Goal: Information Seeking & Learning: Learn about a topic

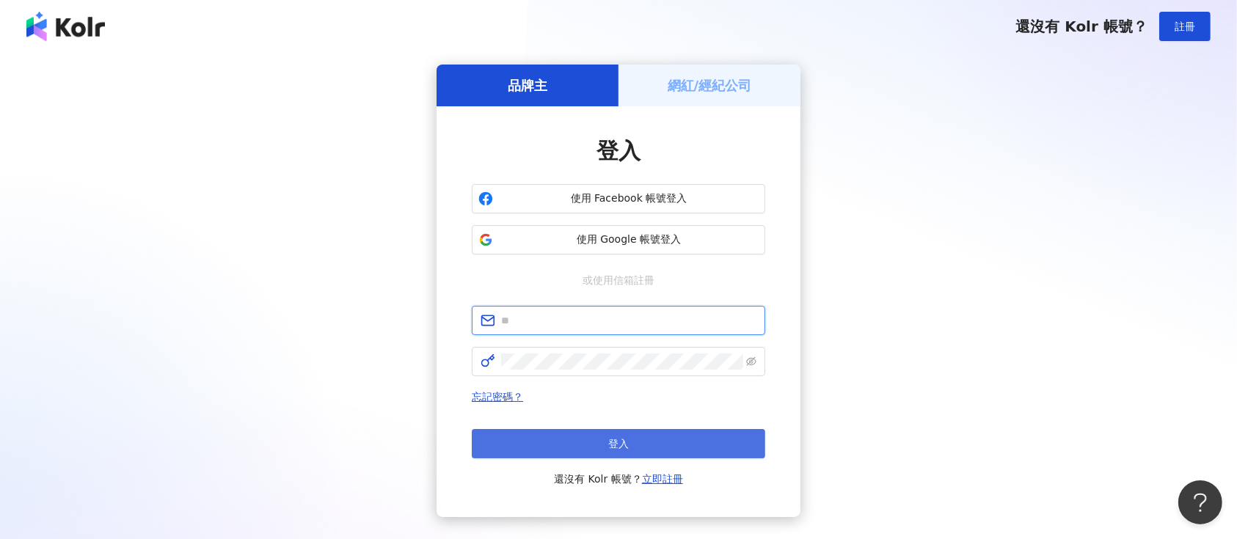
type input "**********"
click at [575, 444] on button "登入" at bounding box center [619, 443] width 294 height 29
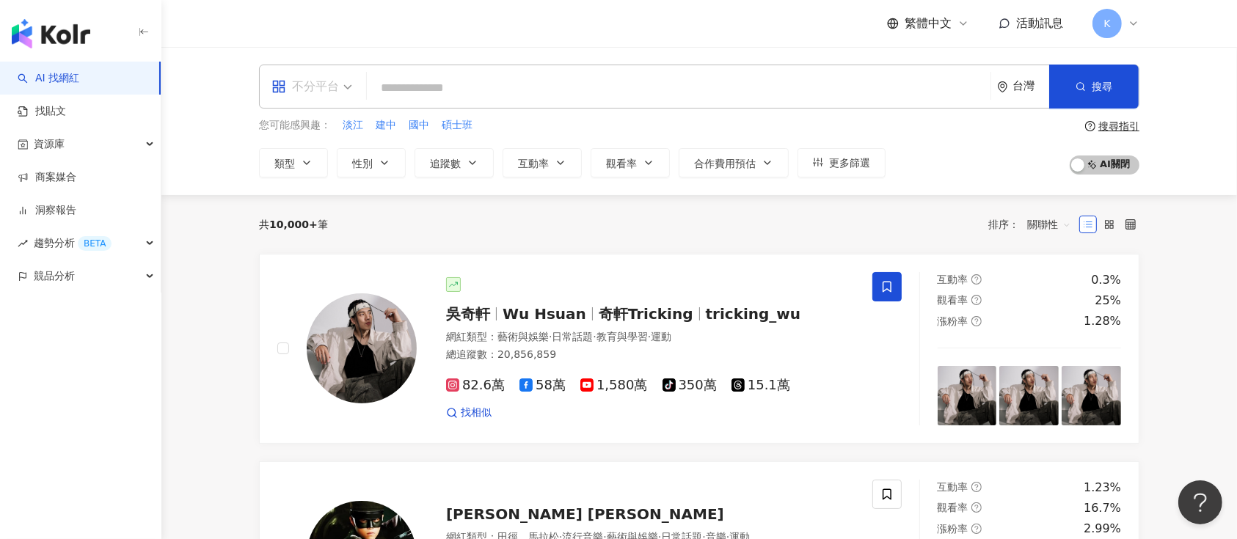
click at [334, 82] on div "不分平台" at bounding box center [306, 86] width 68 height 23
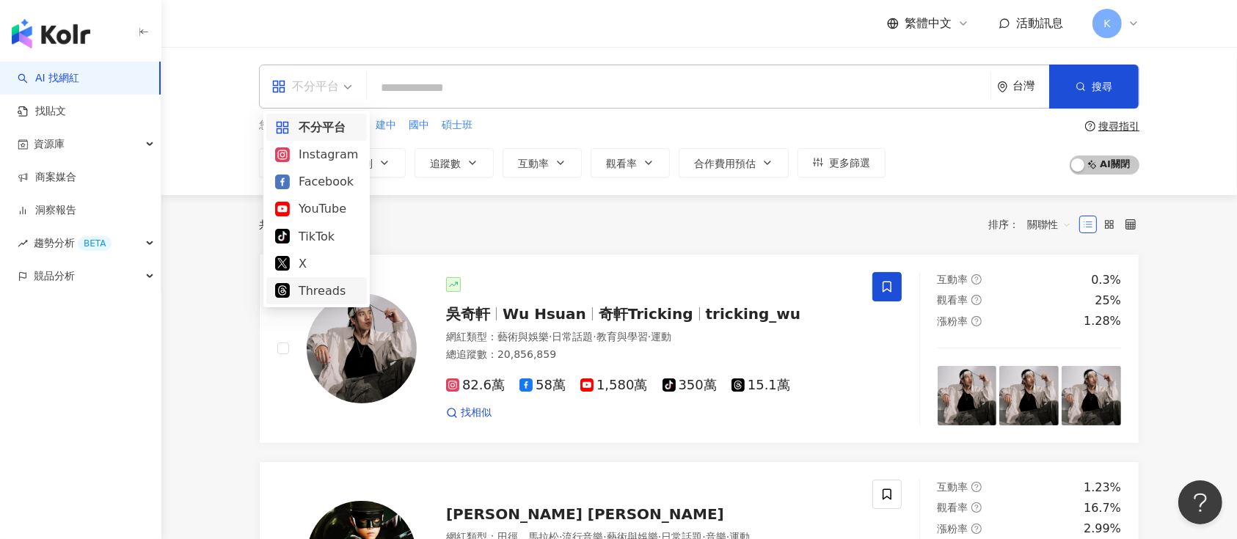
click at [311, 290] on div "Threads" at bounding box center [316, 291] width 83 height 18
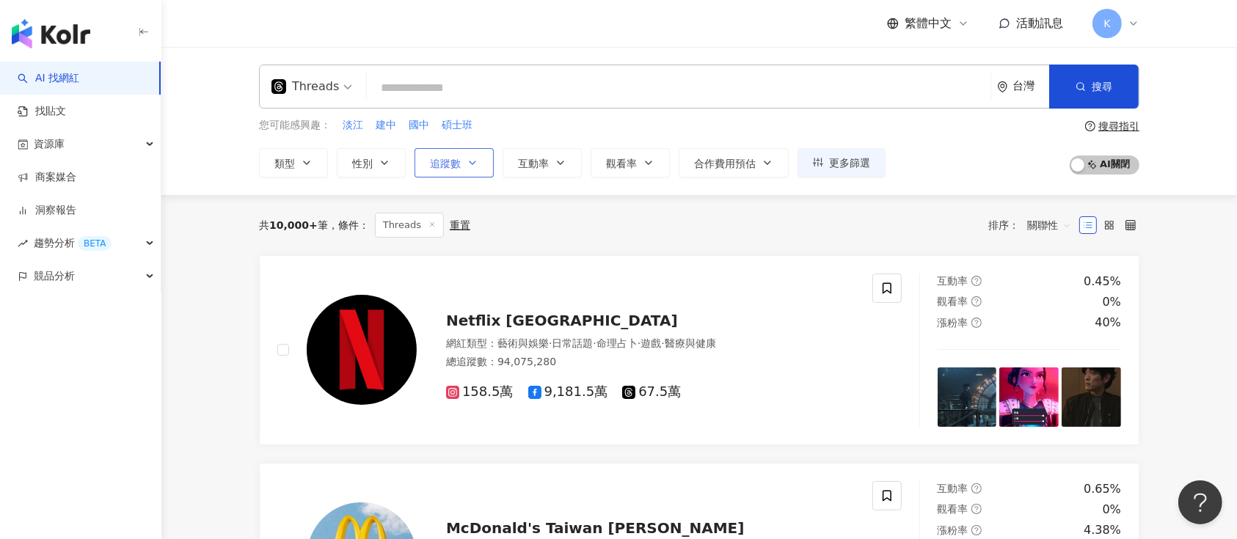
click at [440, 167] on span "追蹤數" at bounding box center [445, 164] width 31 height 12
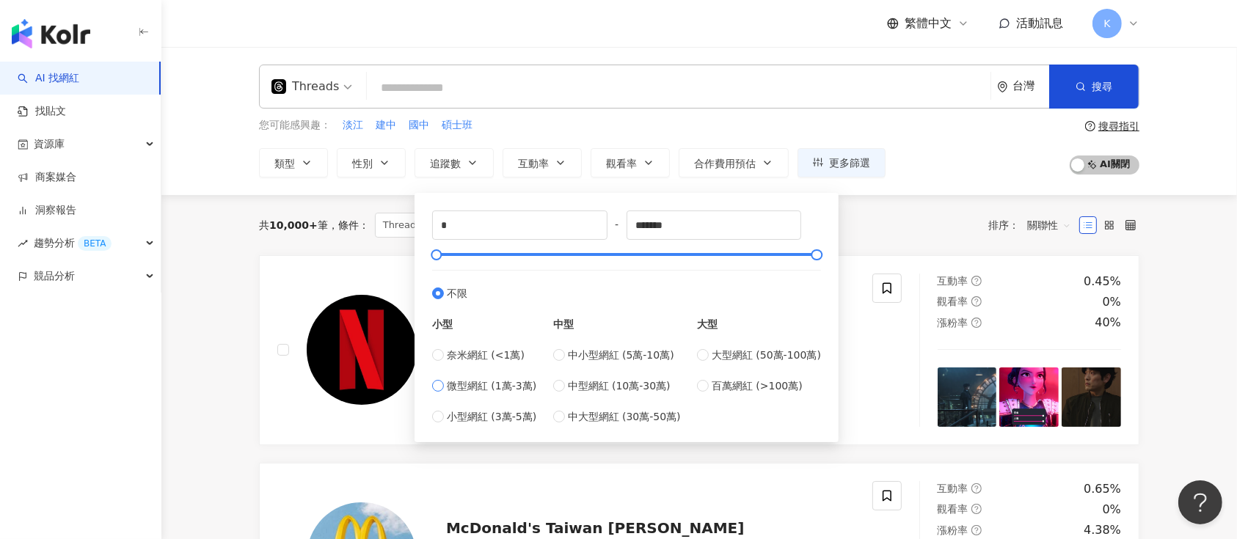
click at [481, 390] on span "微型網紅 (1萬-3萬)" at bounding box center [492, 386] width 90 height 16
type input "*****"
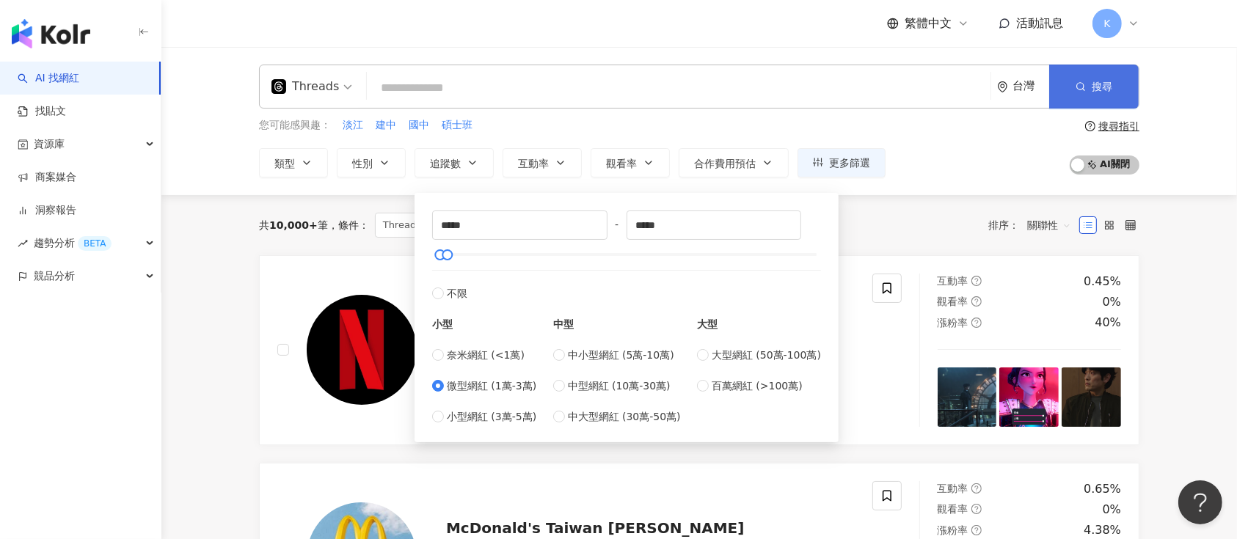
click at [1074, 76] on button "搜尋" at bounding box center [1094, 87] width 90 height 44
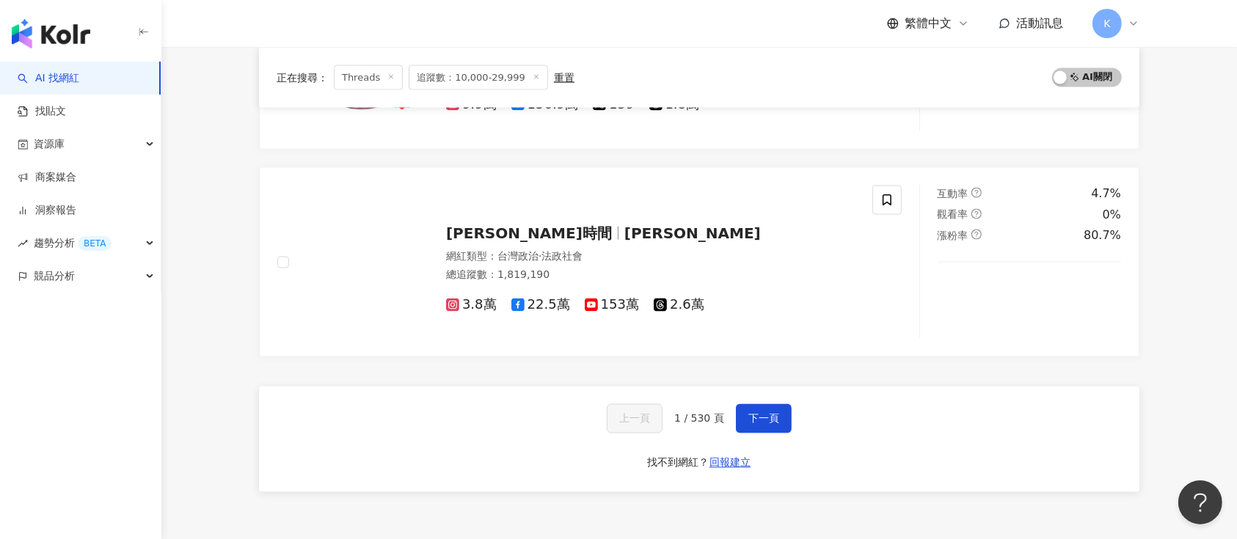
scroll to position [2446, 0]
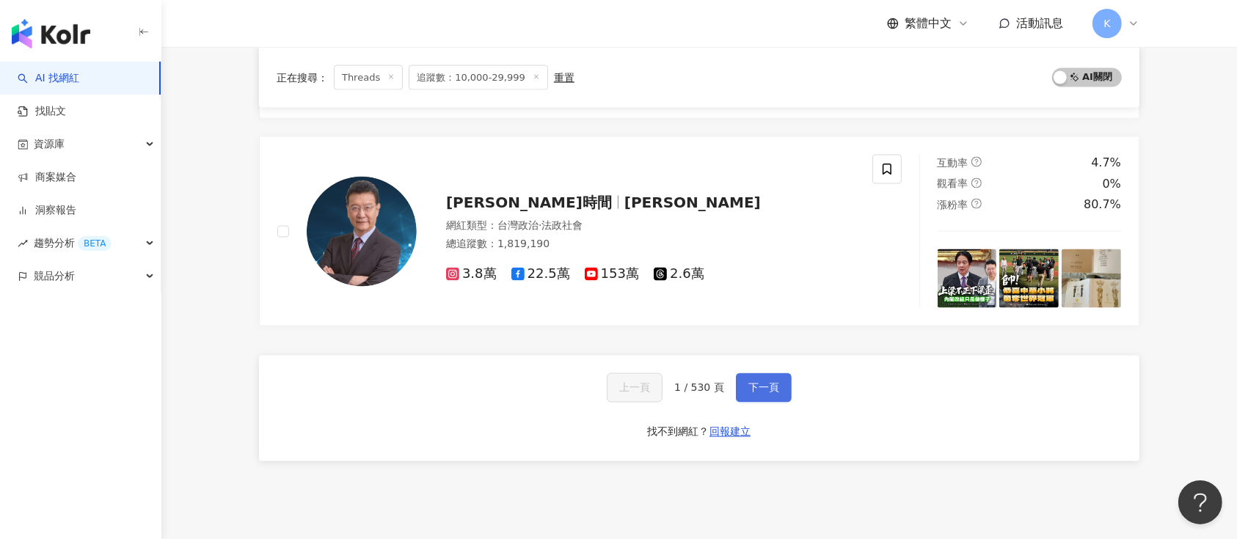
click at [775, 375] on button "下一頁" at bounding box center [764, 388] width 56 height 29
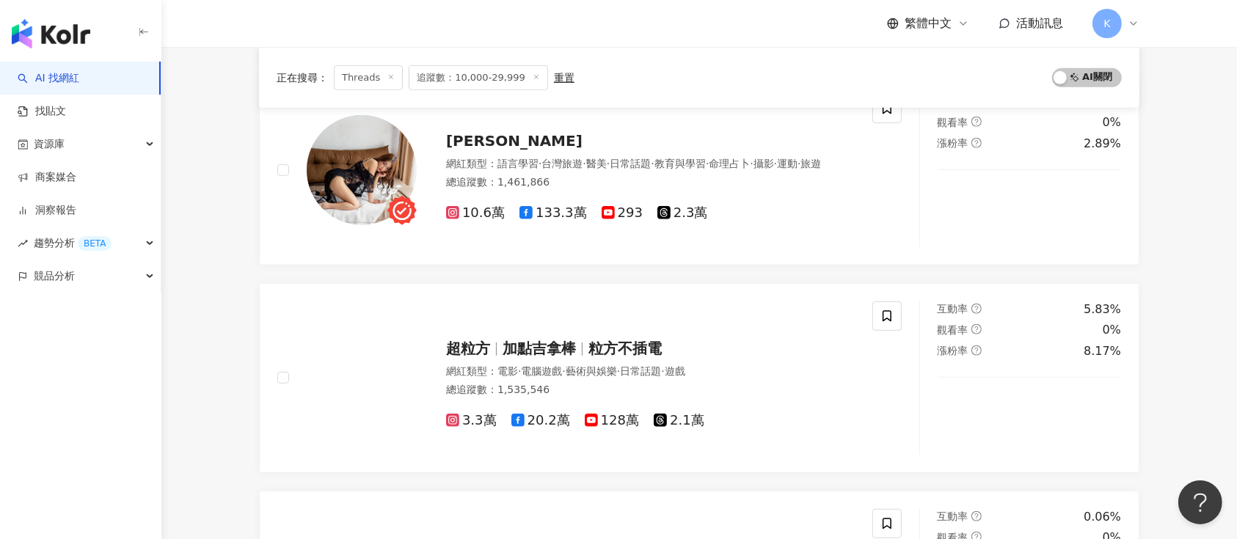
scroll to position [2403, 0]
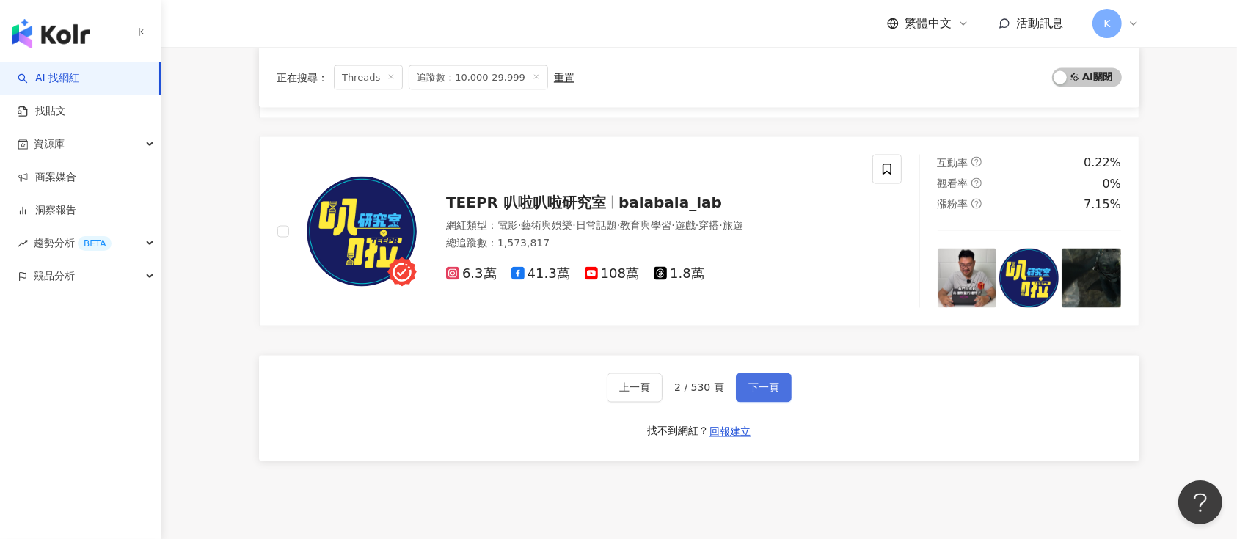
click at [762, 394] on button "下一頁" at bounding box center [764, 388] width 56 height 29
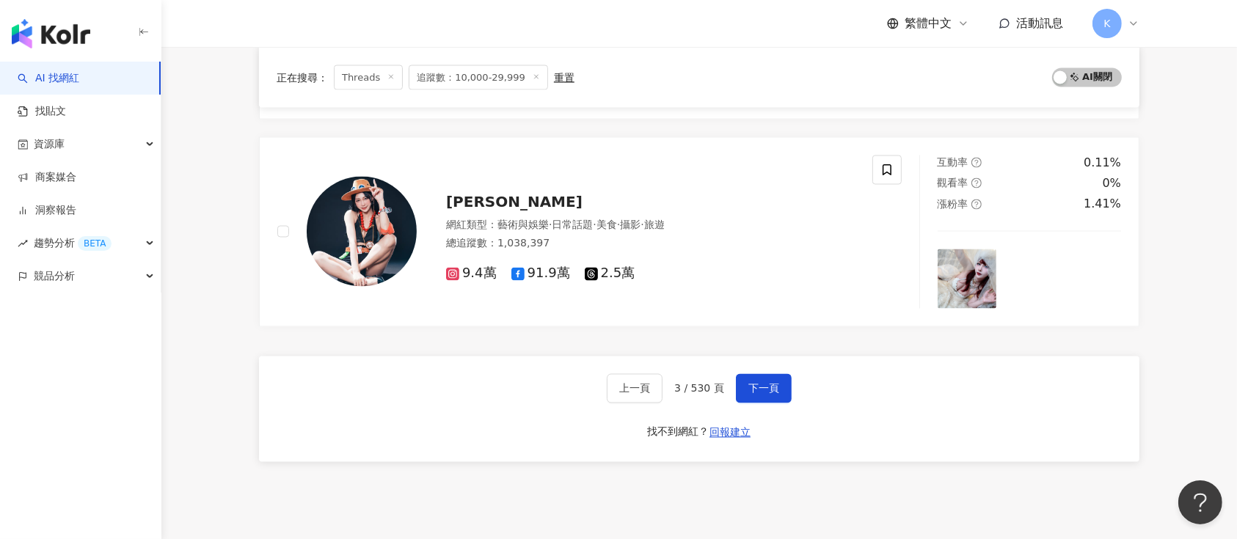
scroll to position [2742, 0]
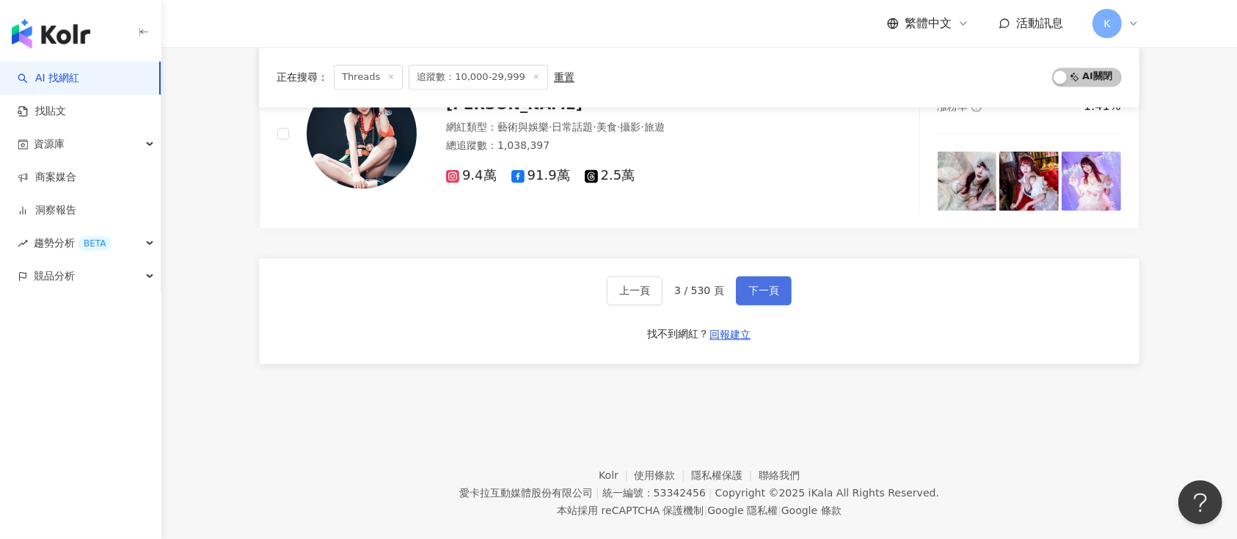
click at [764, 285] on span "下一頁" at bounding box center [763, 291] width 31 height 12
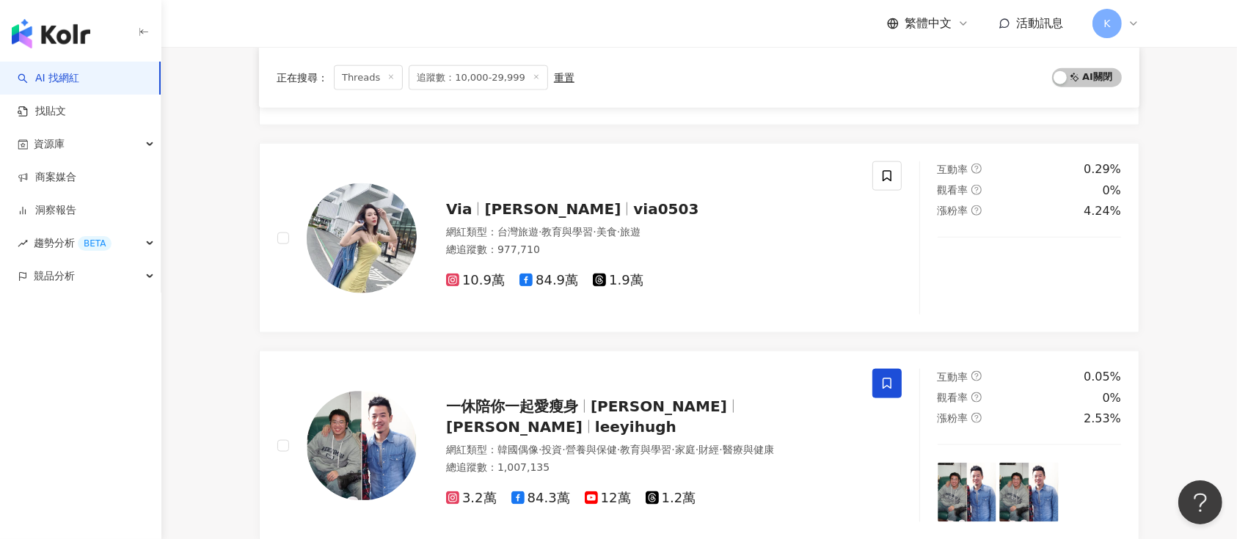
scroll to position [1859, 0]
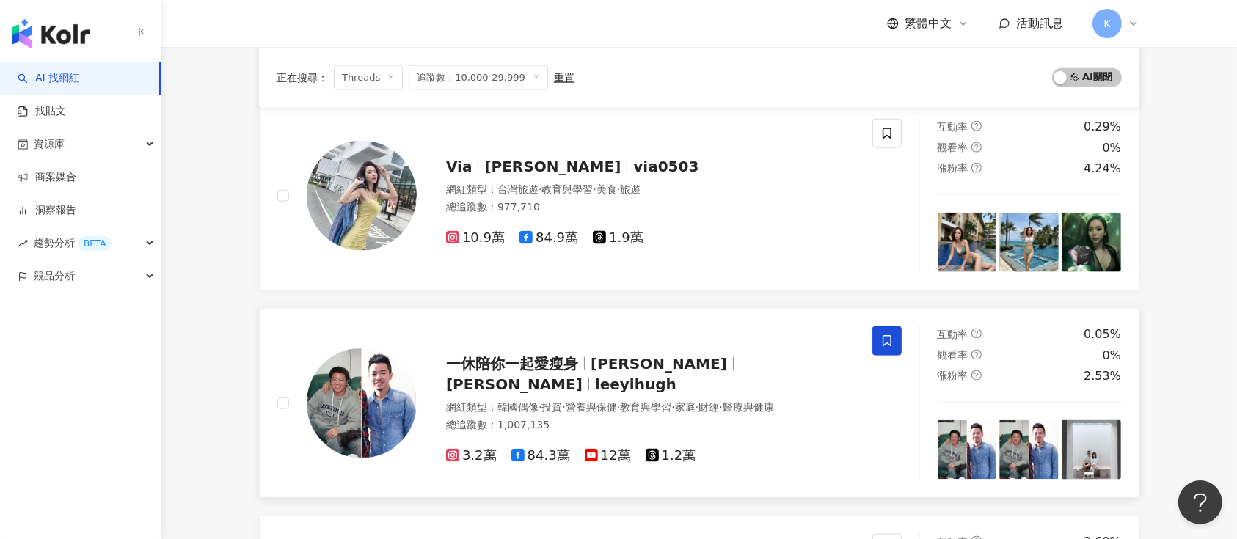
click at [473, 355] on div "一休陪你一起愛瘦身 Hugh Lee 李一休 leeyihugh 網紅類型 ： 韓國偶像 · 投資 · 營養與保健 · 教育與學習 · 家庭 · 財經 · 醫…" at bounding box center [636, 403] width 438 height 123
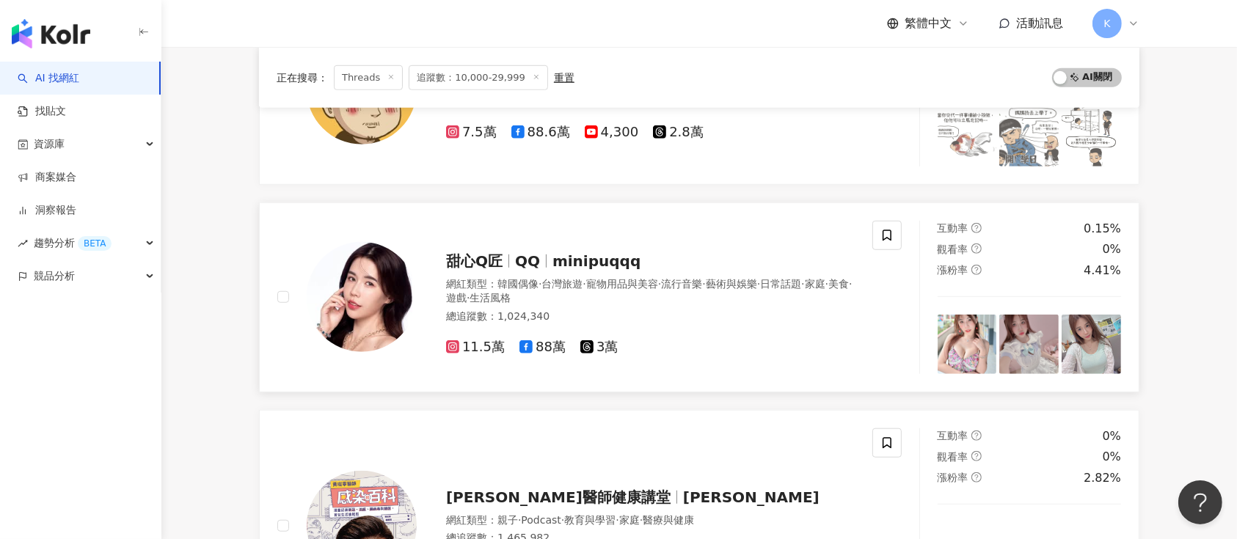
scroll to position [1174, 0]
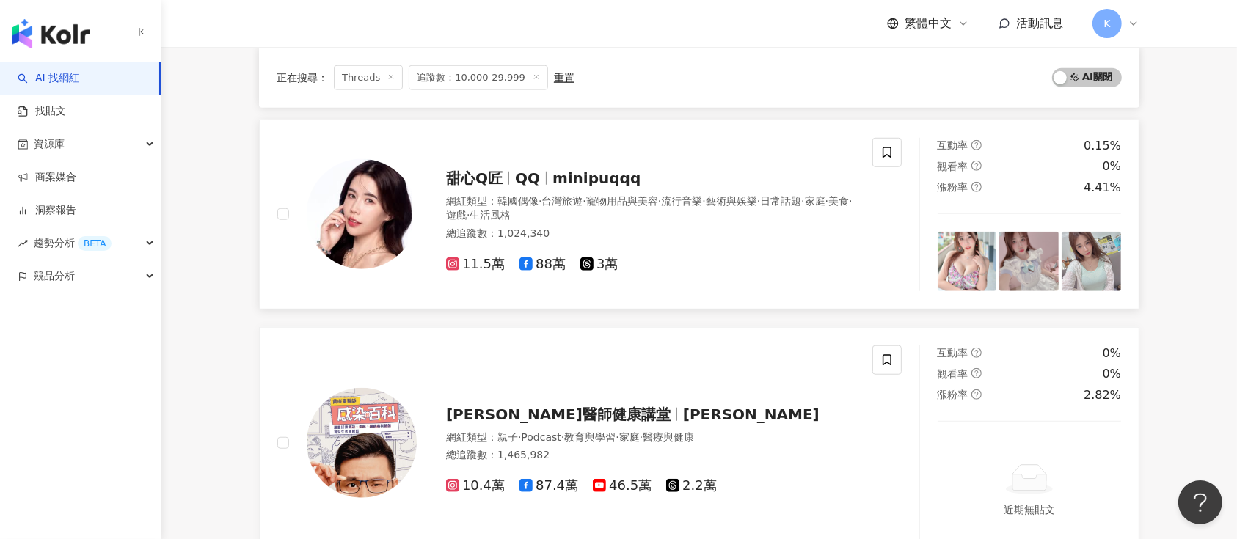
click at [511, 175] on span "甜心Q匠" at bounding box center [480, 179] width 69 height 18
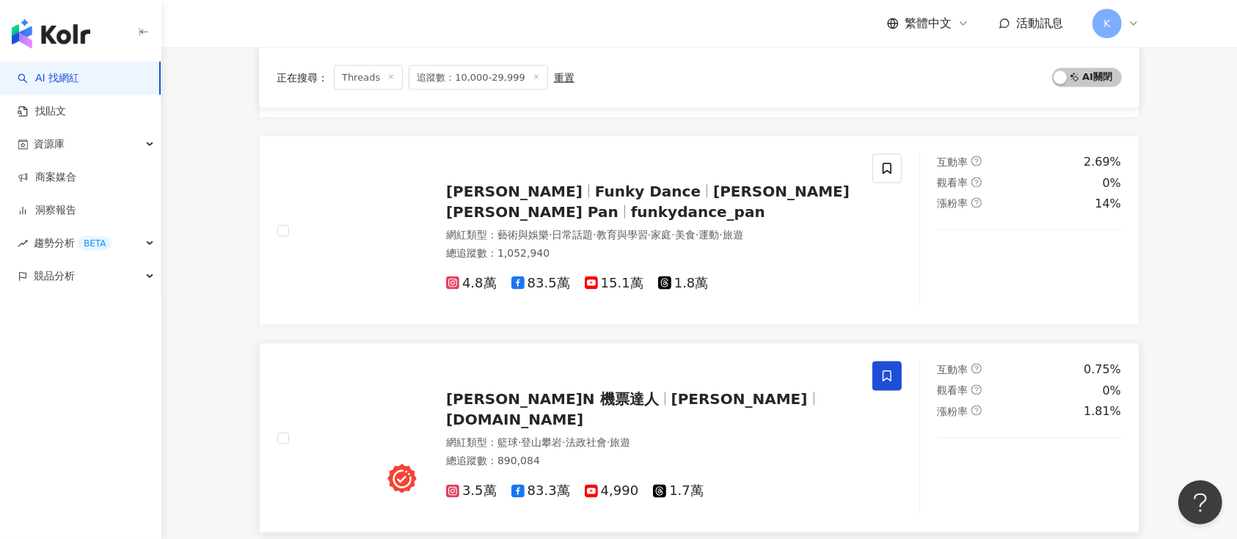
scroll to position [2348, 0]
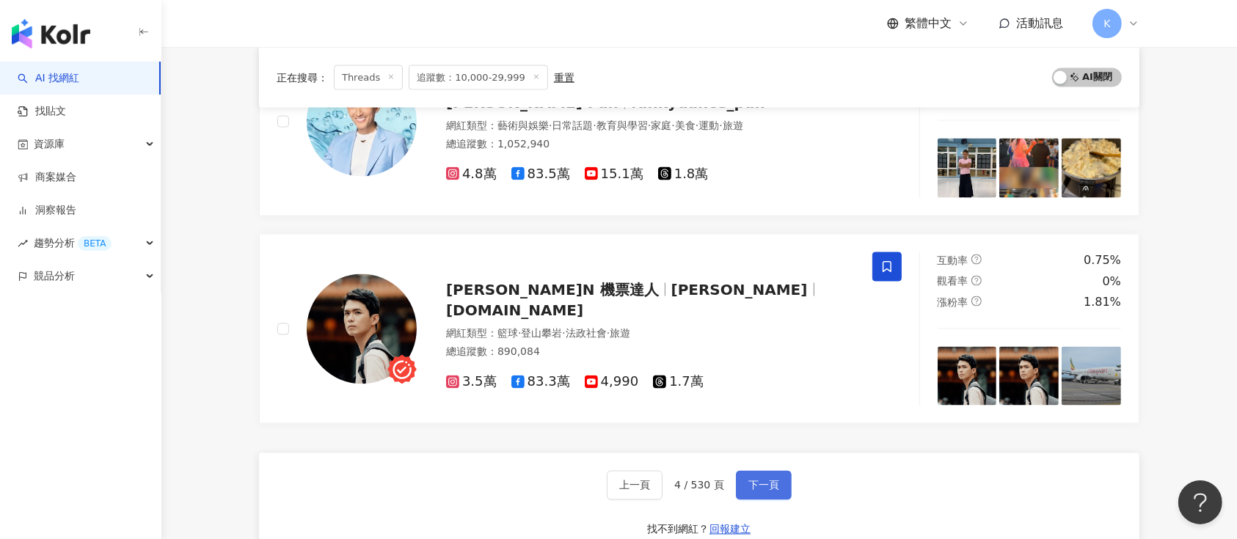
click at [767, 484] on span "下一頁" at bounding box center [763, 486] width 31 height 12
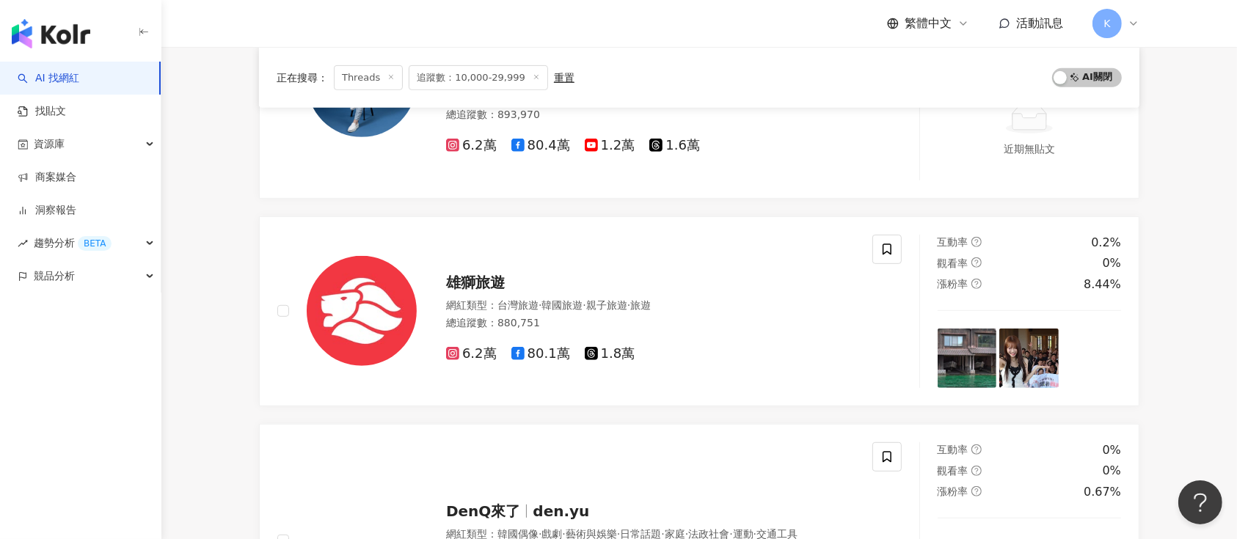
scroll to position [2433, 0]
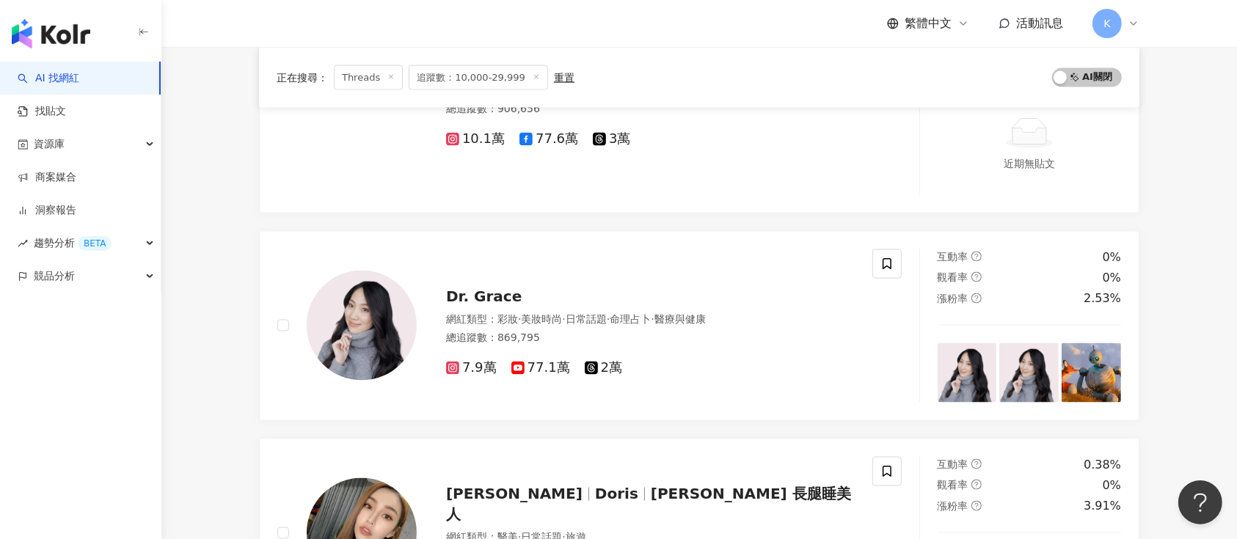
scroll to position [2336, 0]
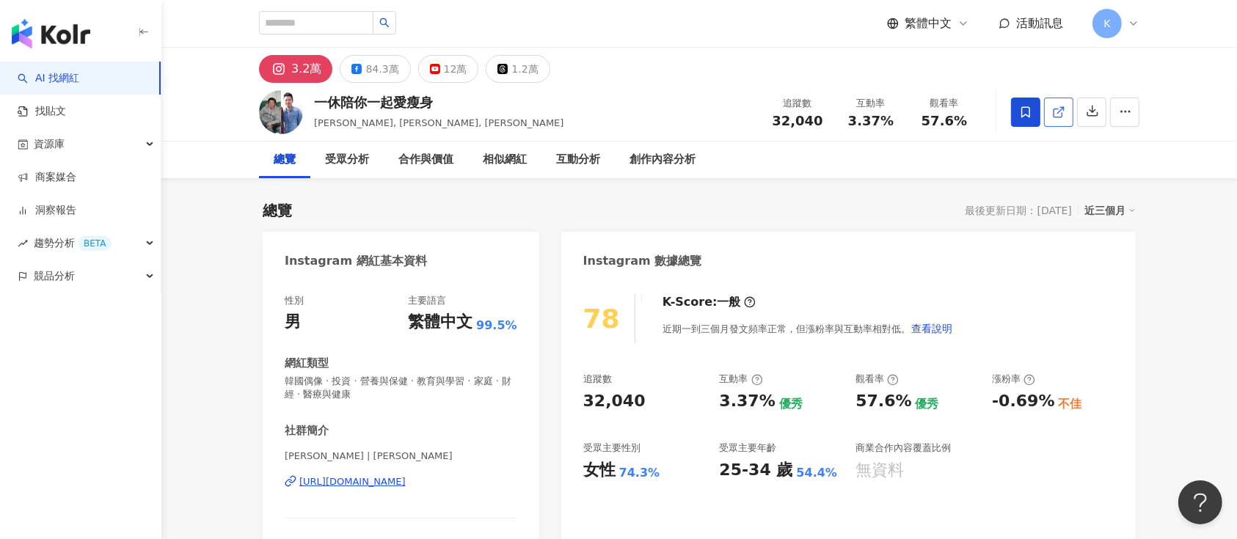
click at [1057, 112] on icon at bounding box center [1058, 112] width 13 height 13
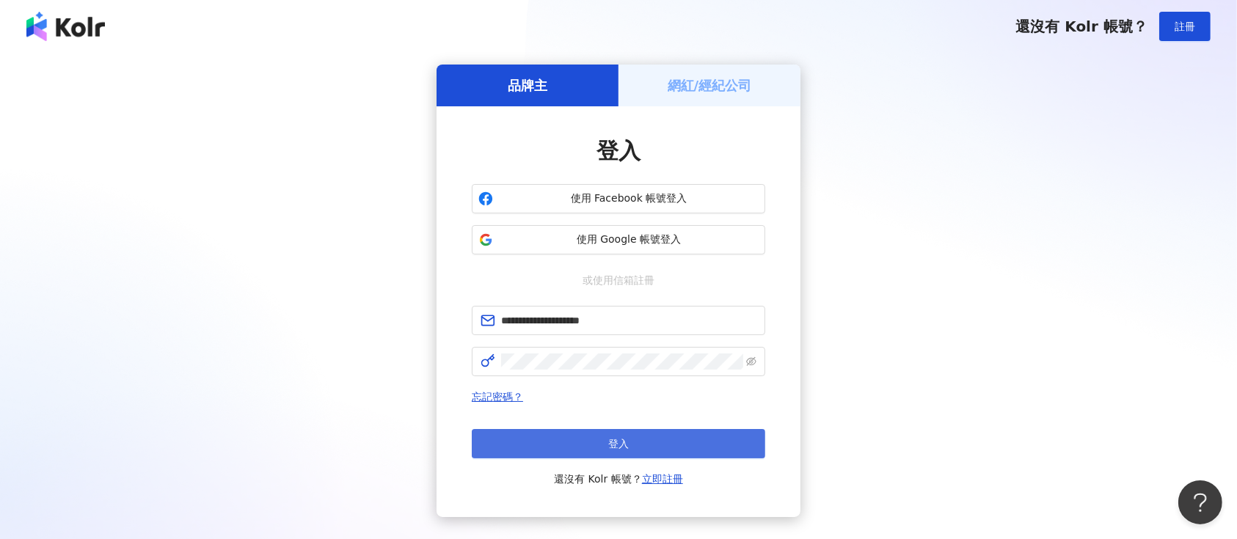
click at [589, 437] on button "登入" at bounding box center [619, 443] width 294 height 29
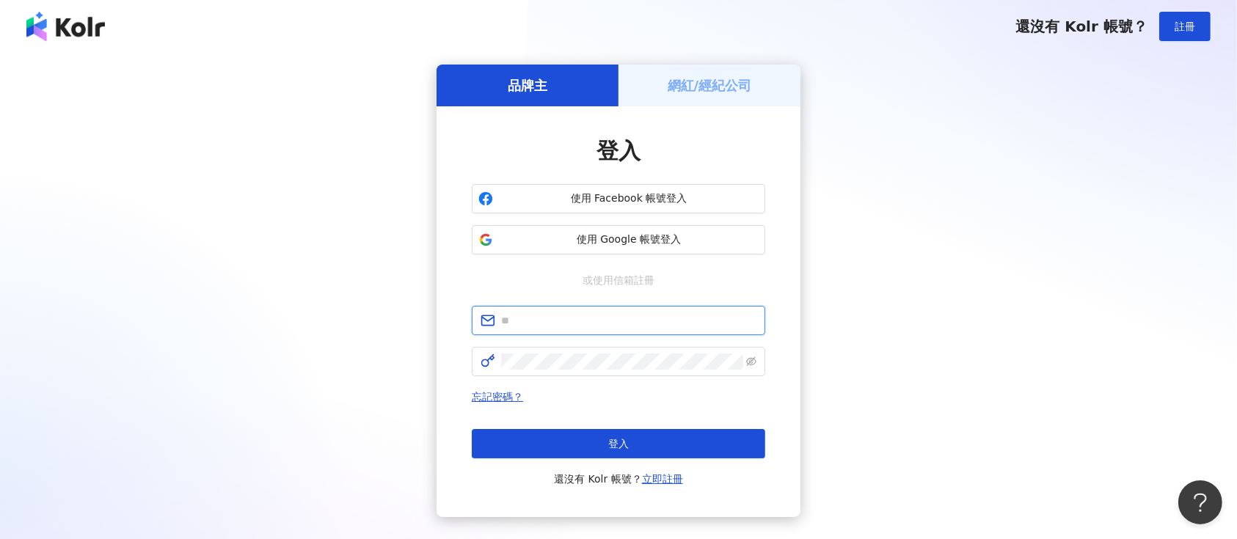
type input "**********"
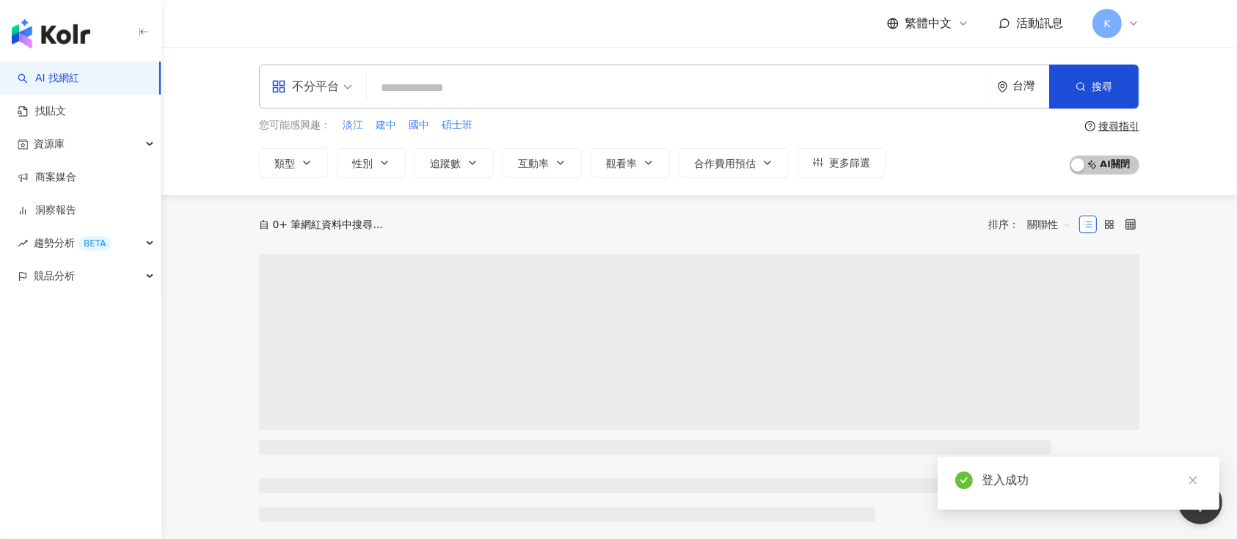
click at [340, 84] on span "不分平台" at bounding box center [312, 86] width 81 height 23
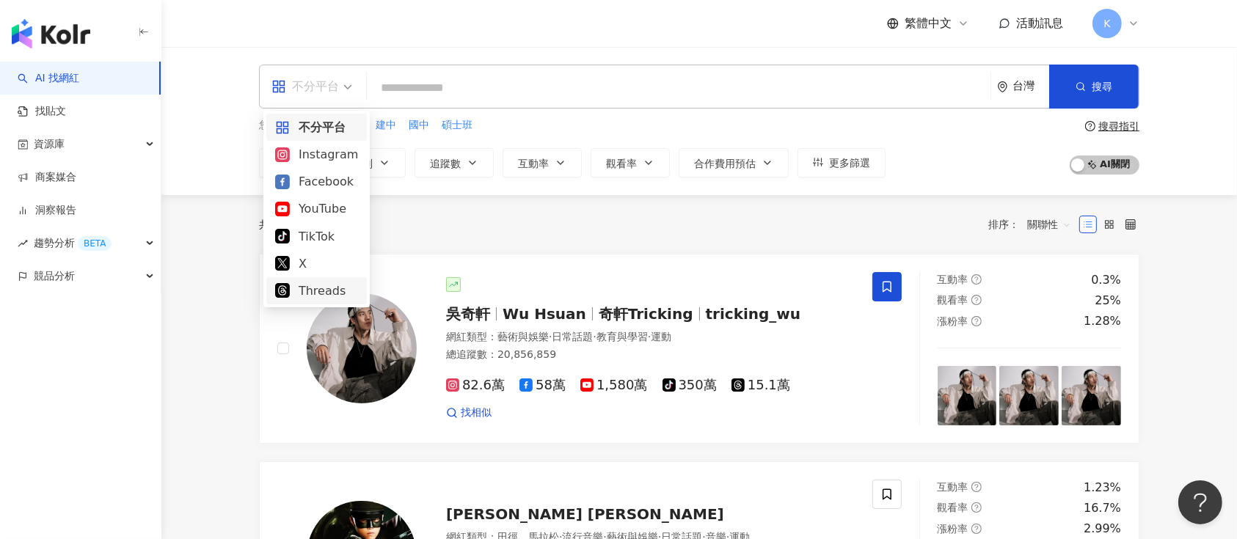
click at [316, 288] on div "Threads" at bounding box center [316, 291] width 83 height 18
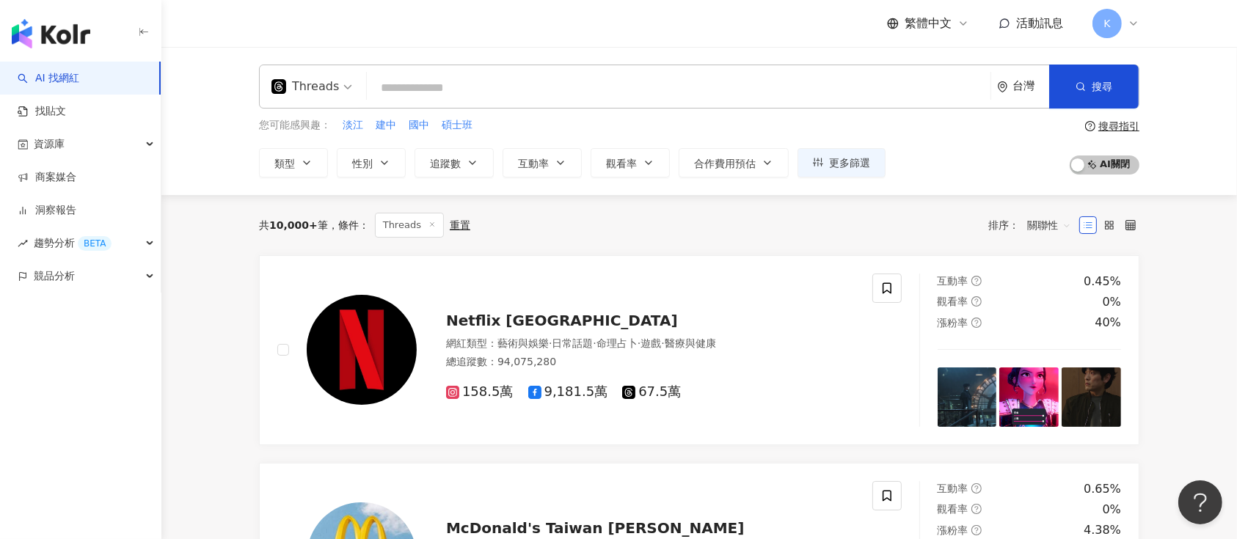
click at [411, 76] on input "search" at bounding box center [679, 88] width 612 height 28
click at [447, 159] on span "追蹤數" at bounding box center [445, 164] width 31 height 12
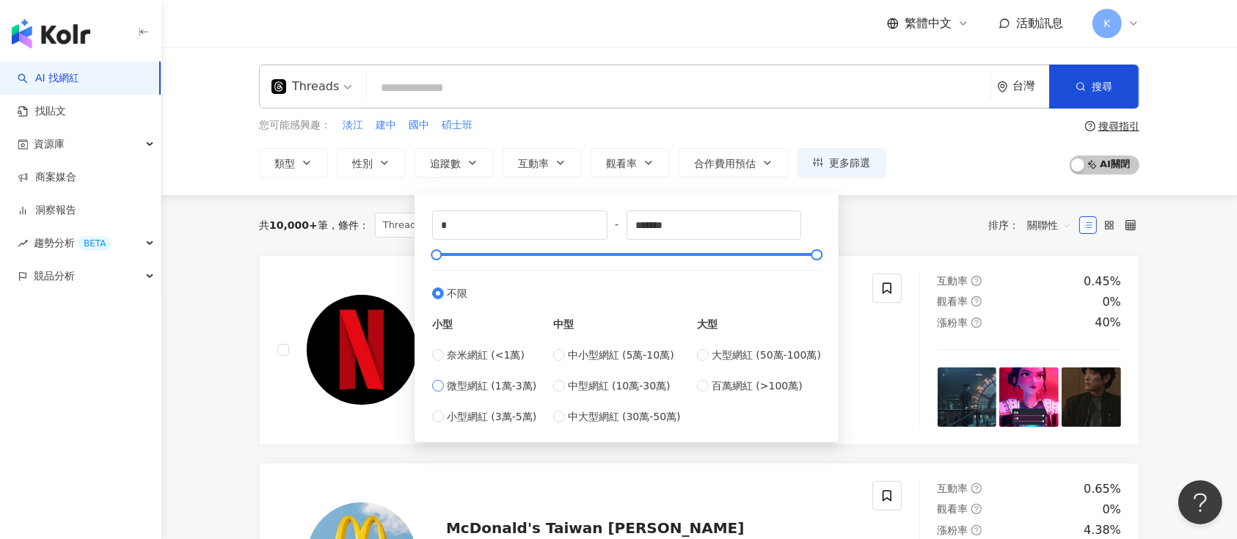
click at [451, 388] on span "微型網紅 (1萬-3萬)" at bounding box center [492, 386] width 90 height 16
type input "*****"
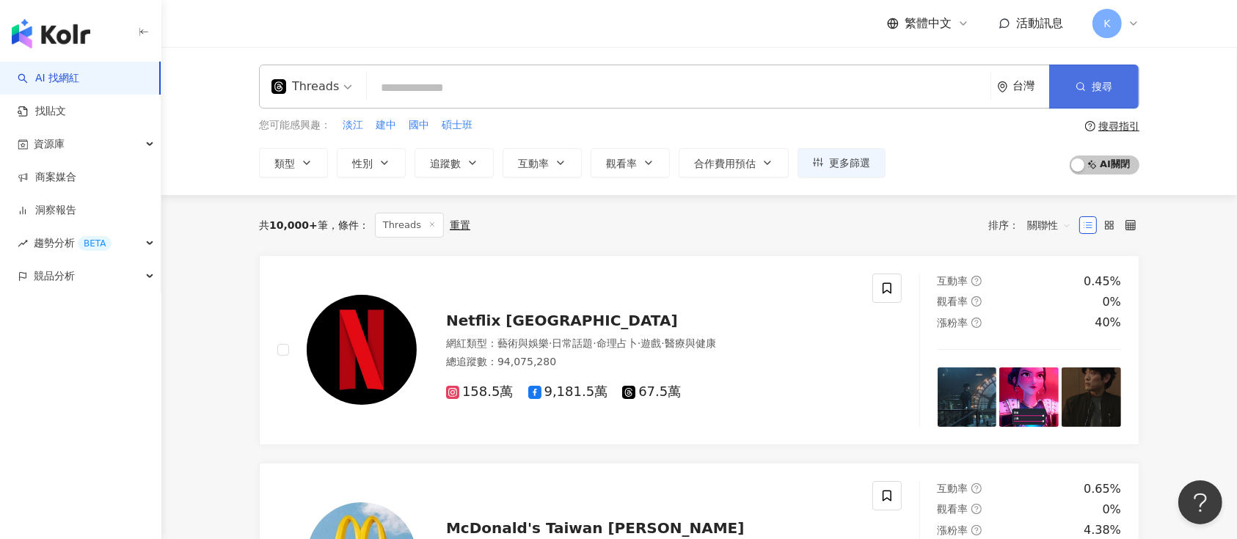
click at [1090, 91] on button "搜尋" at bounding box center [1094, 87] width 90 height 44
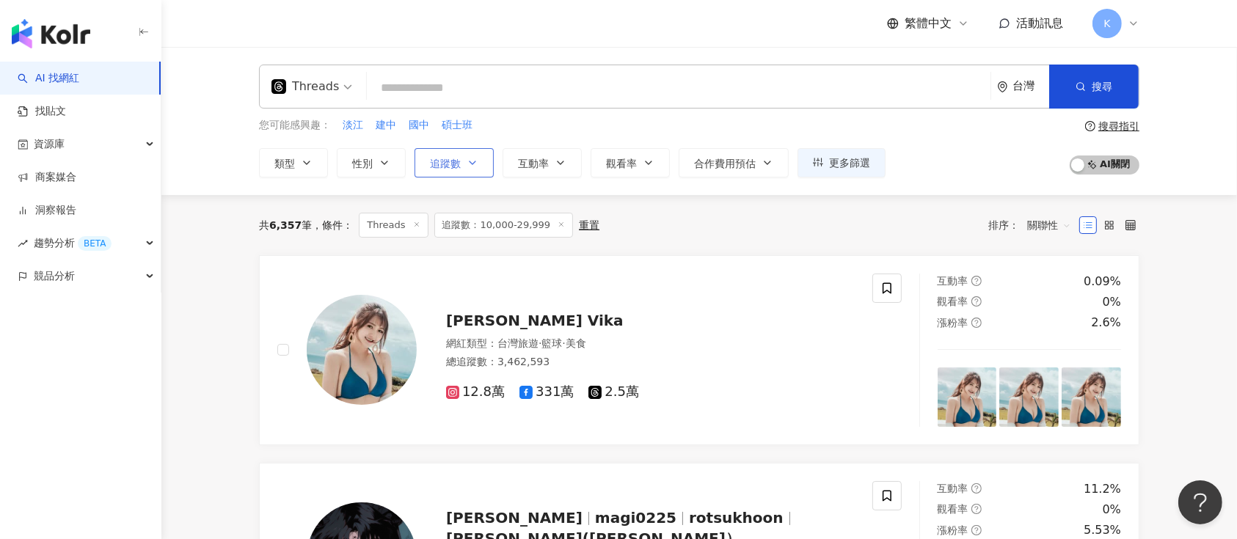
click at [453, 162] on span "追蹤數" at bounding box center [445, 164] width 31 height 12
click at [1085, 90] on line "button" at bounding box center [1084, 90] width 2 height 2
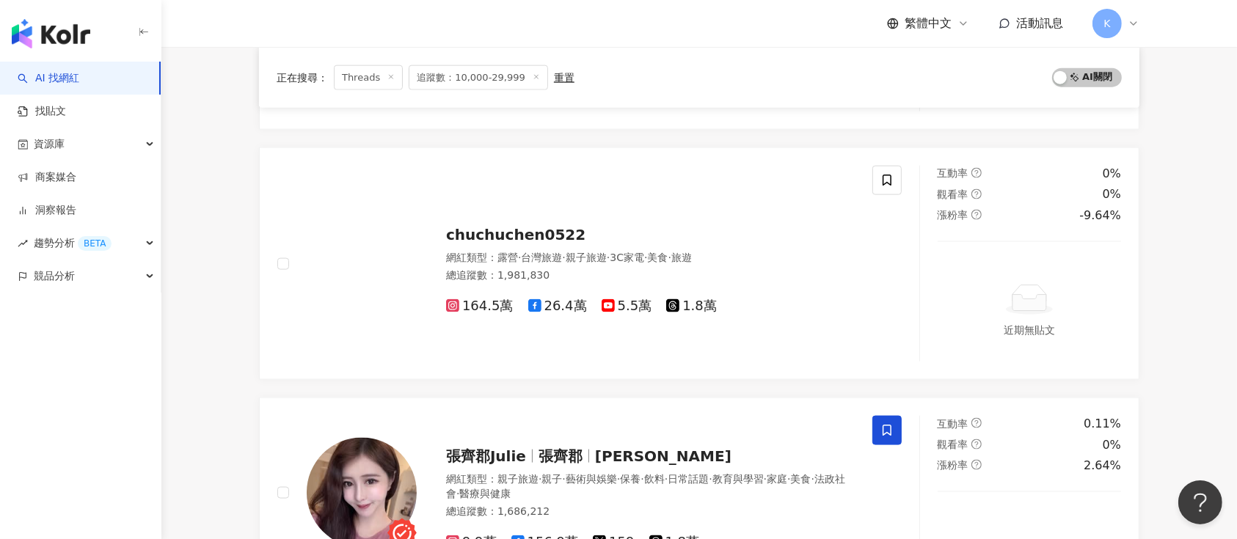
scroll to position [2055, 0]
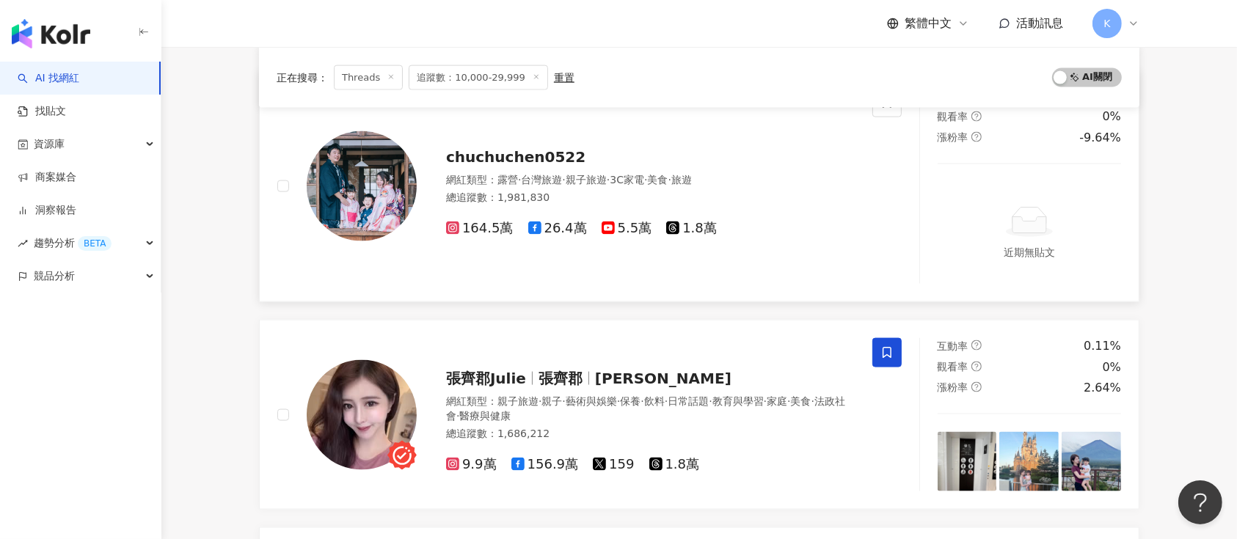
click at [511, 162] on span "chuchuchen0522" at bounding box center [515, 157] width 139 height 18
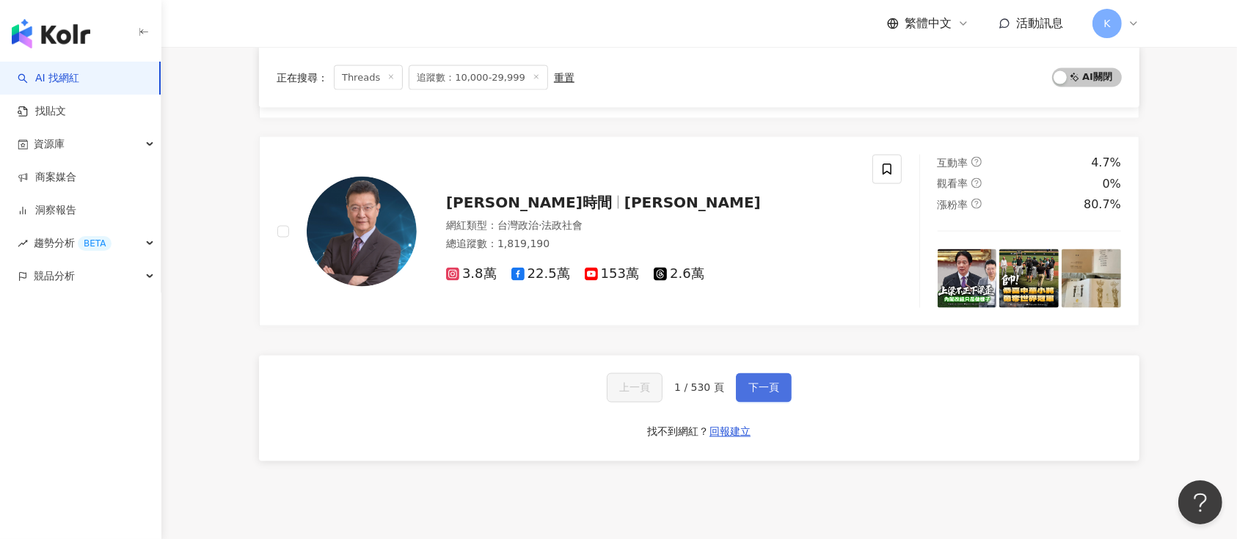
click at [757, 382] on span "下一頁" at bounding box center [763, 388] width 31 height 12
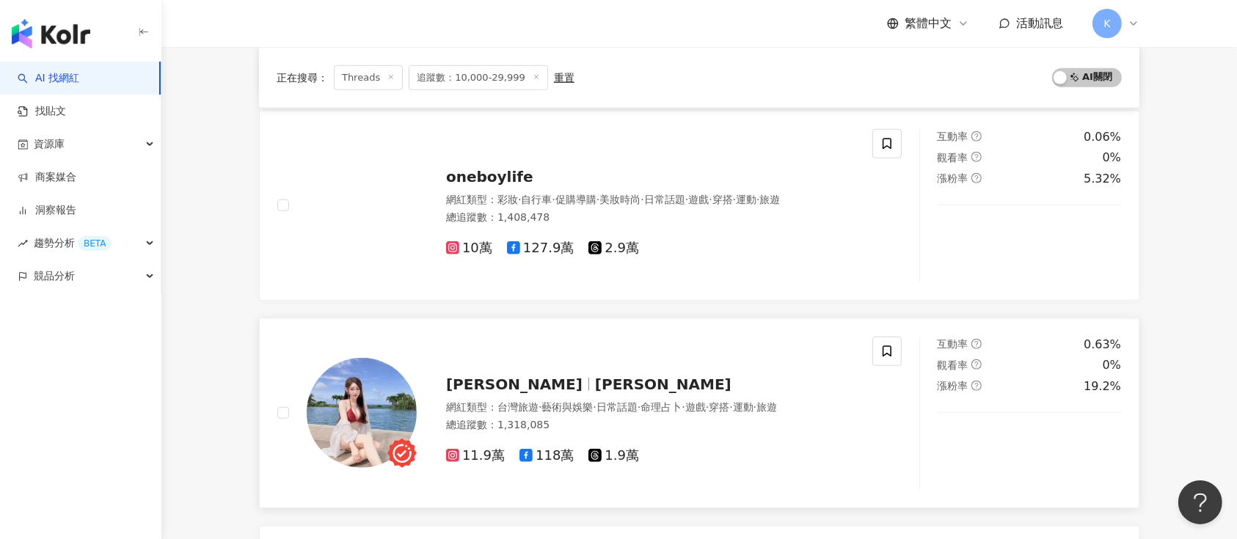
scroll to position [1229, 0]
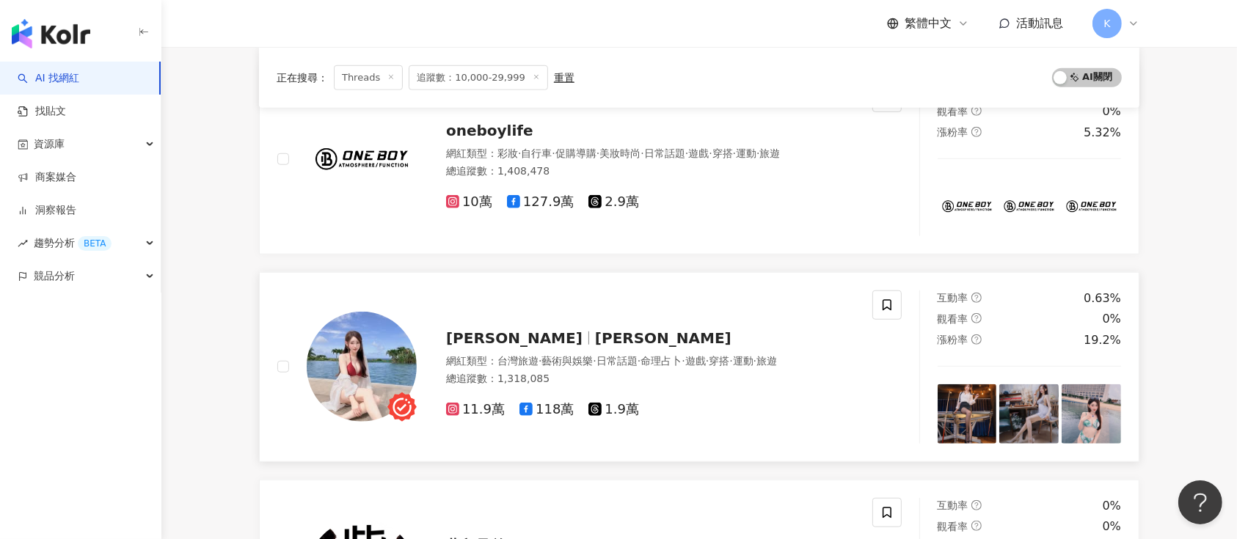
click at [478, 338] on span "琪琪" at bounding box center [520, 338] width 149 height 18
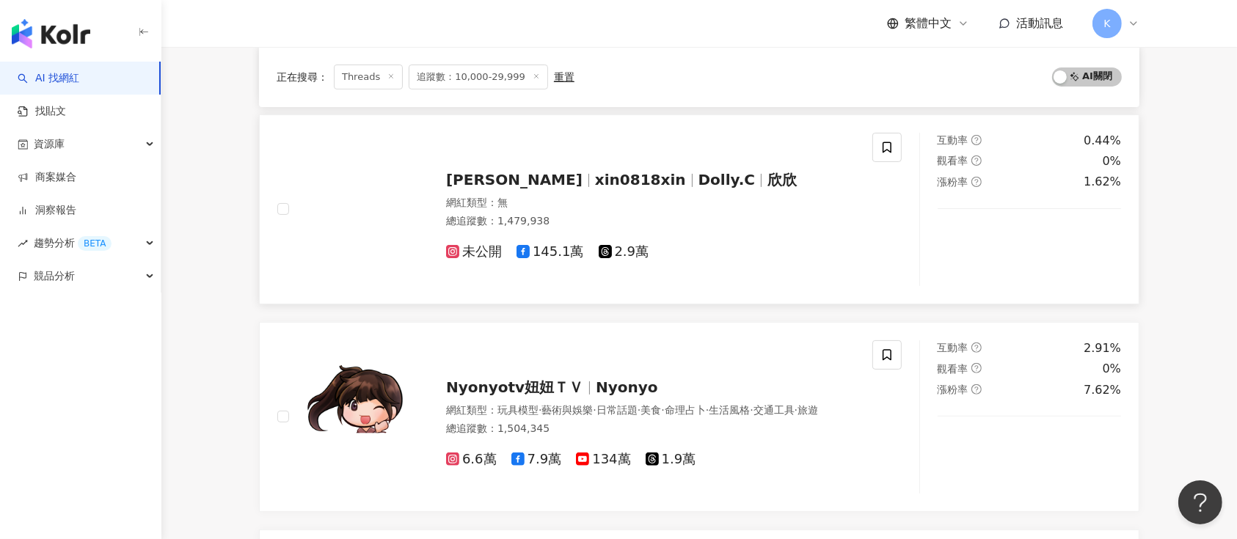
scroll to position [544, 0]
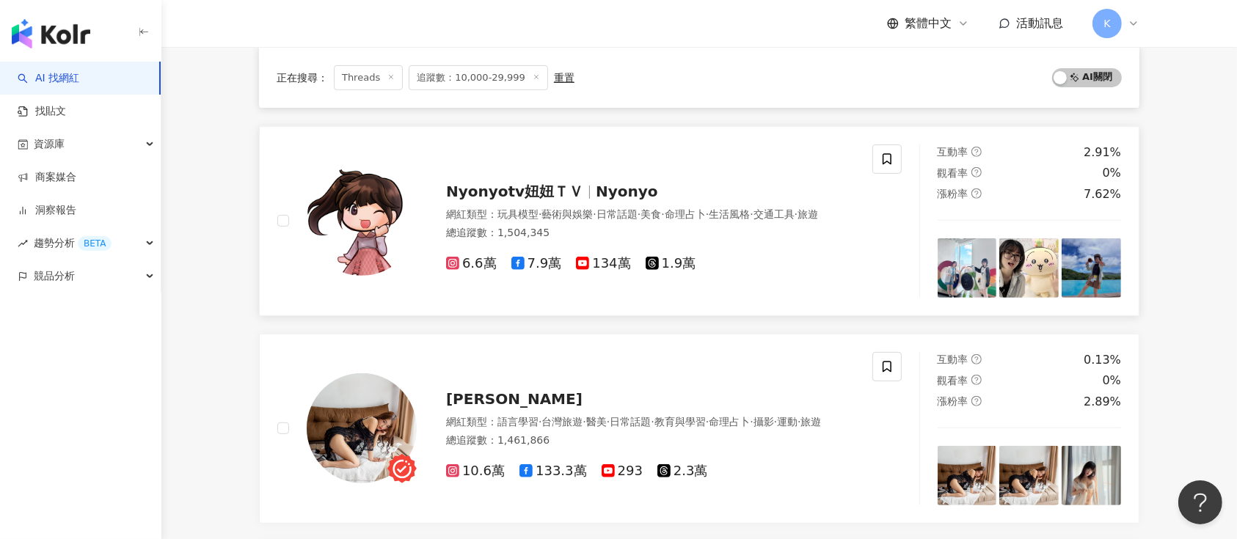
click at [489, 185] on span "Nyonyotv妞妞ＴＶ" at bounding box center [514, 192] width 137 height 18
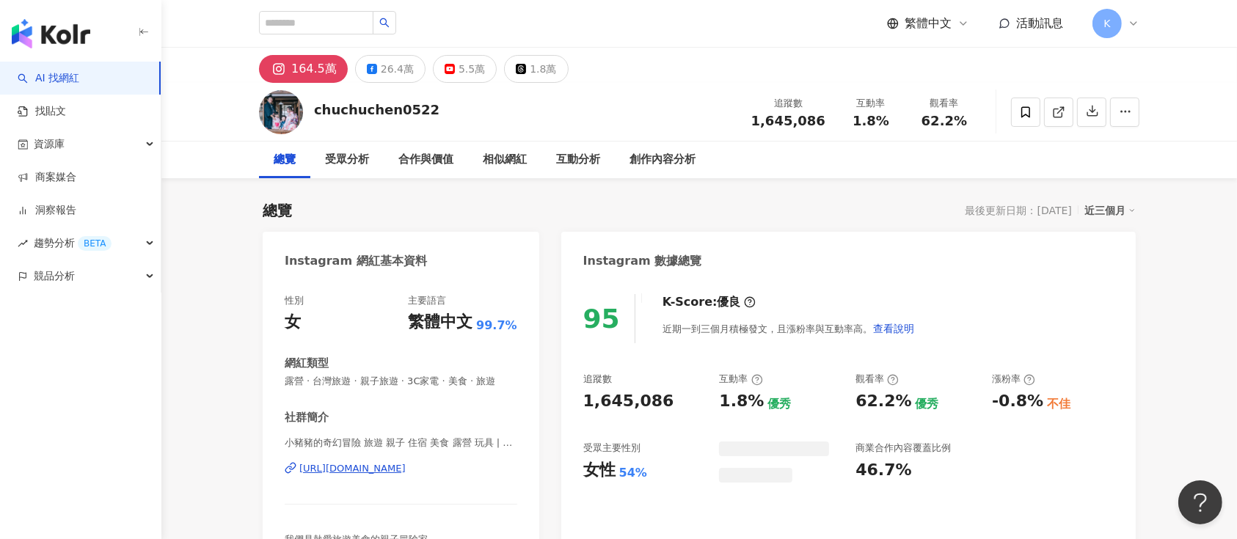
click at [534, 47] on header "繁體中文 活動訊息 K" at bounding box center [699, 24] width 1076 height 48
click at [530, 69] on div "1.8萬" at bounding box center [543, 69] width 26 height 21
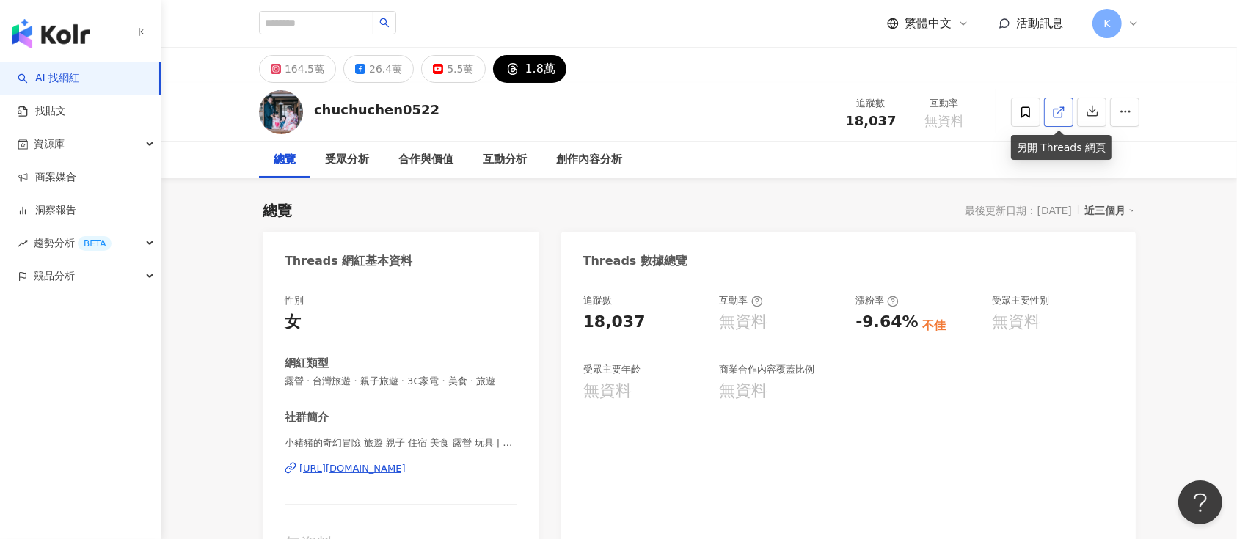
click at [1058, 114] on icon at bounding box center [1058, 112] width 13 height 13
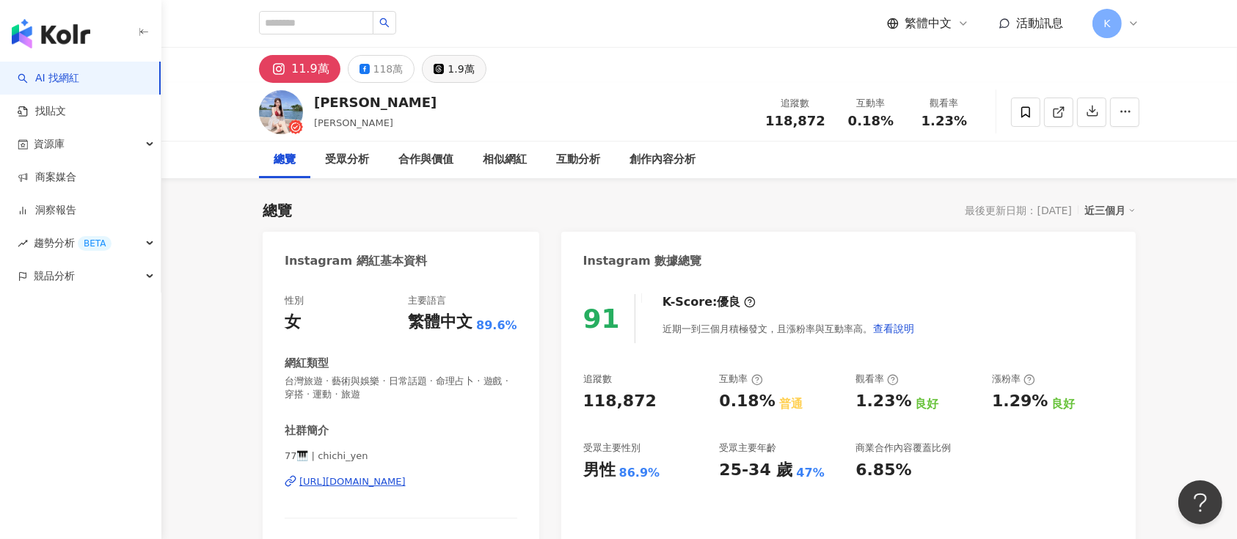
click at [453, 68] on div "1.9萬" at bounding box center [461, 69] width 26 height 21
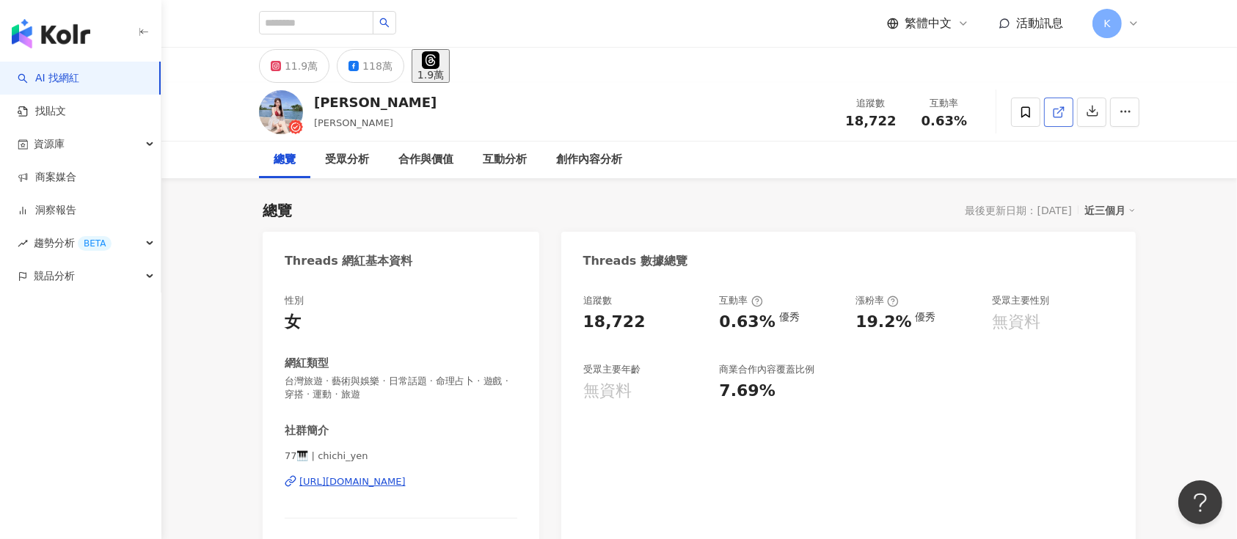
click at [928, 109] on icon at bounding box center [1058, 112] width 13 height 13
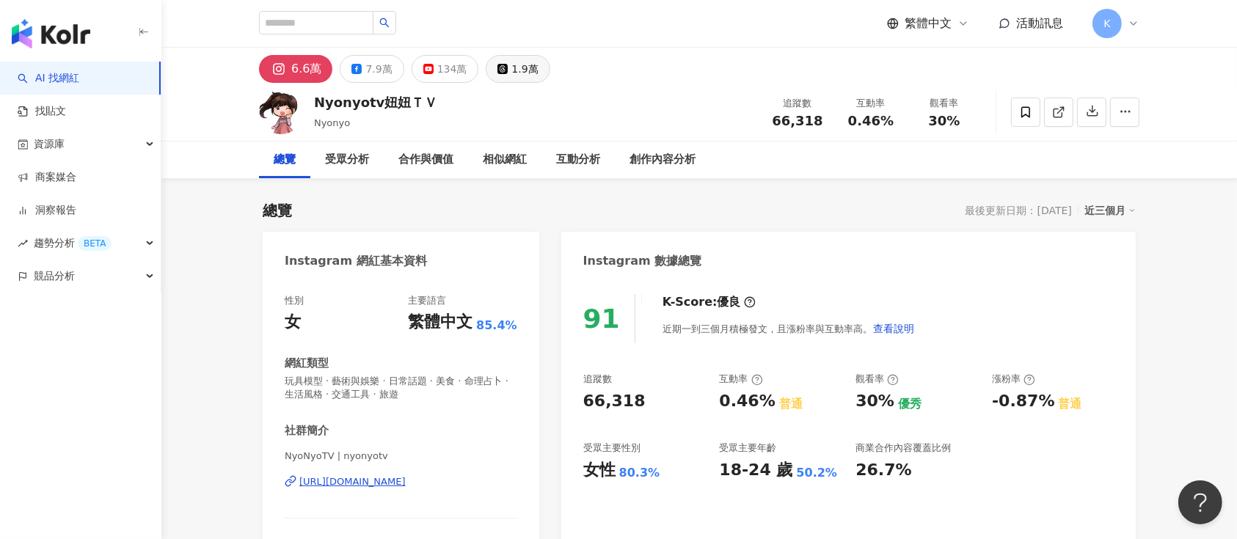
click at [498, 64] on icon at bounding box center [503, 69] width 10 height 10
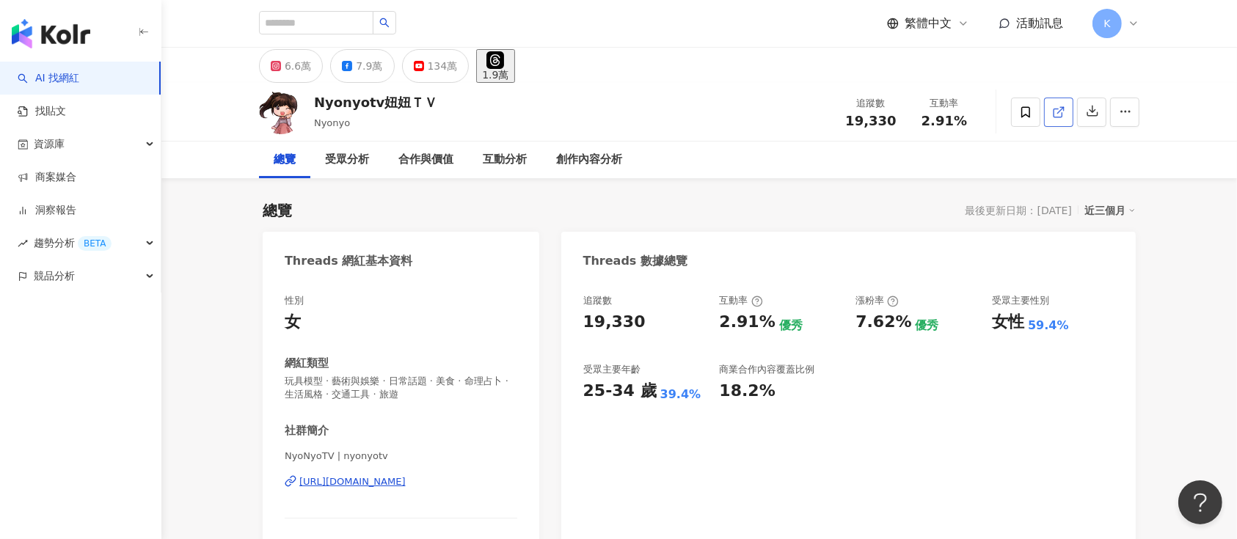
click at [928, 117] on icon at bounding box center [1058, 112] width 13 height 13
click at [502, 66] on button "1.9萬" at bounding box center [495, 66] width 38 height 34
click at [928, 109] on icon at bounding box center [1058, 112] width 13 height 13
click at [928, 109] on icon at bounding box center [1058, 113] width 8 height 8
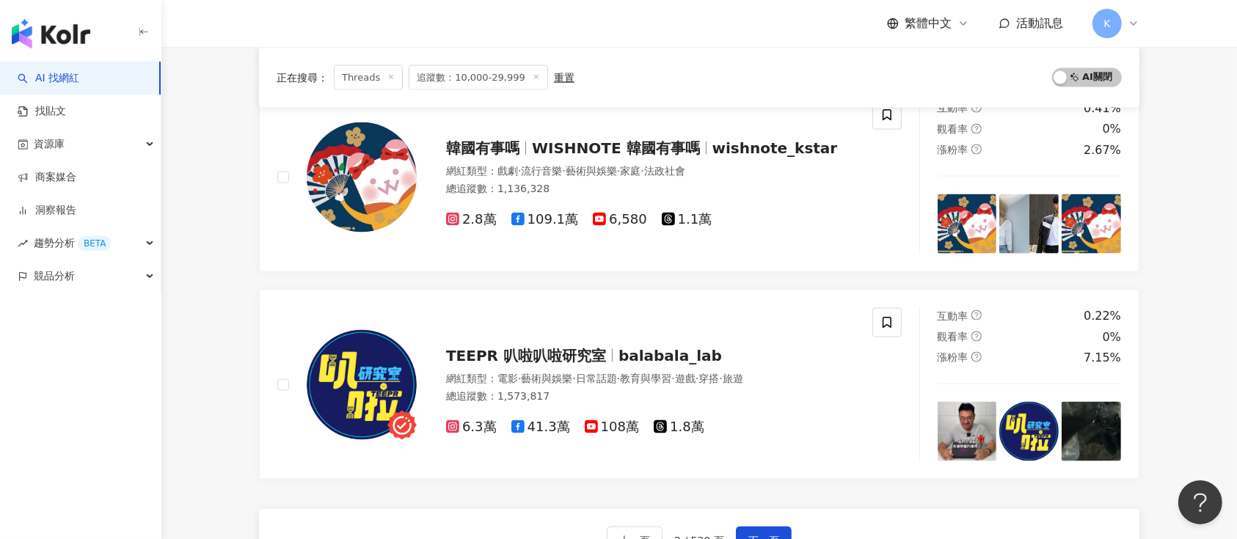
scroll to position [2446, 0]
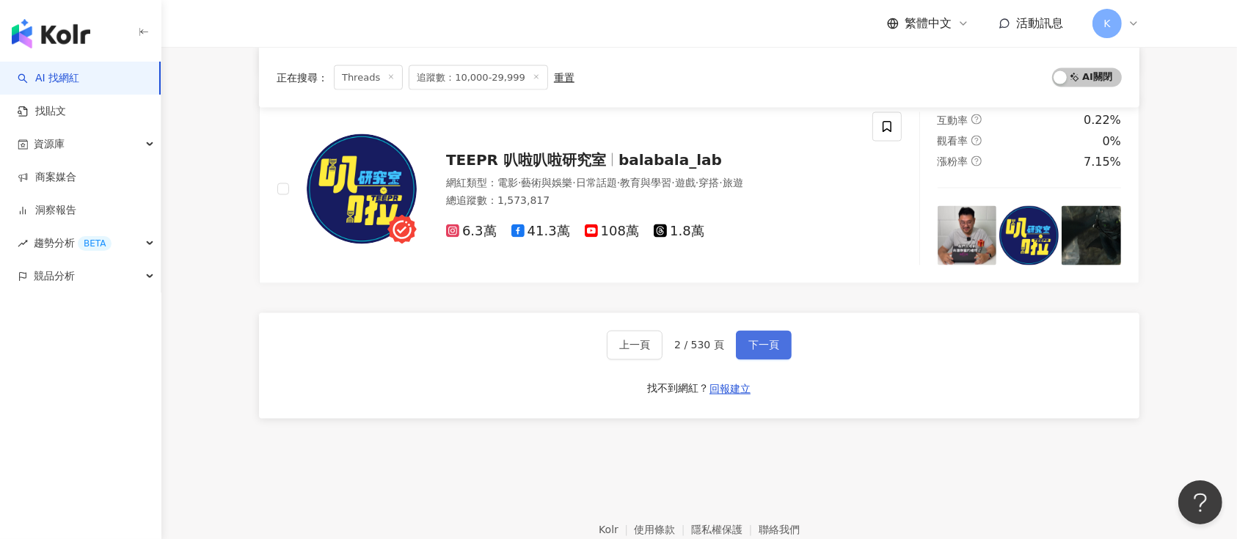
click at [771, 335] on button "下一頁" at bounding box center [764, 345] width 56 height 29
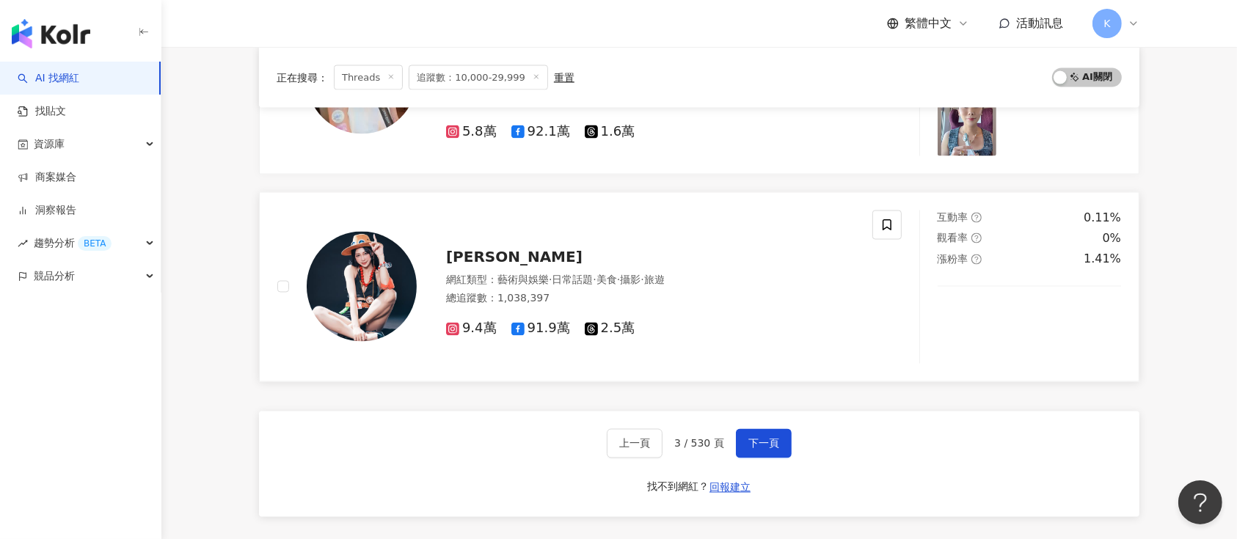
scroll to position [2763, 0]
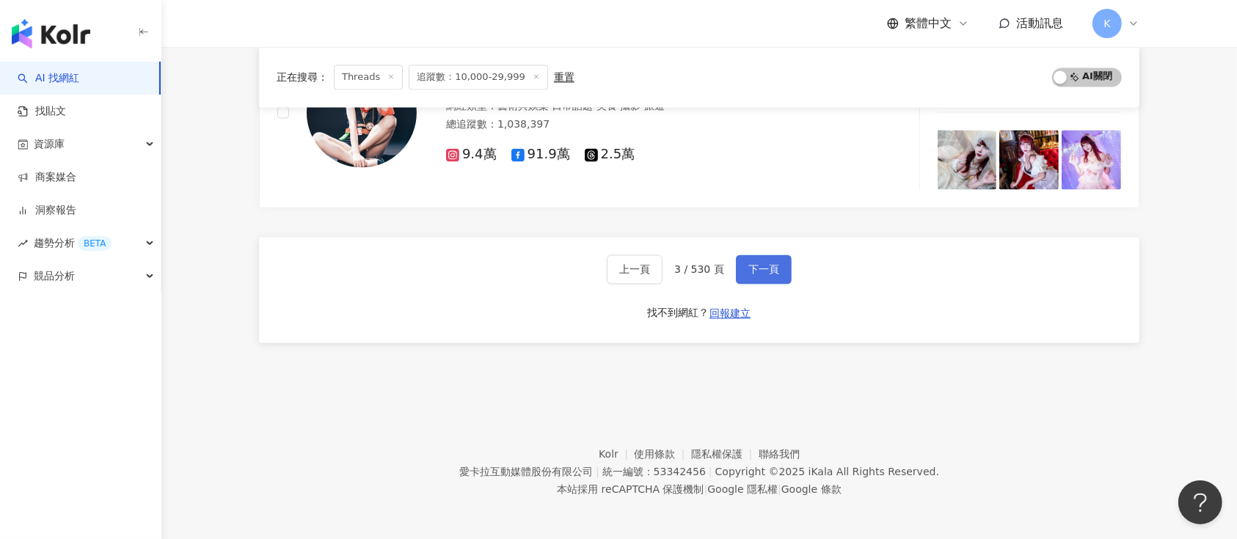
click at [741, 260] on button "下一頁" at bounding box center [764, 269] width 56 height 29
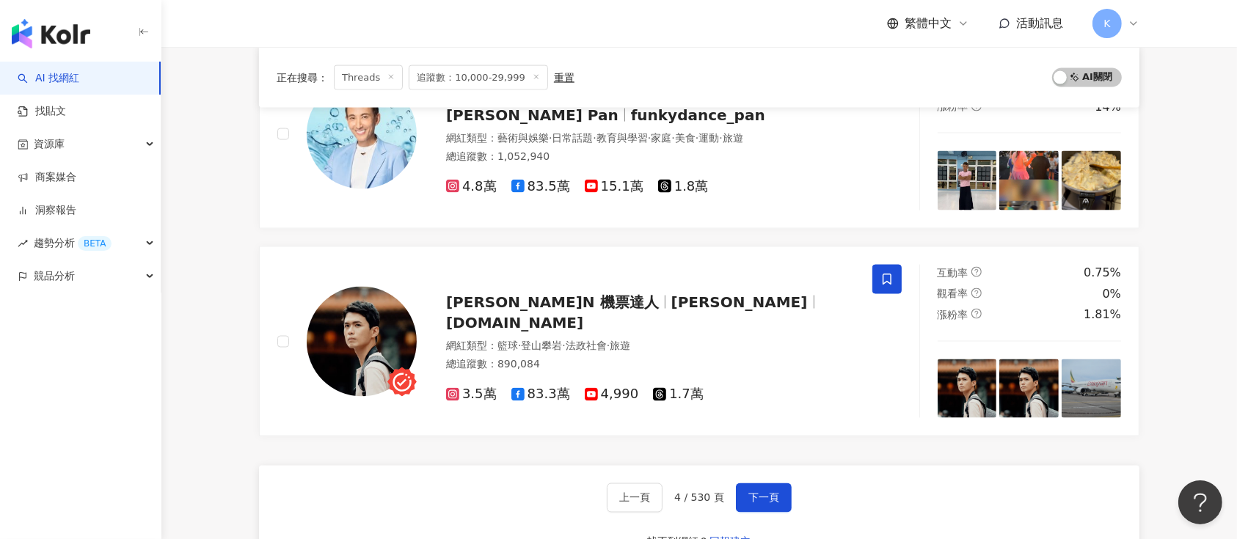
scroll to position [2466, 0]
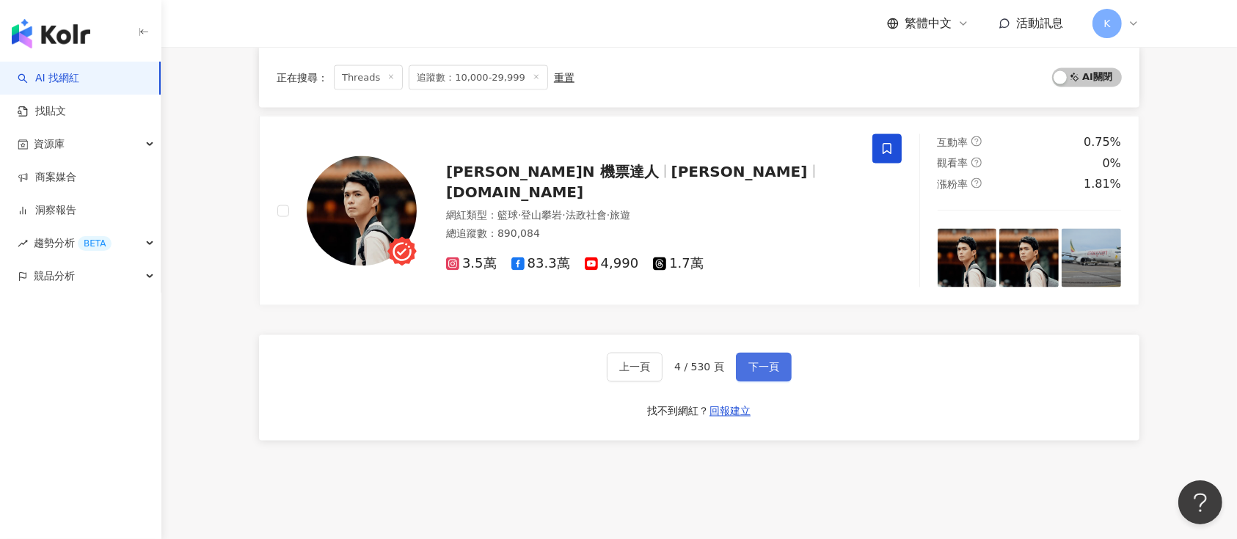
click at [769, 357] on button "下一頁" at bounding box center [764, 367] width 56 height 29
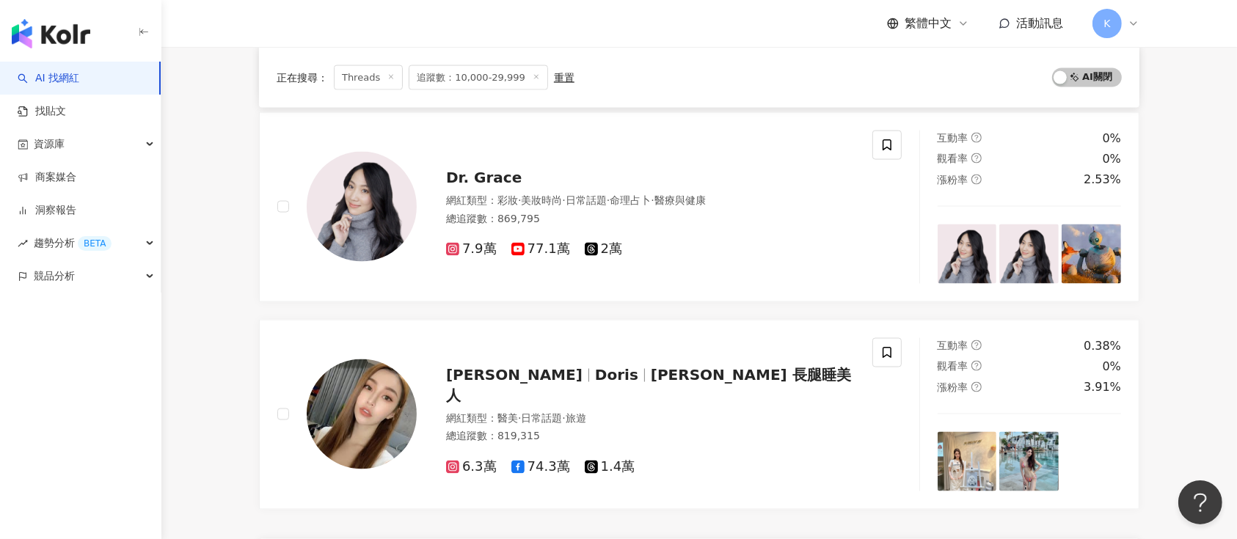
scroll to position [2642, 0]
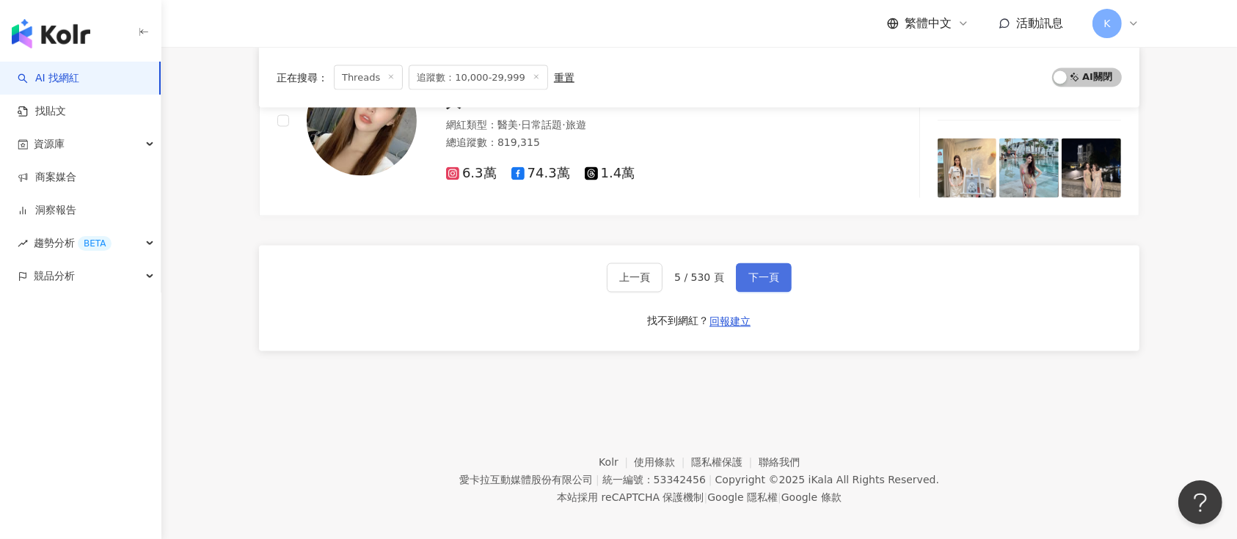
click at [768, 273] on span "下一頁" at bounding box center [763, 278] width 31 height 12
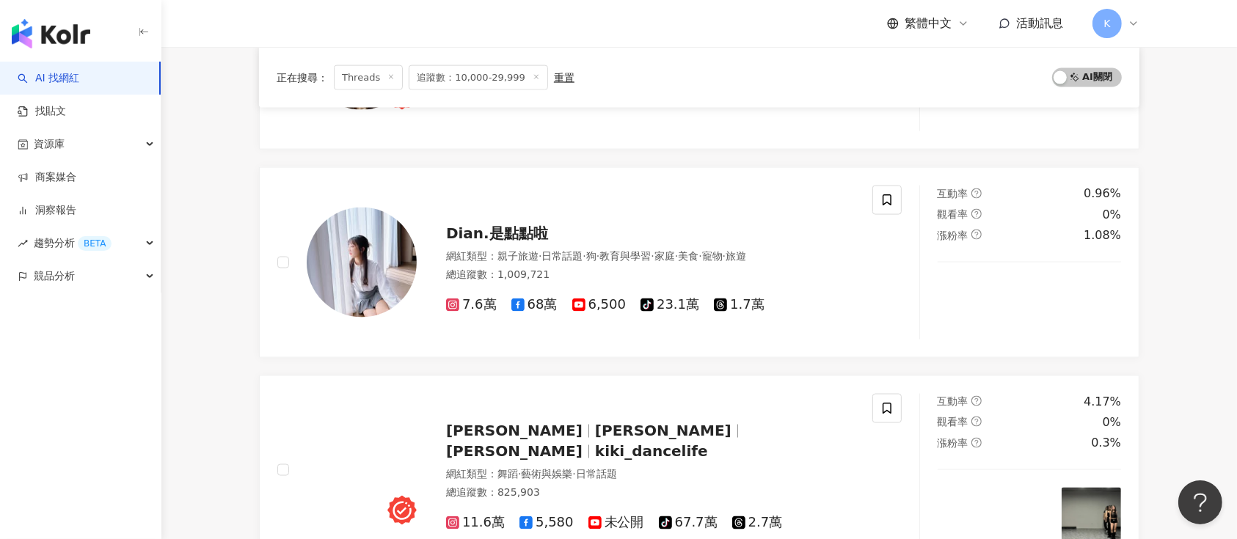
scroll to position [2250, 0]
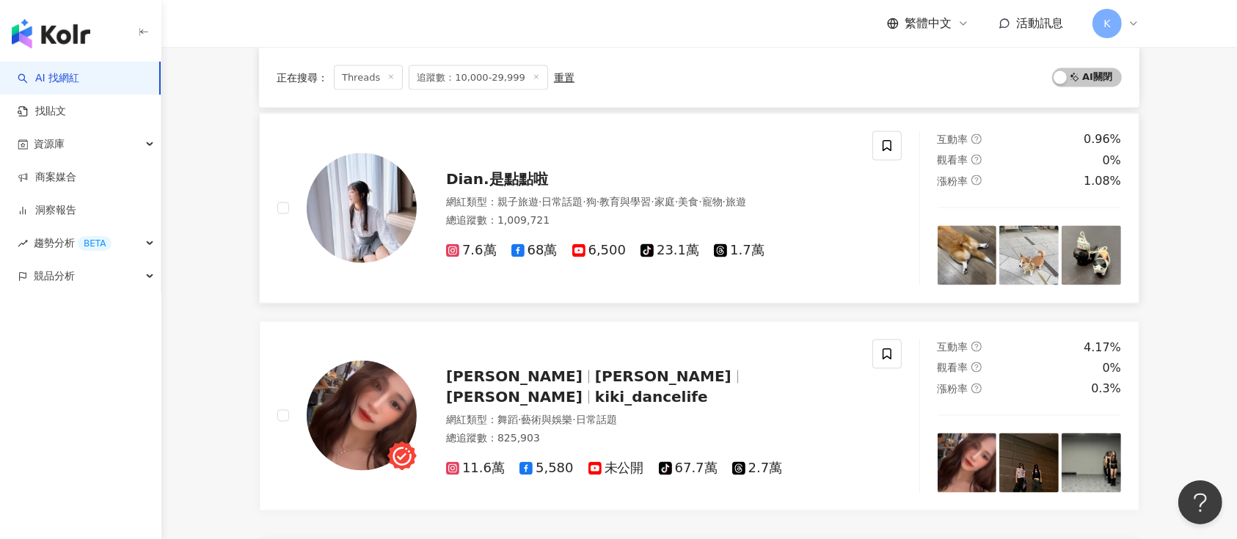
click at [461, 170] on span "Dian.是點點啦" at bounding box center [497, 179] width 102 height 18
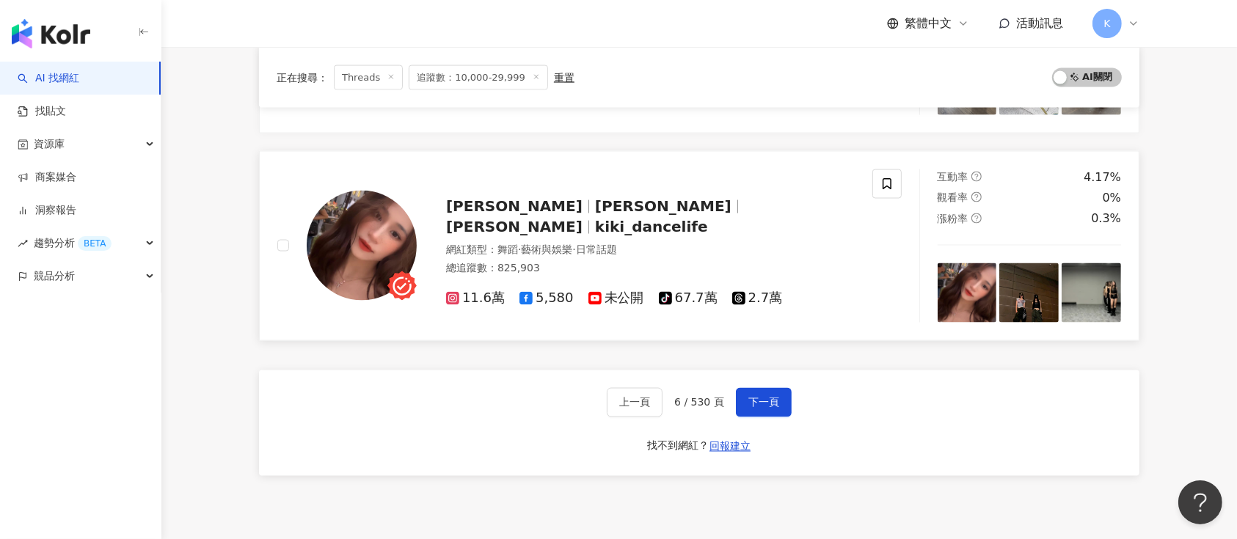
scroll to position [2543, 0]
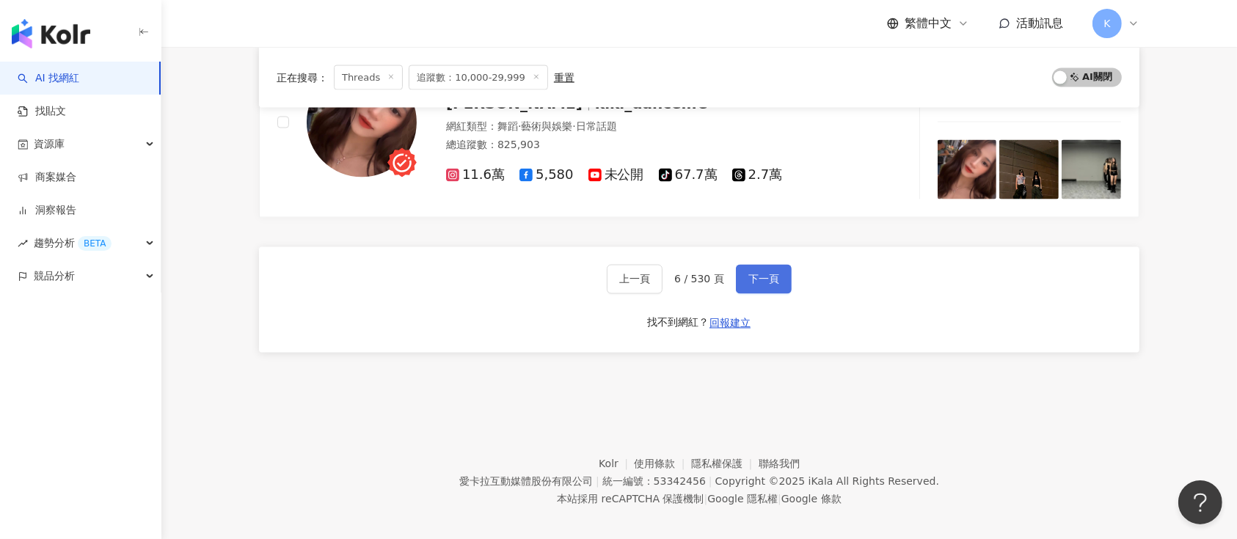
click at [769, 274] on span "下一頁" at bounding box center [763, 280] width 31 height 12
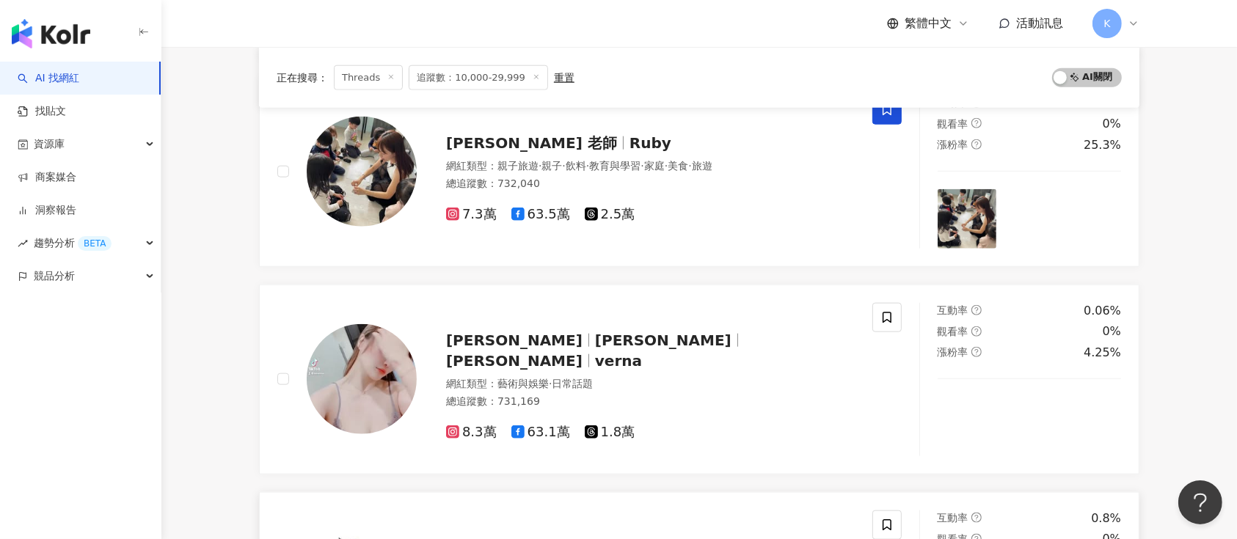
scroll to position [1534, 0]
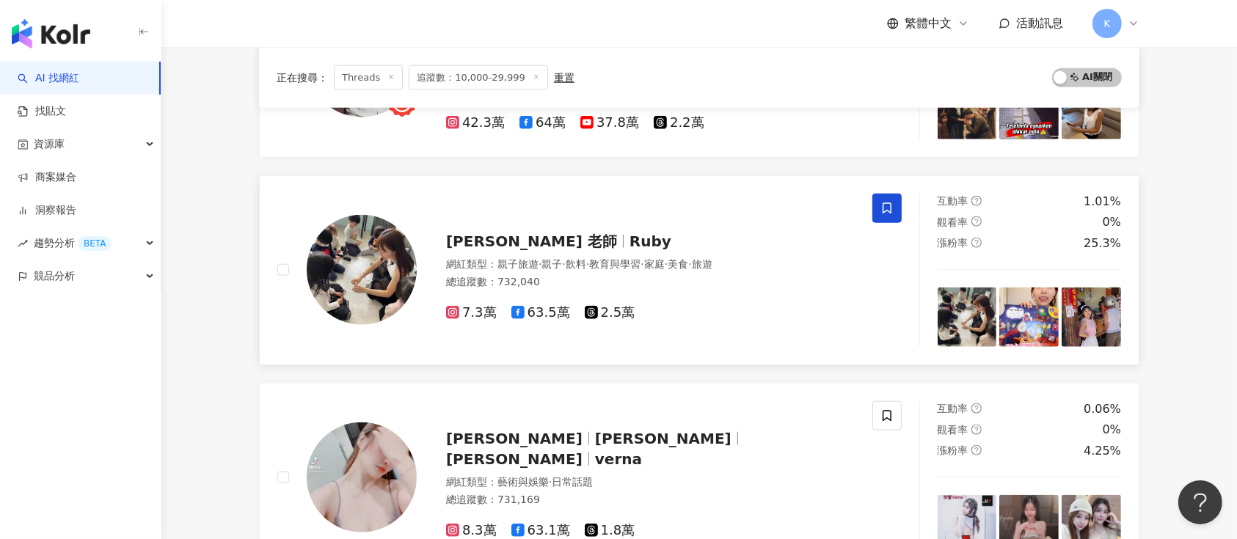
click at [514, 224] on div "Ruby 老師 Ruby 網紅類型 ： 親子旅遊 · 親子 · 飲料 · 教育與學習 · 家庭 · 美食 · 旅遊 總追蹤數 ： 732,040 7.3萬 6…" at bounding box center [636, 270] width 438 height 103
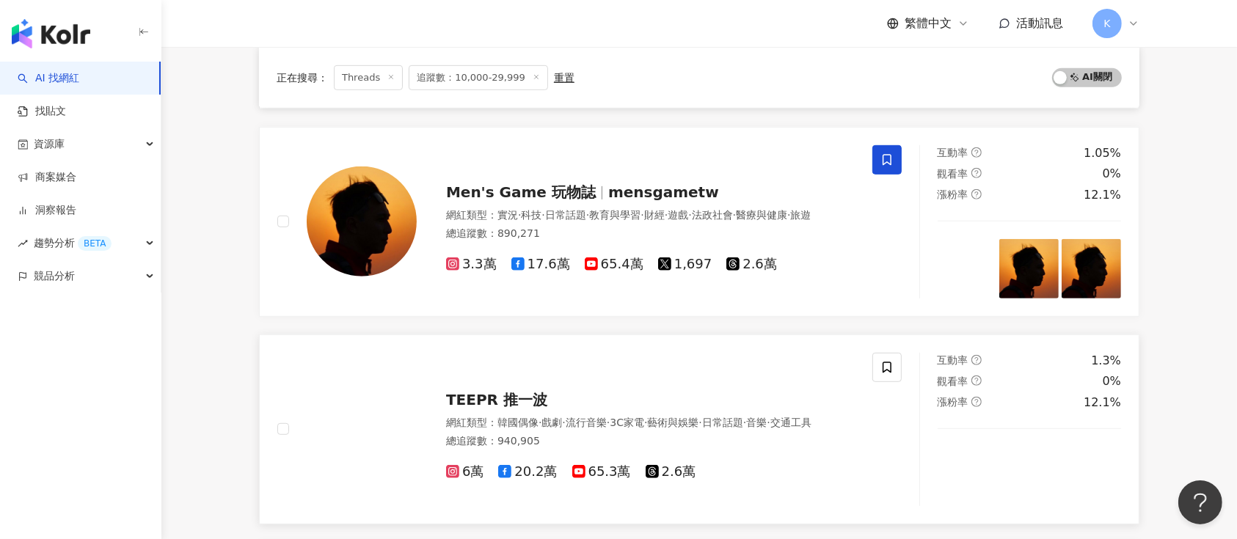
scroll to position [1926, 0]
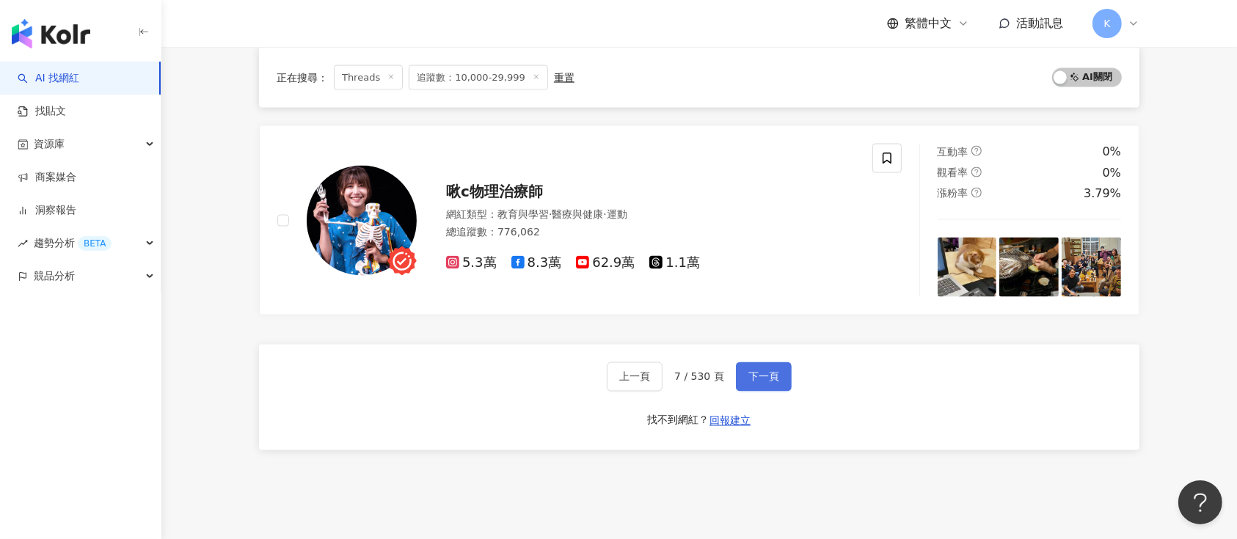
click at [759, 371] on span "下一頁" at bounding box center [763, 377] width 31 height 12
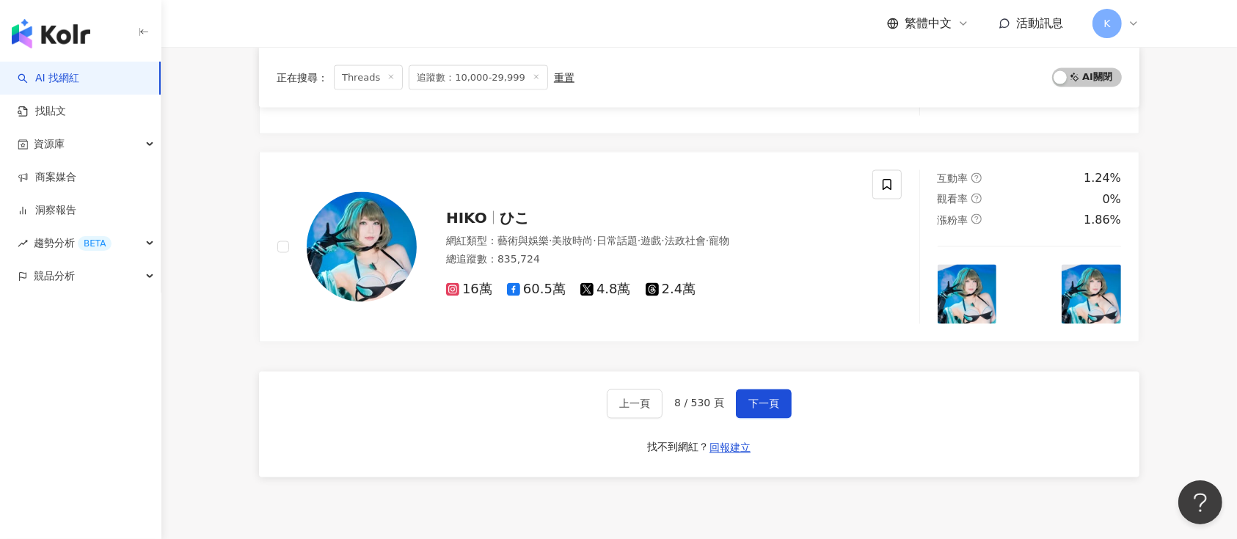
scroll to position [2543, 0]
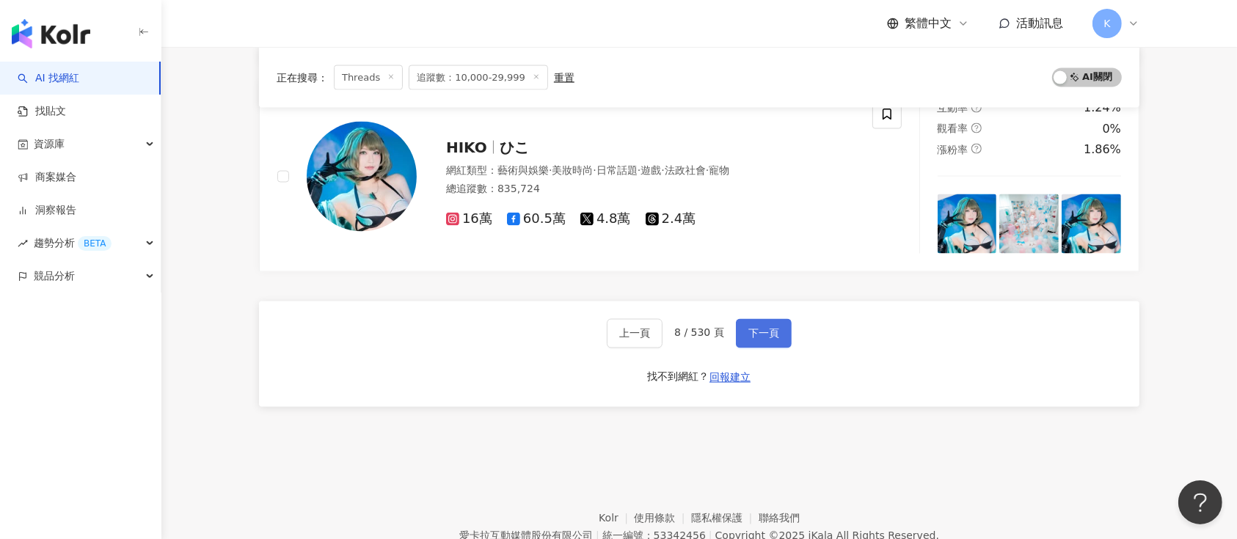
click at [751, 335] on span "下一頁" at bounding box center [763, 334] width 31 height 12
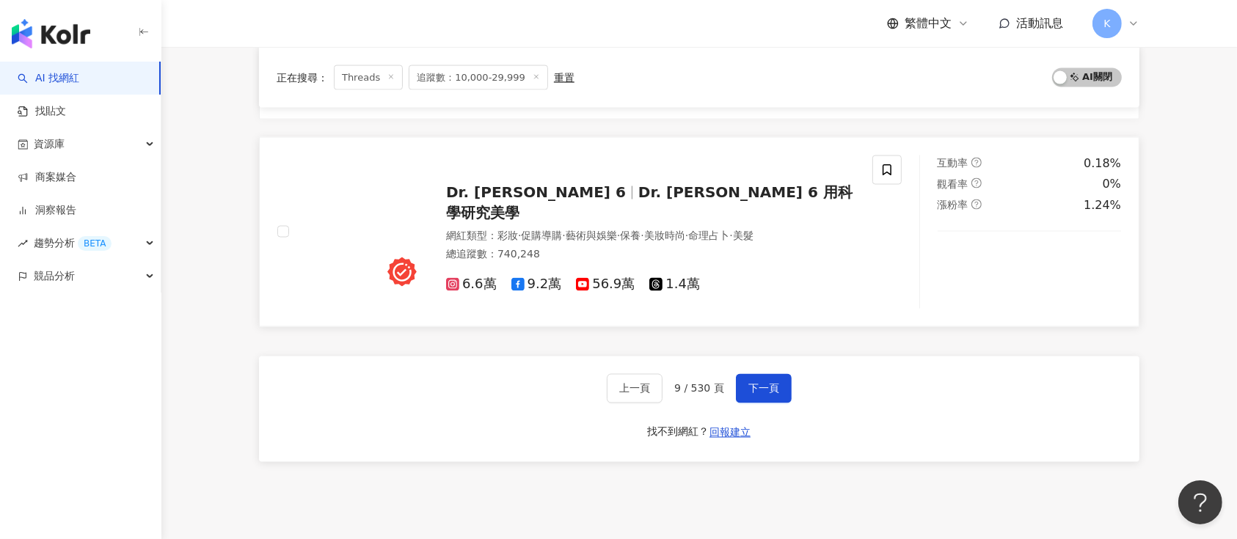
scroll to position [2647, 0]
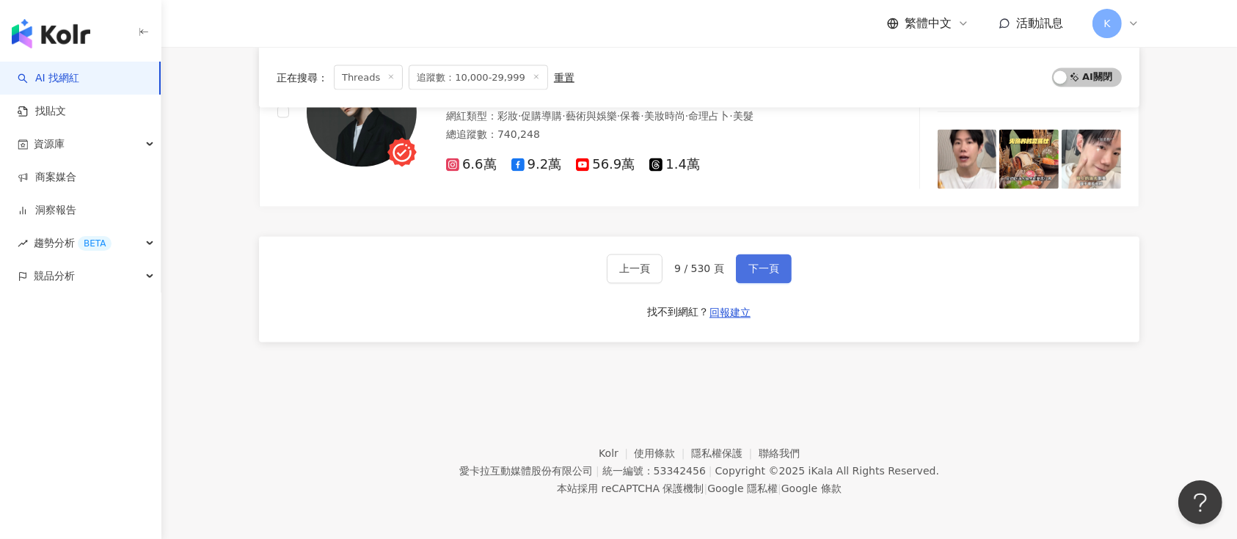
click at [762, 273] on button "下一頁" at bounding box center [764, 269] width 56 height 29
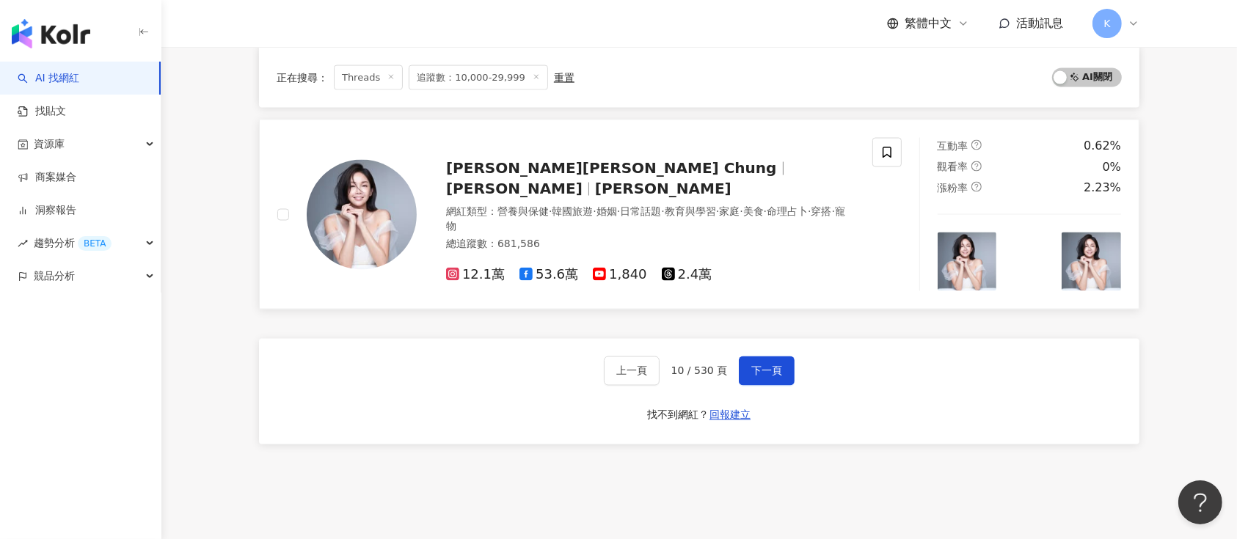
scroll to position [2326, 0]
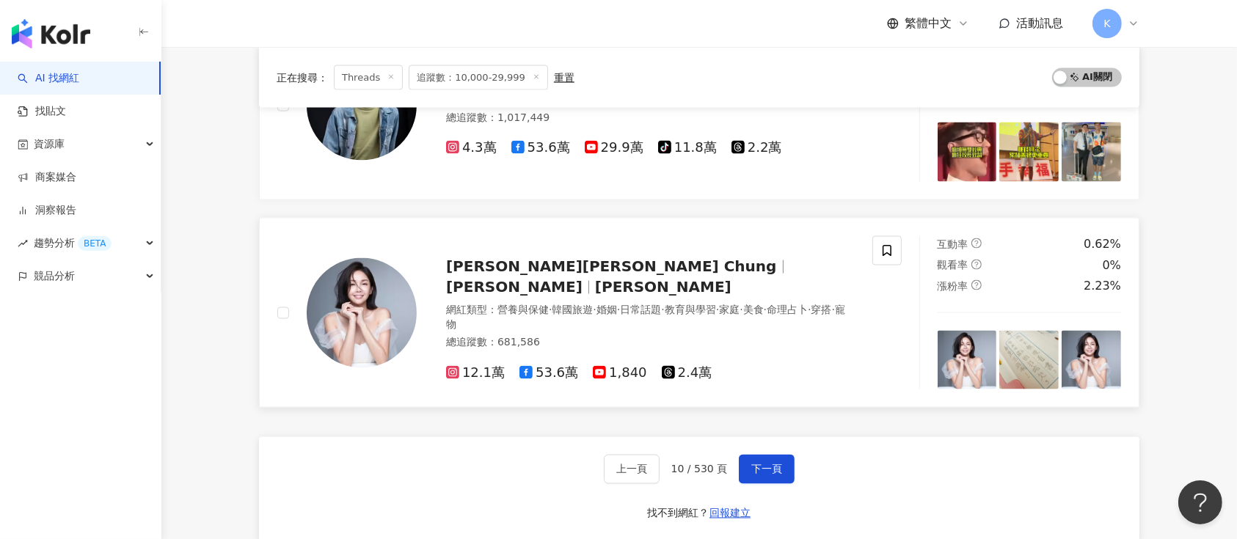
click at [467, 273] on span "鍾欣怡 Cathy Chung" at bounding box center [611, 267] width 331 height 18
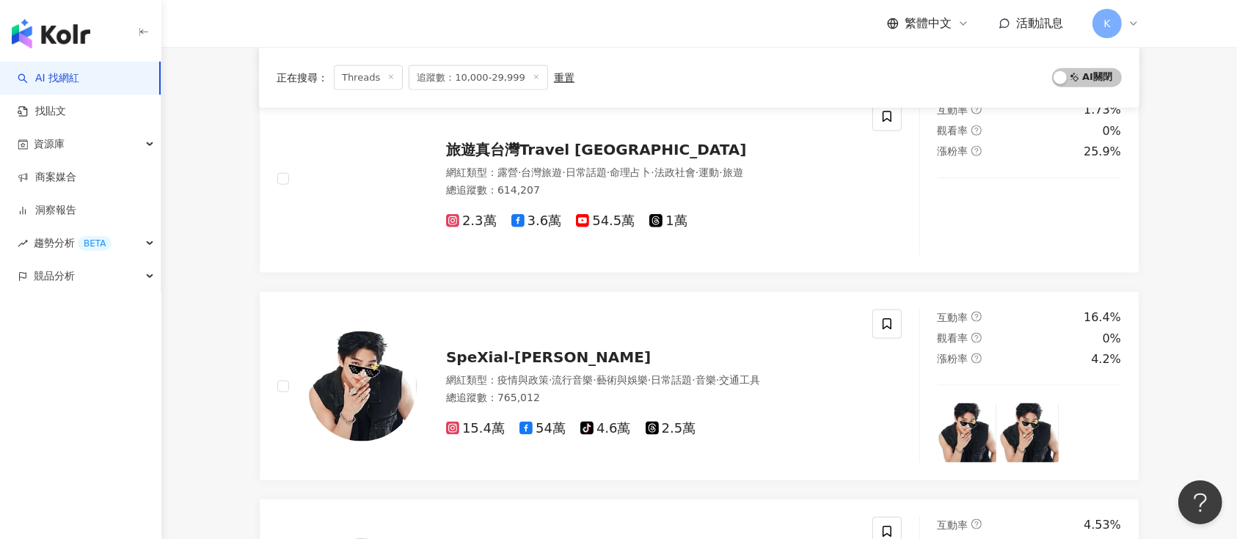
scroll to position [1739, 0]
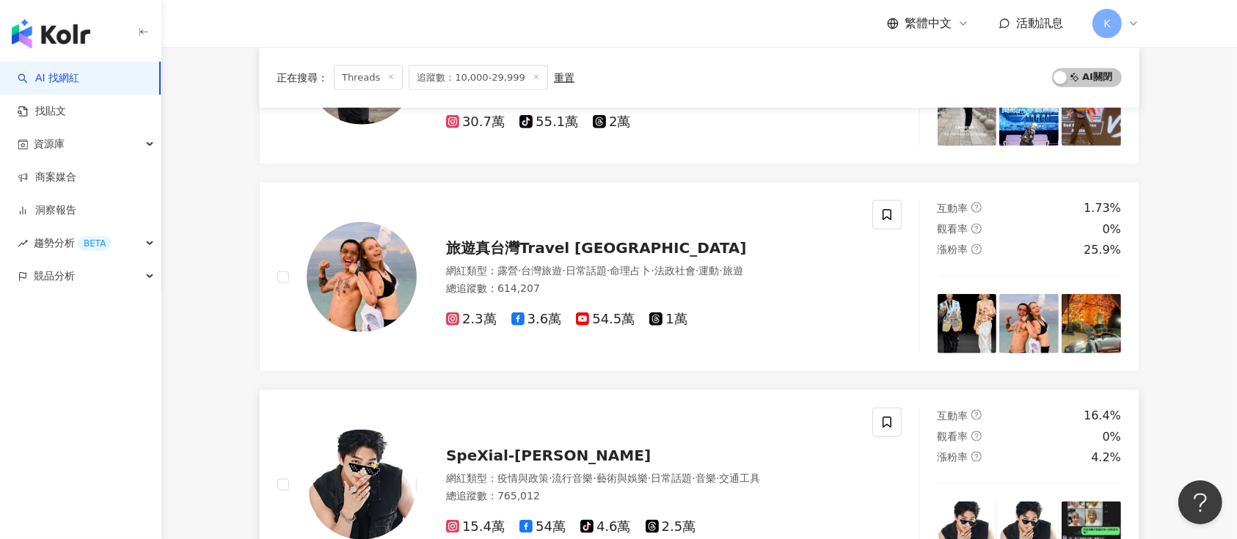
click at [481, 434] on div "SpeXial-明杰 Brent 網紅類型 ： 疫情與政策 · 流行音樂 · 藝術與娛樂 · 日常話題 · 音樂 · 交通工具 總追蹤數 ： 765,012 …" at bounding box center [636, 485] width 438 height 103
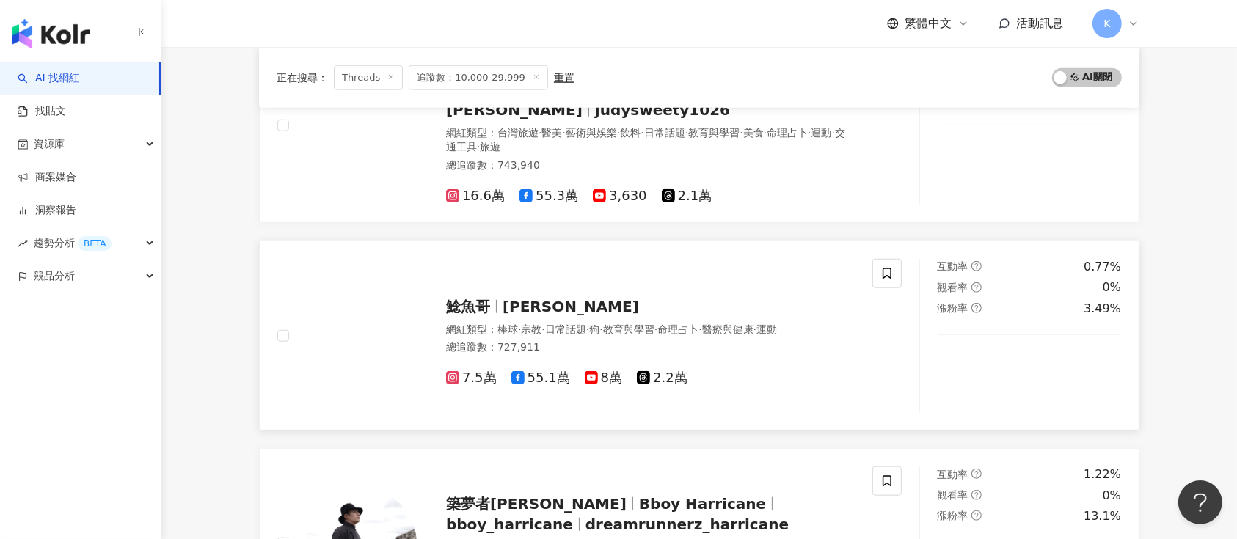
scroll to position [1152, 0]
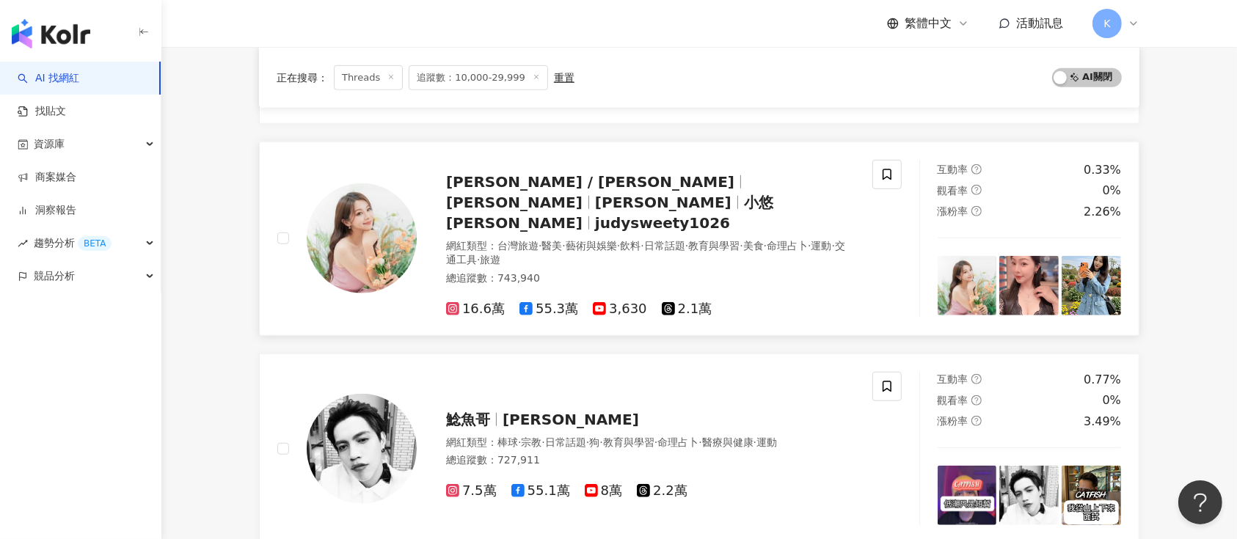
click at [518, 212] on div "小悠 / Judy 小悠 Judy 小悠Judy judysweety1026 網紅類型 ： 台灣旅遊 · 醫美 · 藝術與娛樂 · 飲料 · 日常話題 · …" at bounding box center [636, 239] width 438 height 158
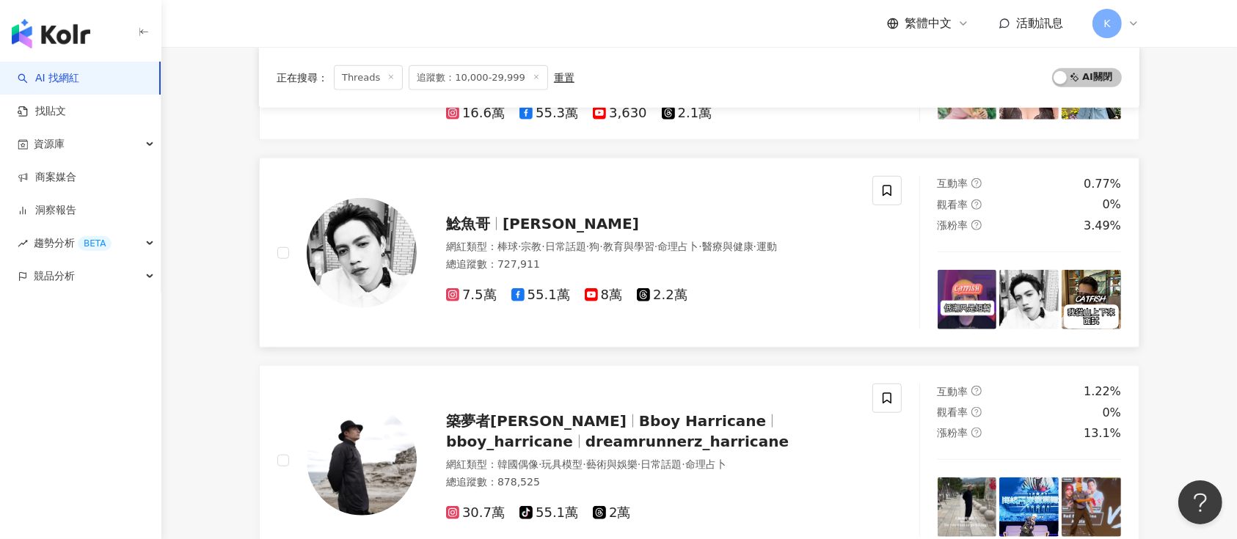
click at [509, 215] on span "[PERSON_NAME]" at bounding box center [571, 224] width 136 height 18
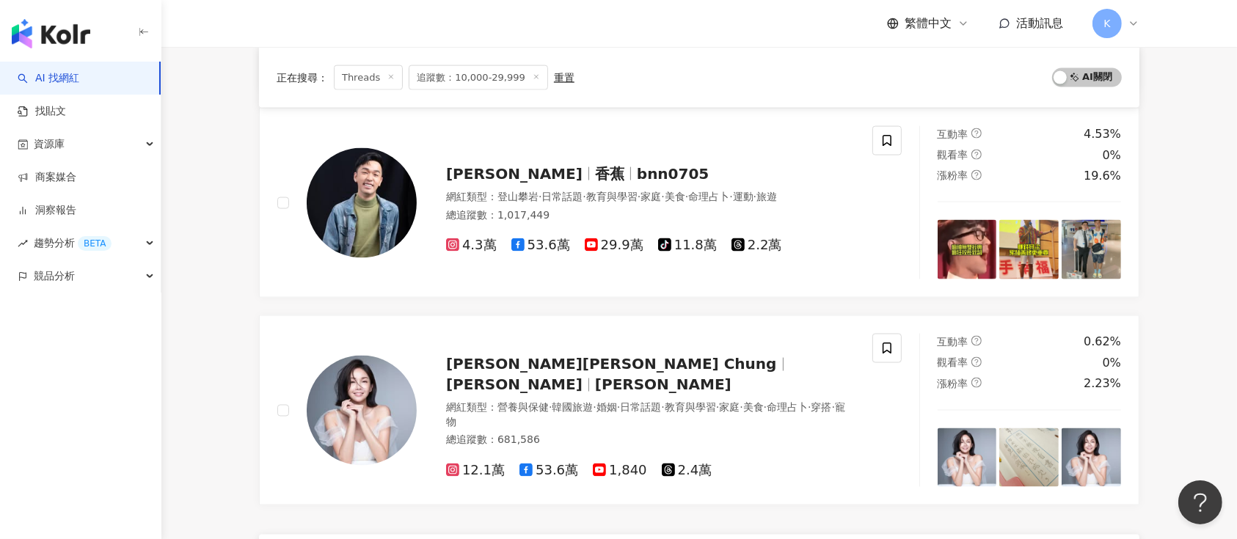
scroll to position [2425, 0]
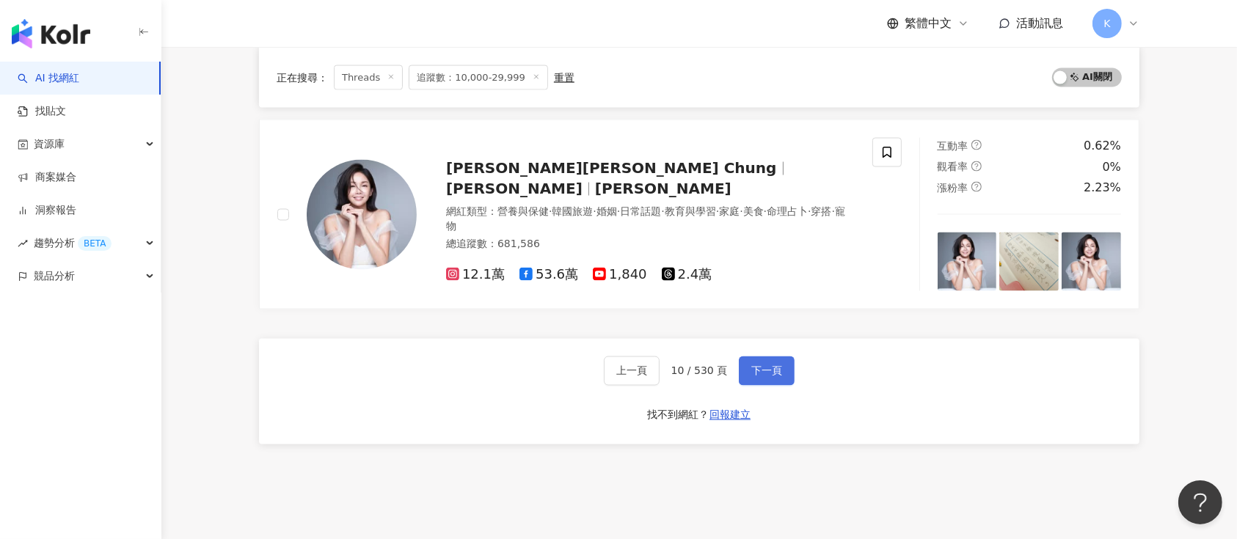
click at [777, 366] on span "下一頁" at bounding box center [766, 371] width 31 height 12
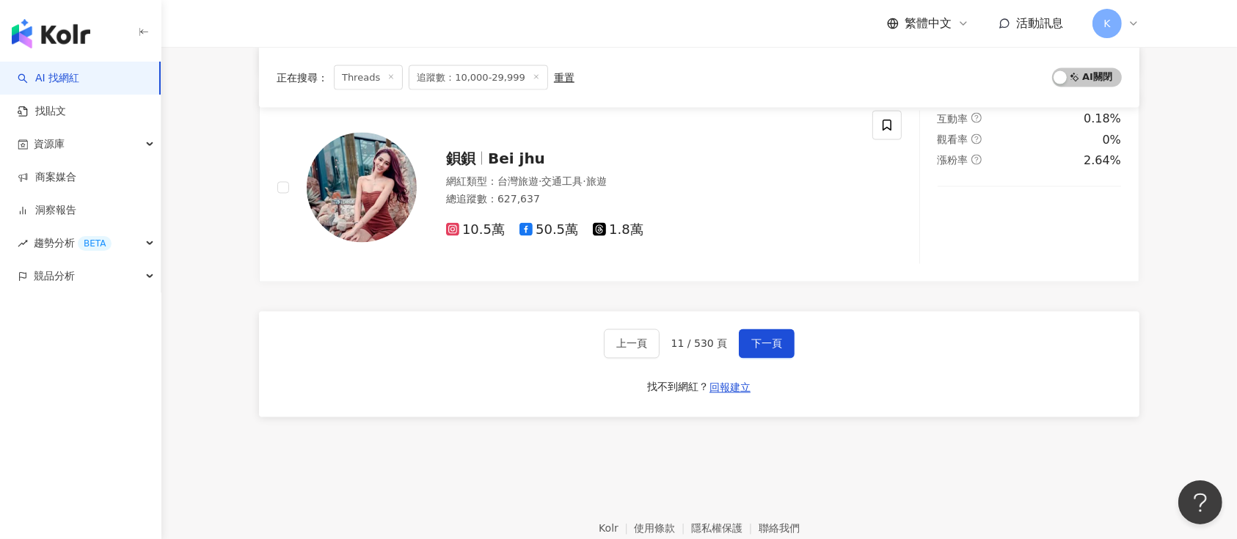
scroll to position [2522, 0]
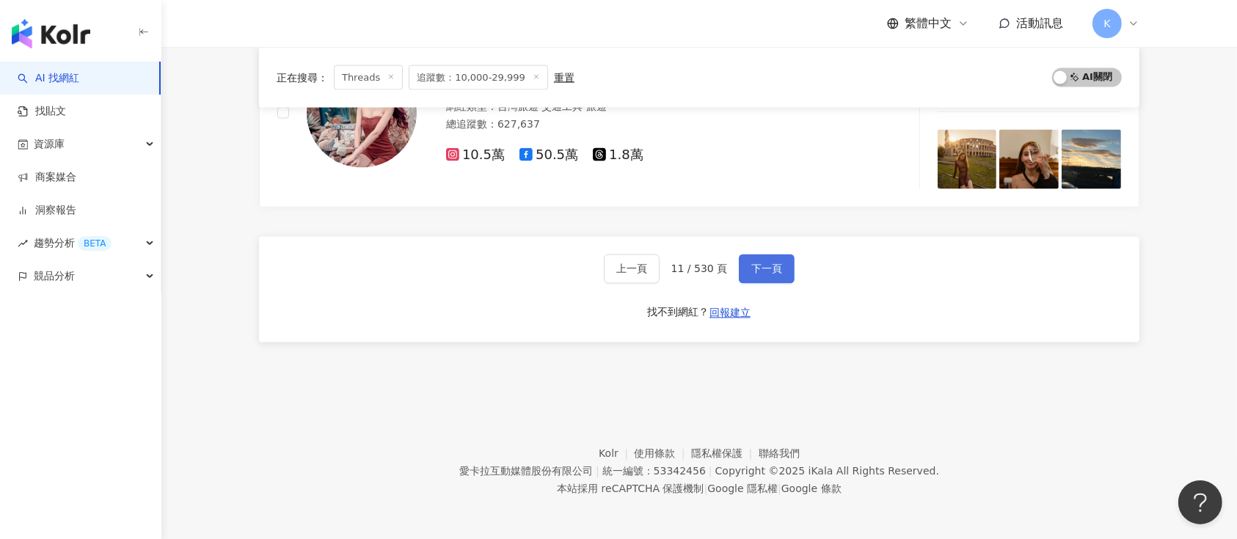
click at [748, 267] on button "下一頁" at bounding box center [767, 269] width 56 height 29
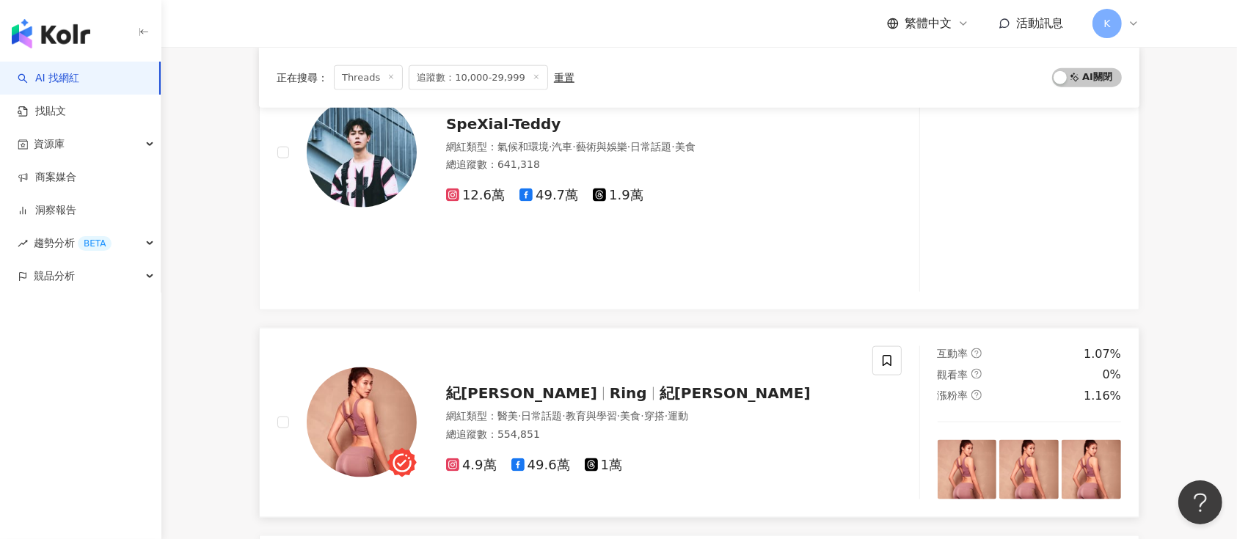
scroll to position [1961, 0]
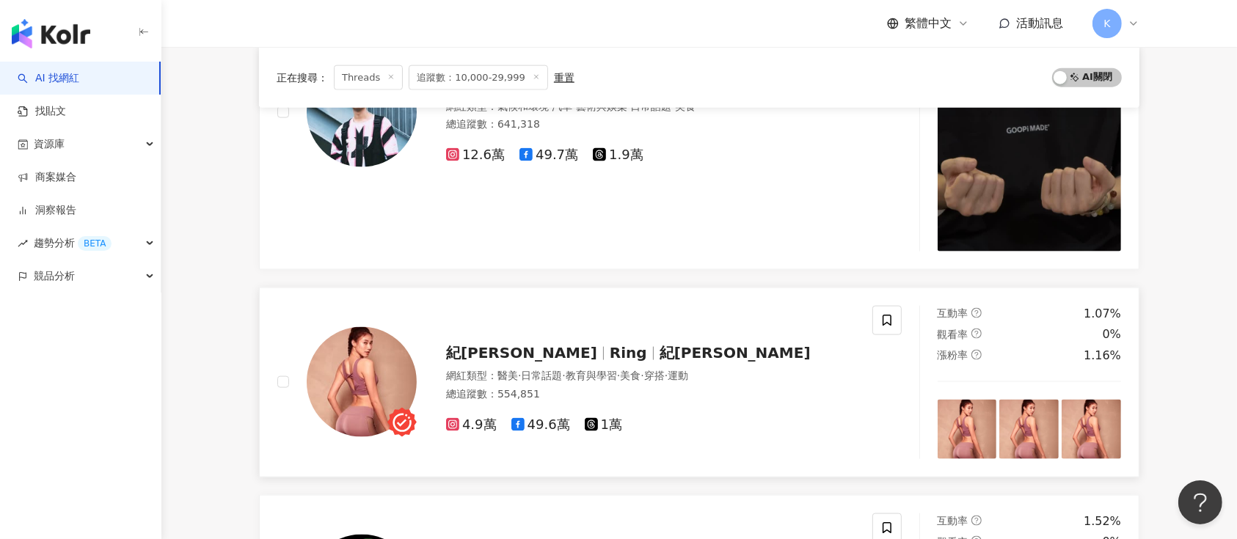
click at [480, 344] on span "紀[PERSON_NAME]" at bounding box center [521, 353] width 151 height 18
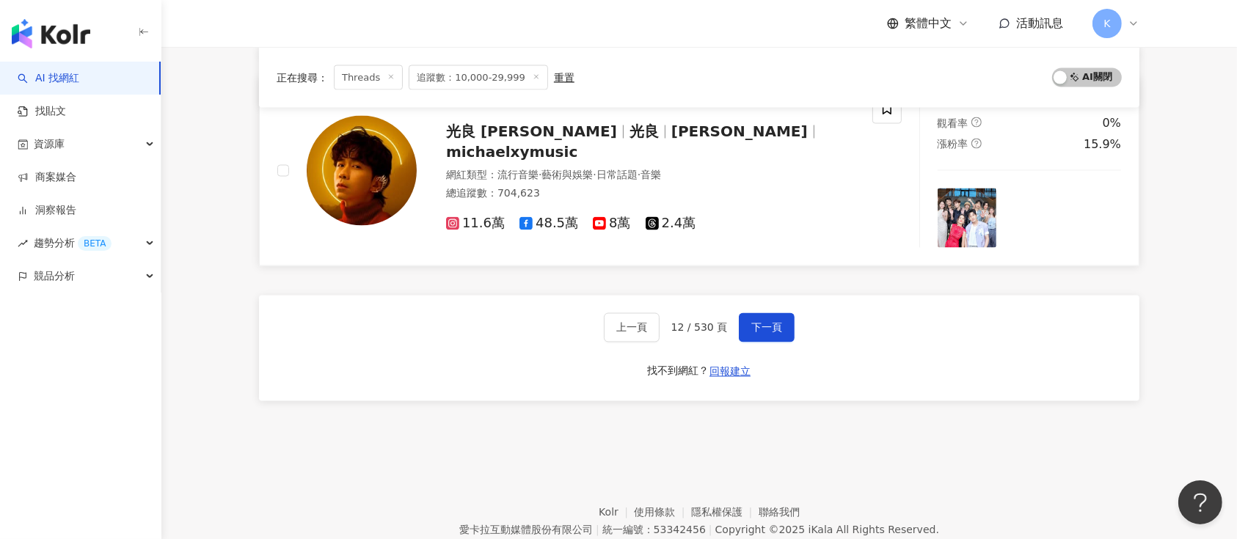
scroll to position [2647, 0]
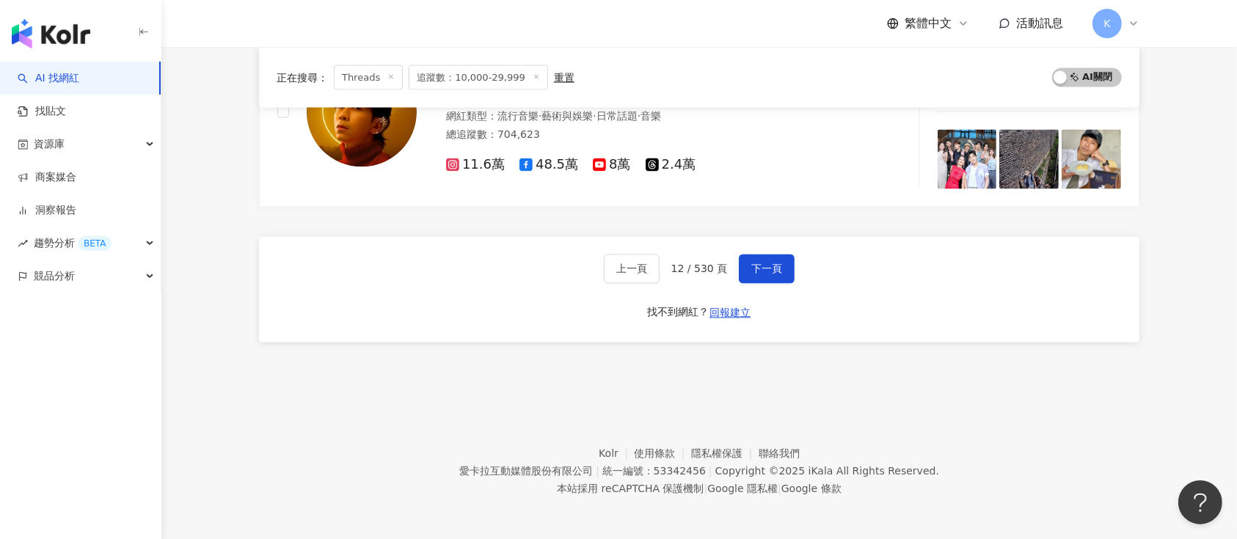
click at [757, 250] on div "上一頁 12 / 530 頁 下一頁 找不到網紅？ 回報建立" at bounding box center [699, 290] width 881 height 106
click at [751, 255] on button "下一頁" at bounding box center [767, 269] width 56 height 29
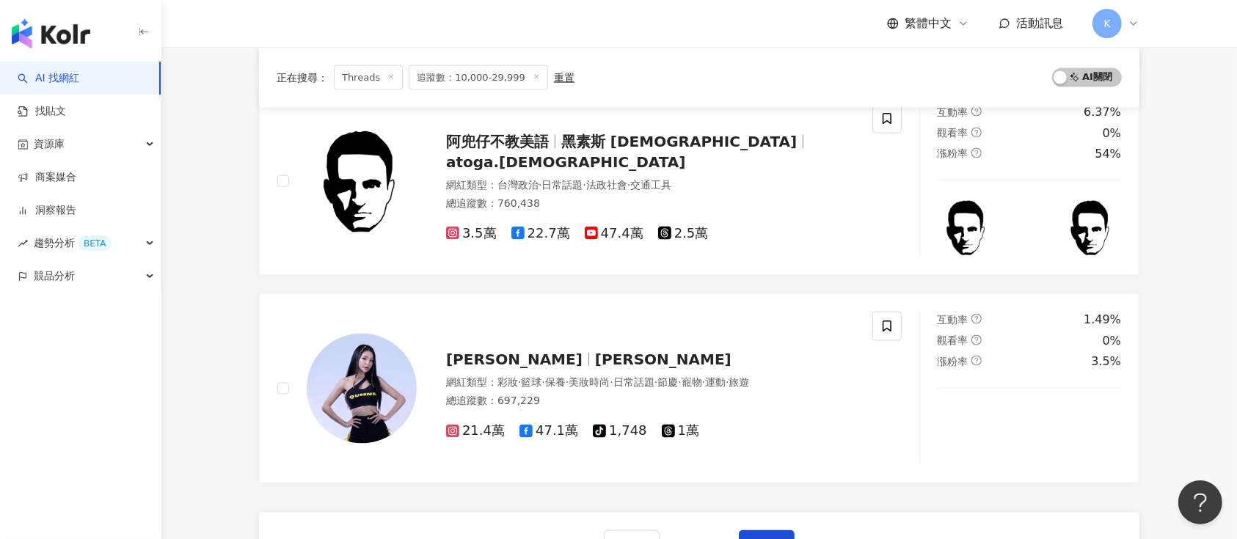
scroll to position [2348, 0]
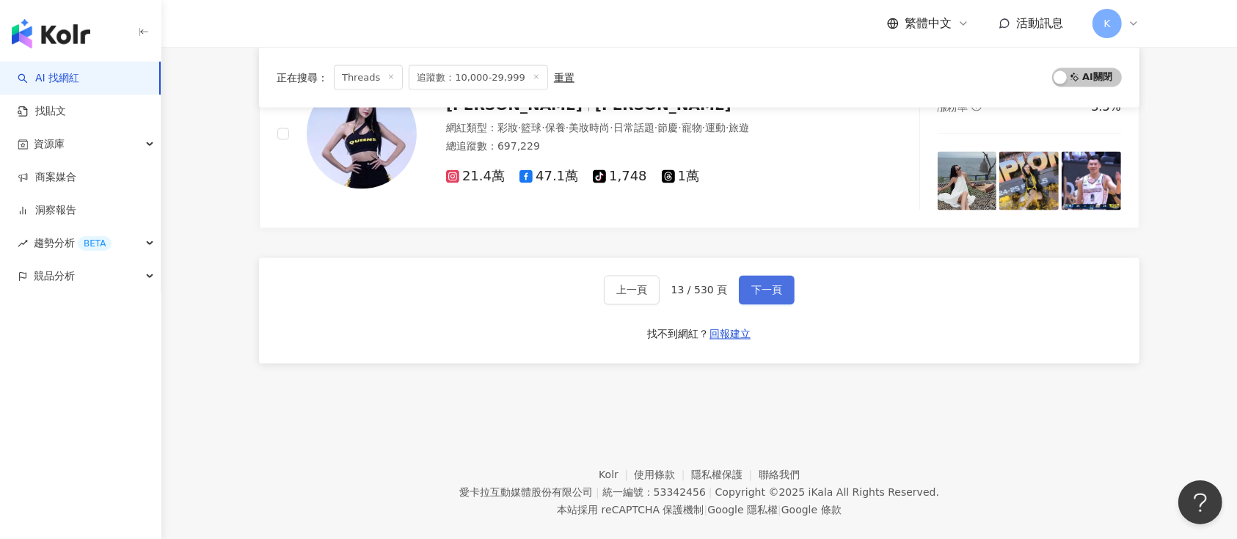
click at [775, 290] on span "下一頁" at bounding box center [766, 291] width 31 height 12
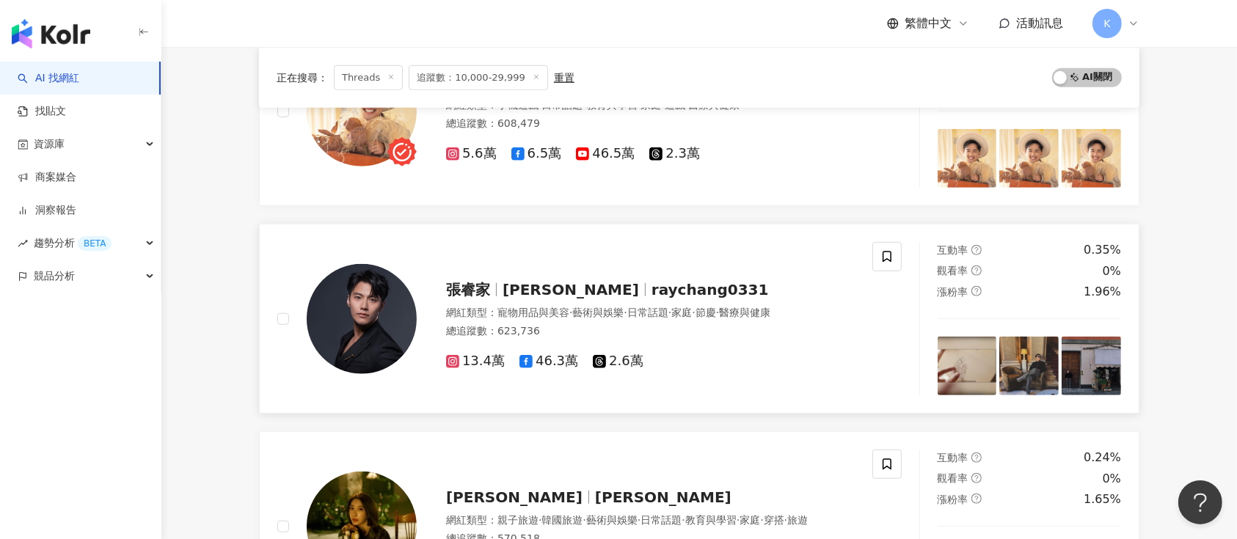
scroll to position [978, 0]
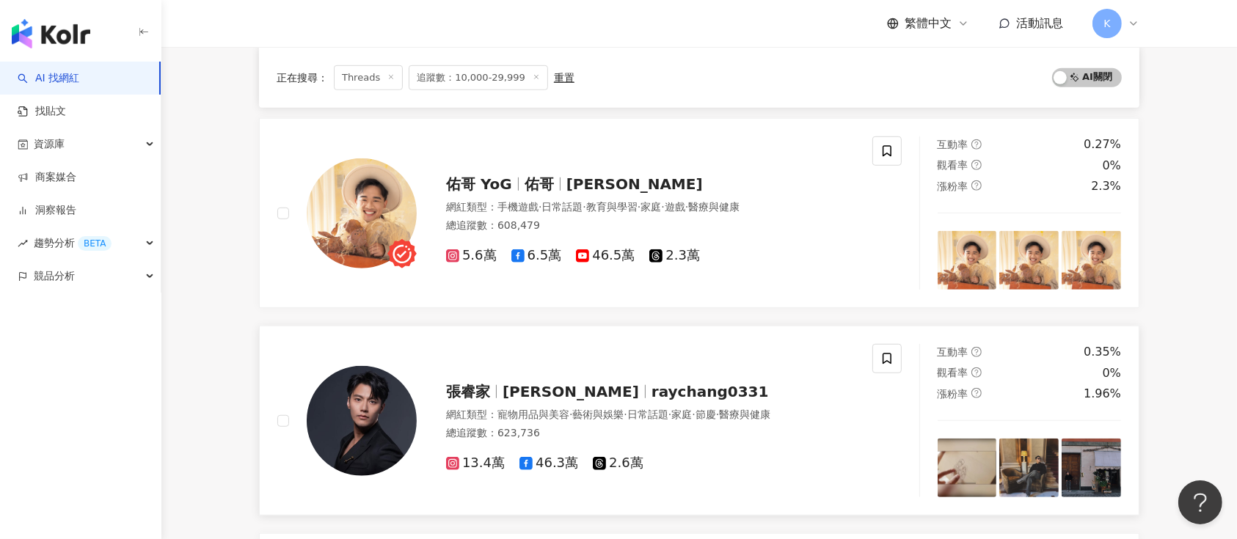
click at [537, 390] on div "張睿家 Ray raychang0331" at bounding box center [650, 392] width 409 height 21
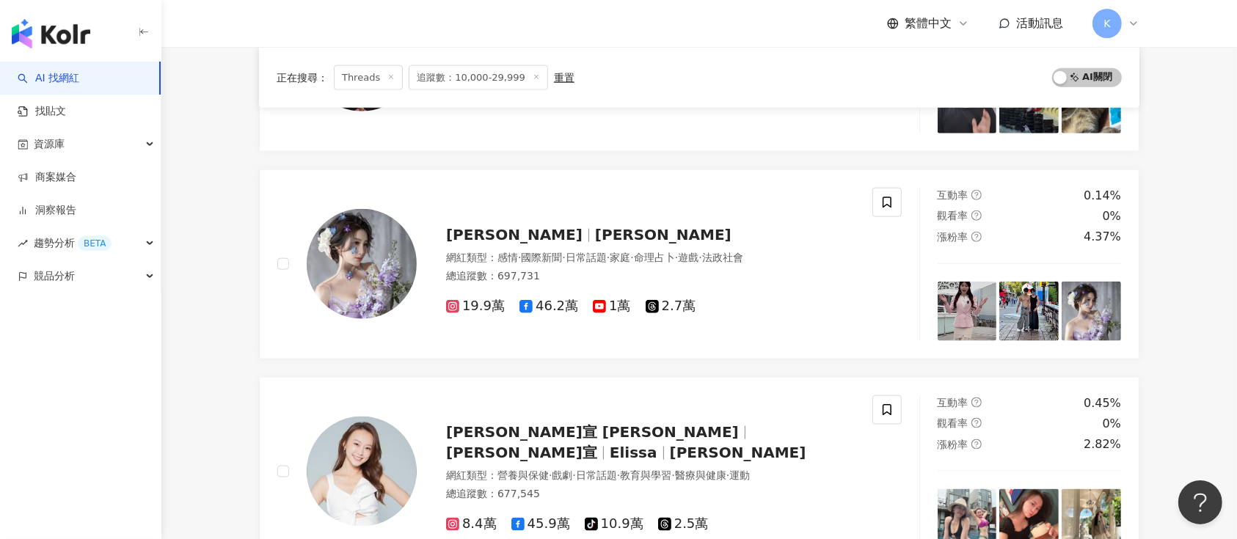
scroll to position [1761, 0]
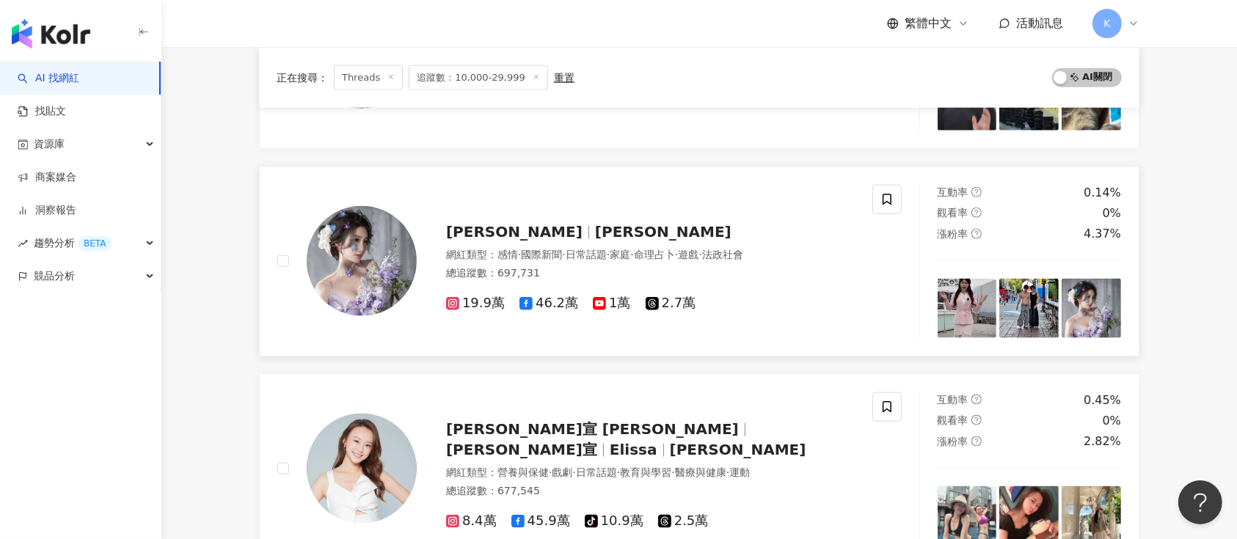
click at [510, 249] on span "感情" at bounding box center [508, 255] width 21 height 12
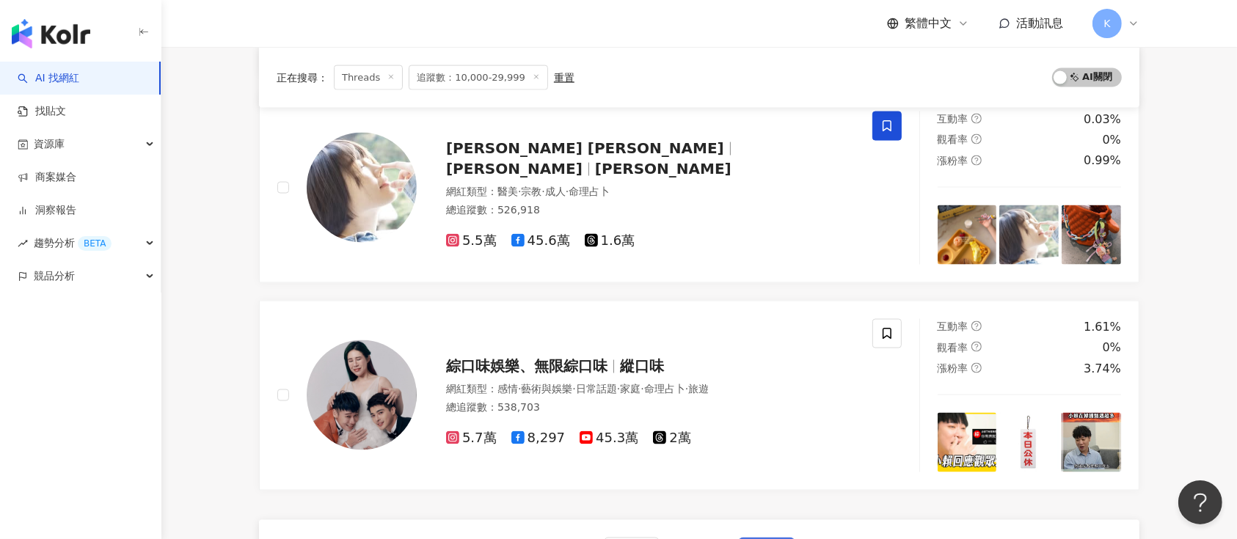
scroll to position [2348, 0]
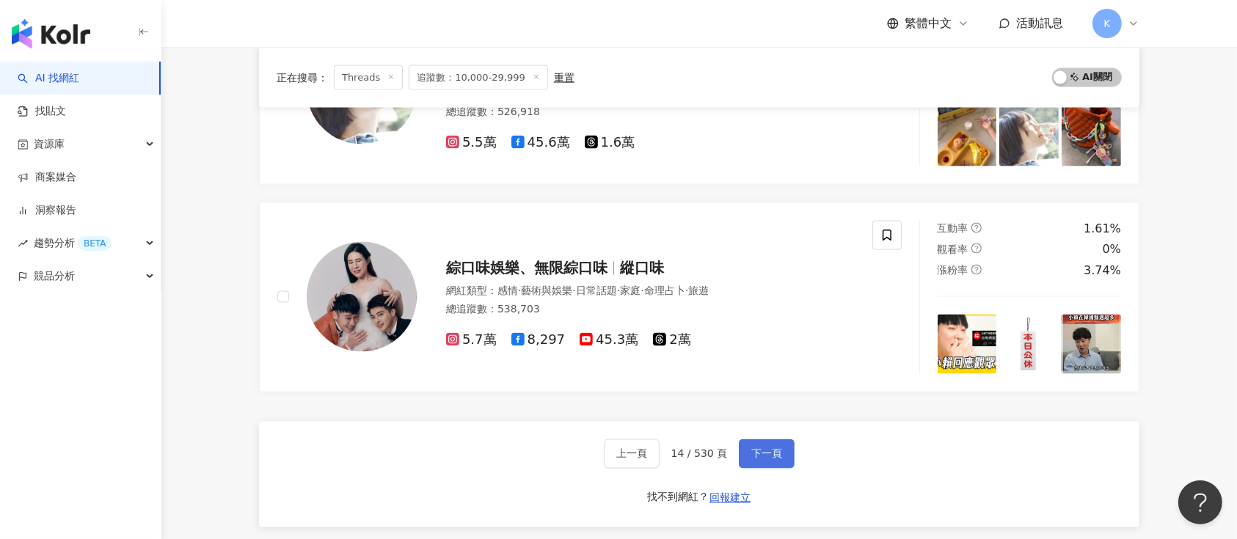
click at [760, 448] on span "下一頁" at bounding box center [766, 454] width 31 height 12
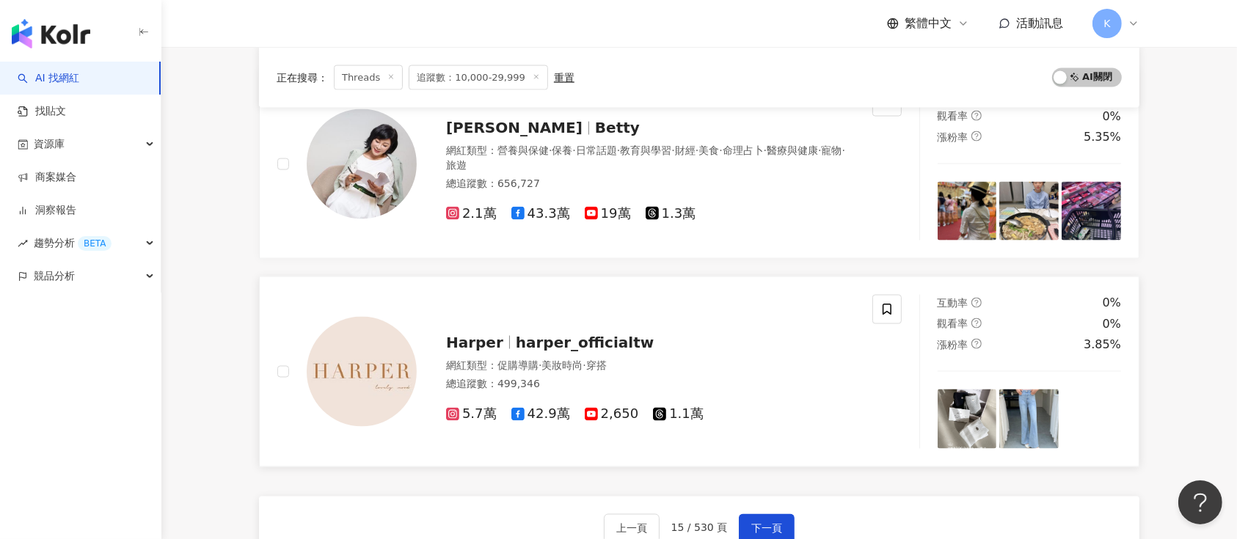
scroll to position [2433, 0]
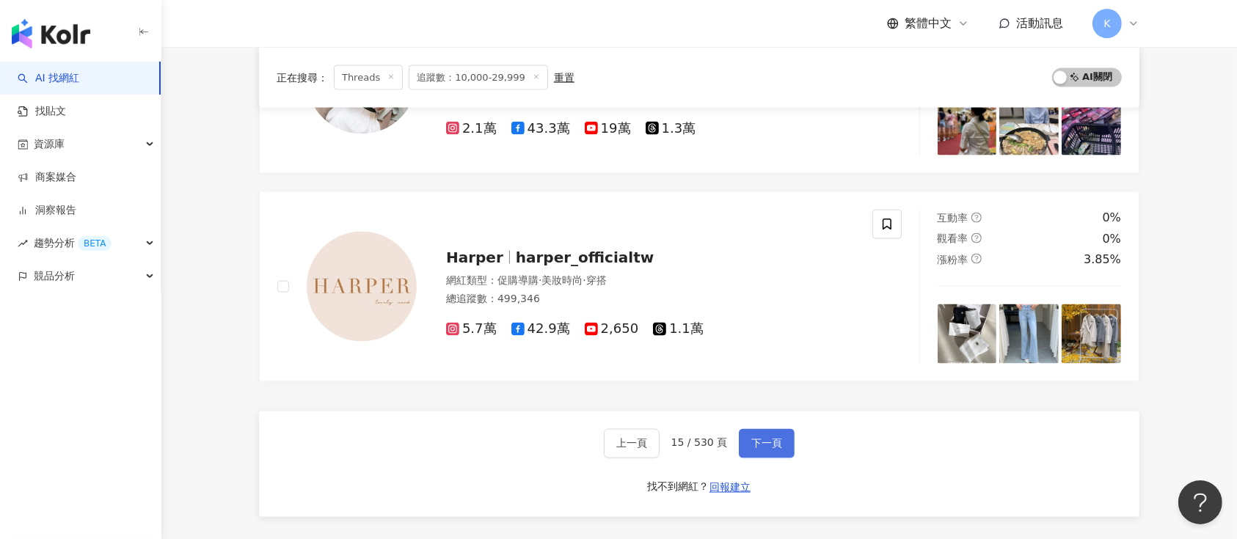
click at [760, 438] on span "下一頁" at bounding box center [766, 444] width 31 height 12
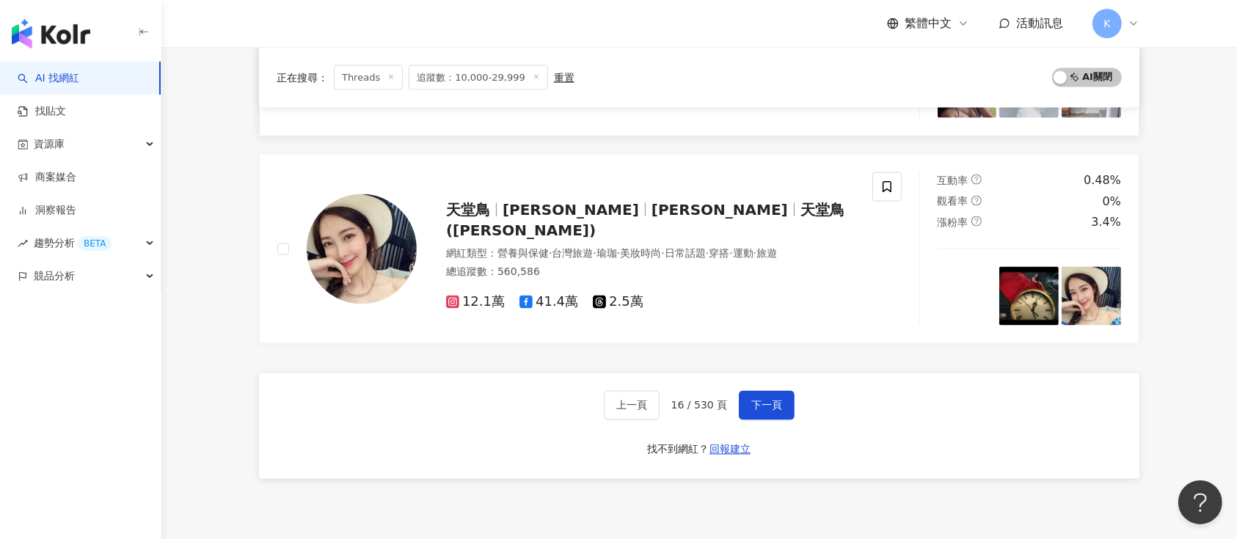
scroll to position [2565, 0]
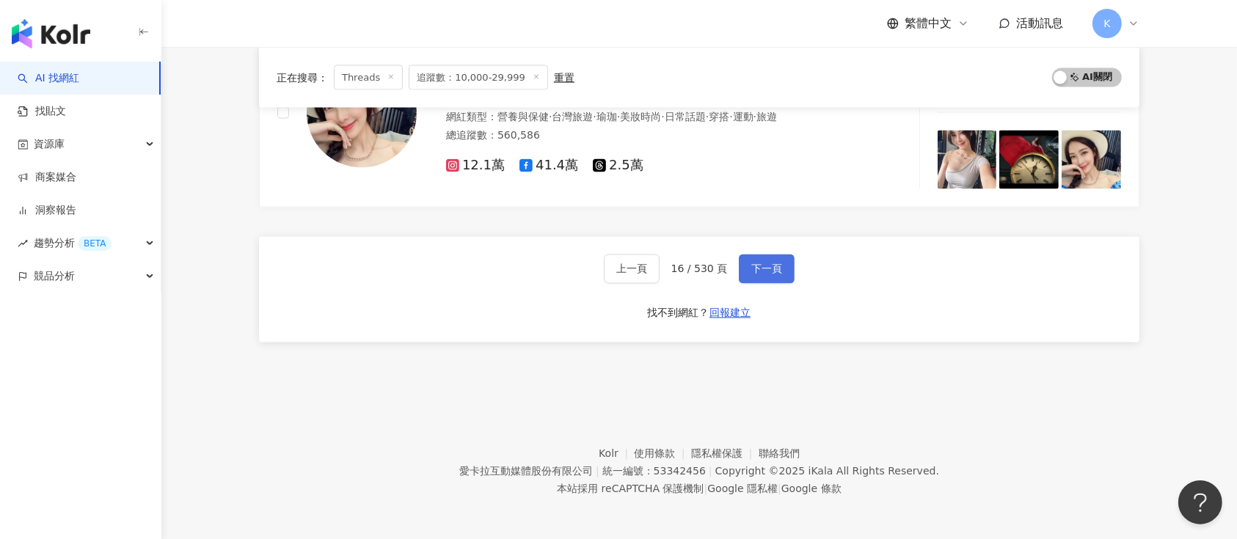
click at [752, 267] on span "下一頁" at bounding box center [766, 269] width 31 height 12
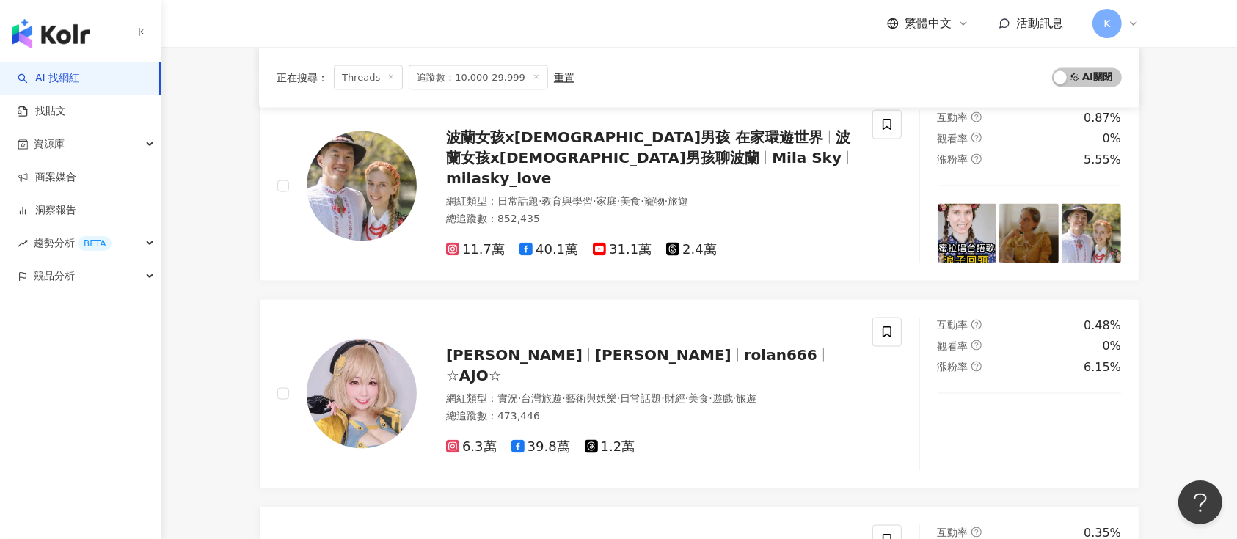
scroll to position [2591, 0]
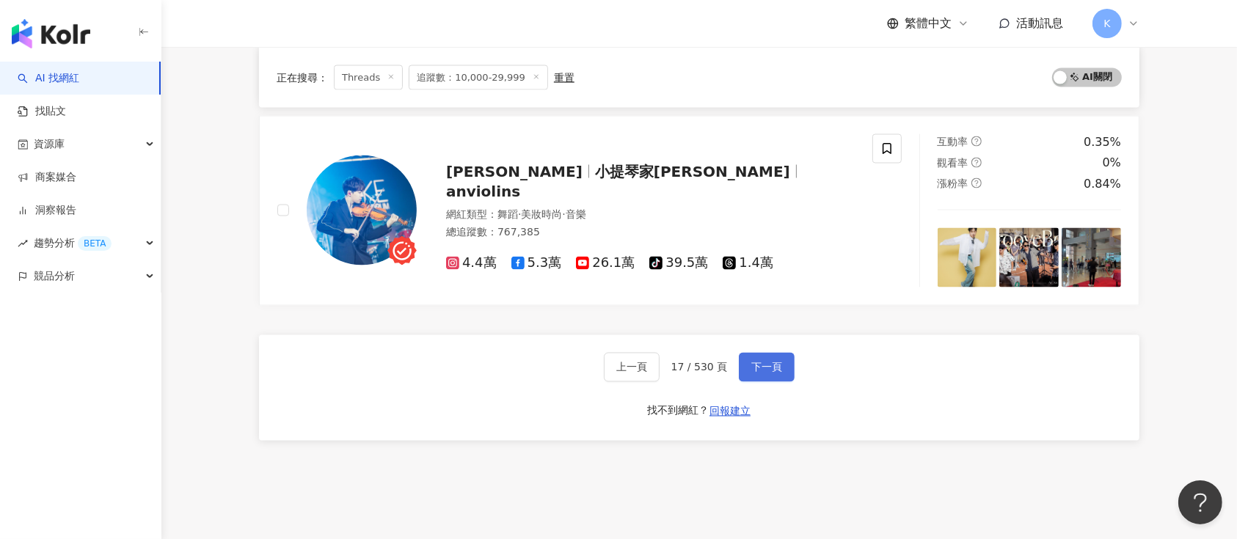
click at [762, 367] on span "下一頁" at bounding box center [766, 368] width 31 height 12
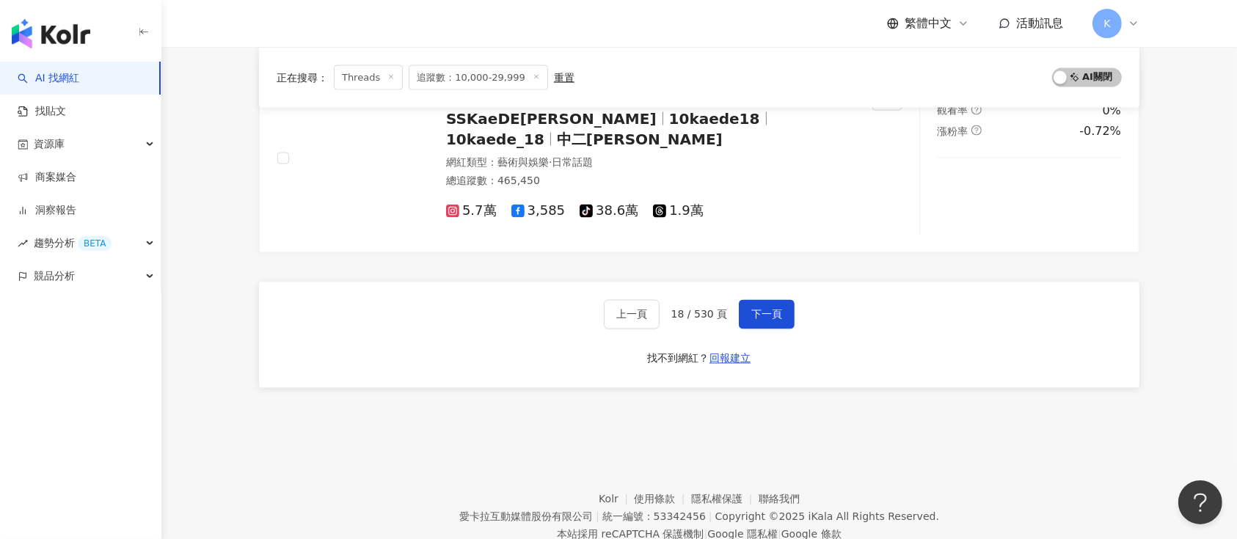
scroll to position [2565, 0]
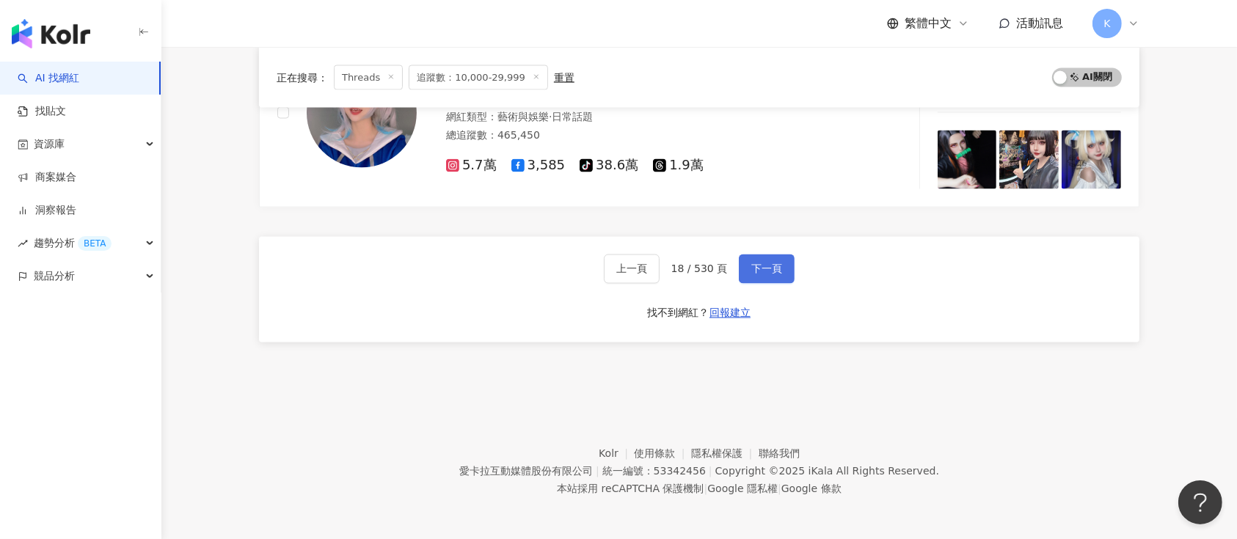
click at [788, 277] on button "下一頁" at bounding box center [767, 269] width 56 height 29
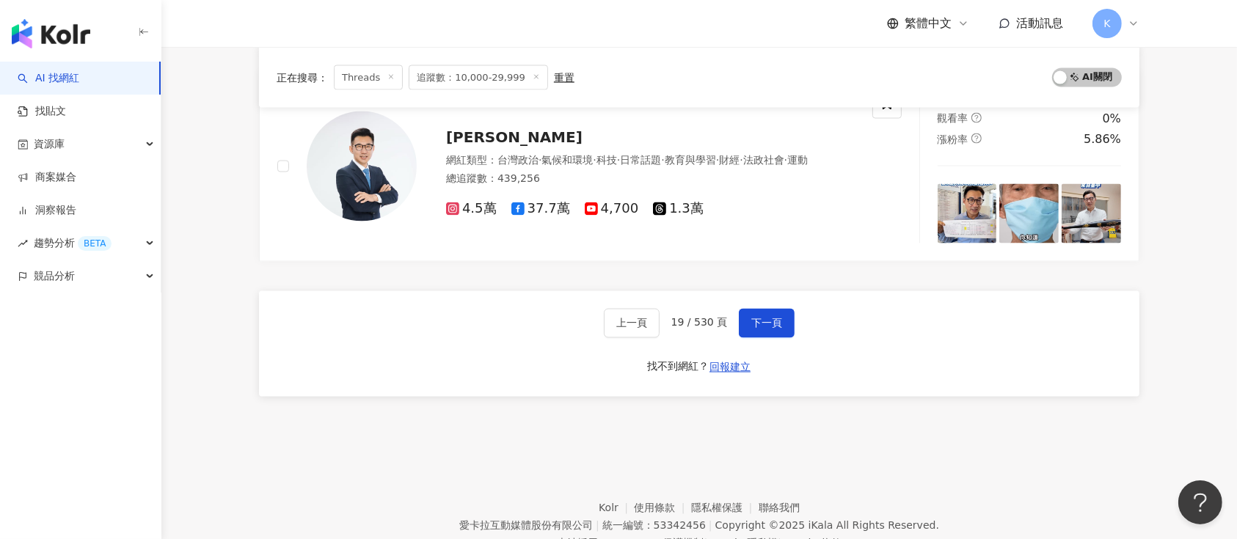
scroll to position [2510, 0]
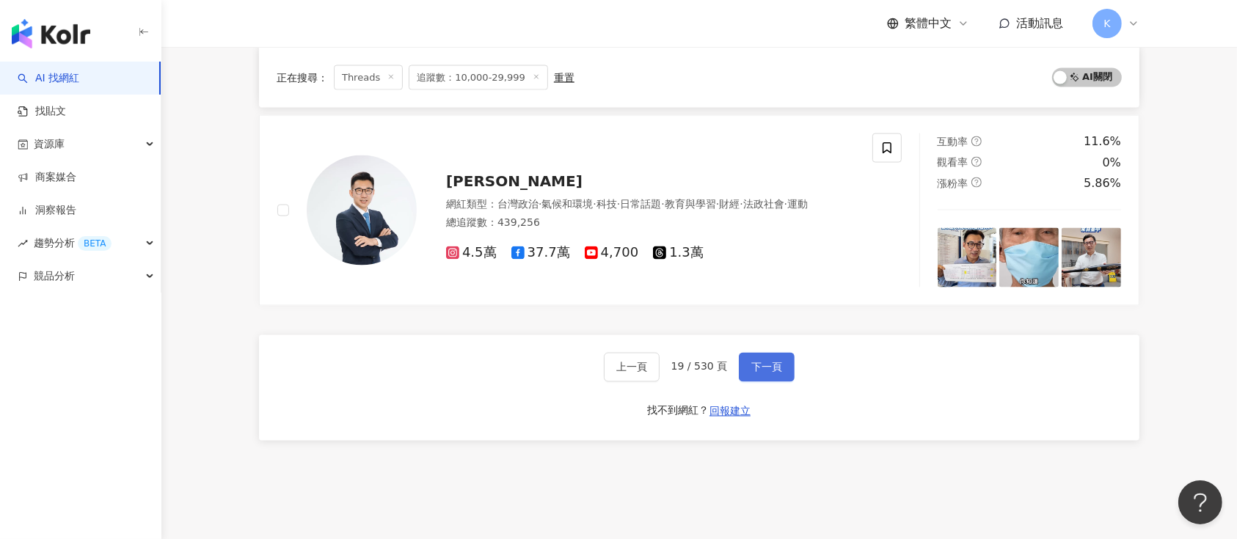
click at [759, 362] on span "下一頁" at bounding box center [766, 368] width 31 height 12
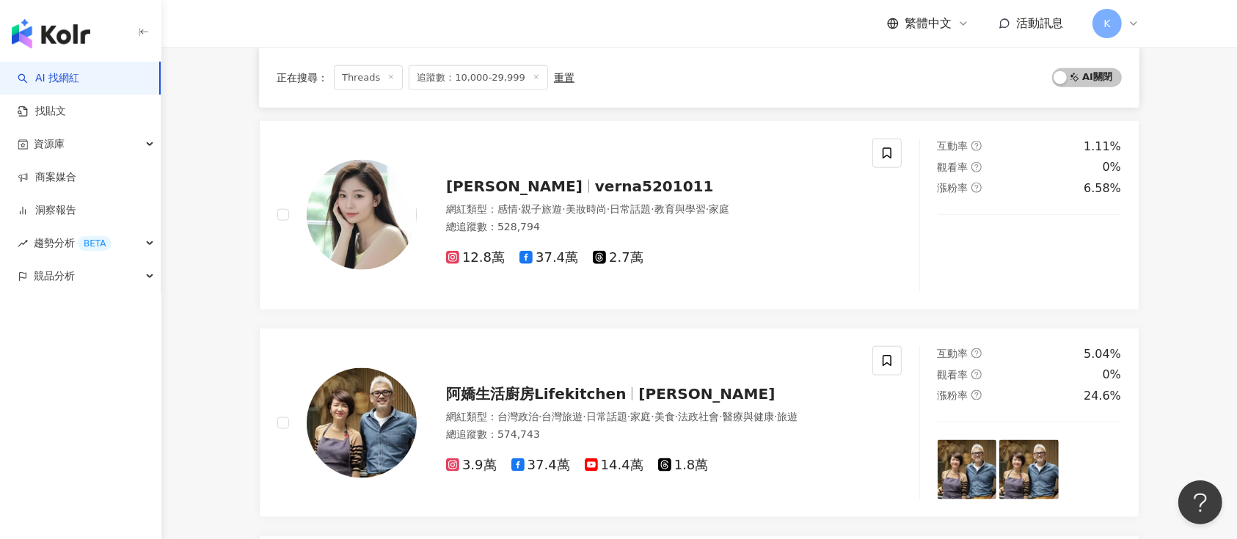
scroll to position [1766, 0]
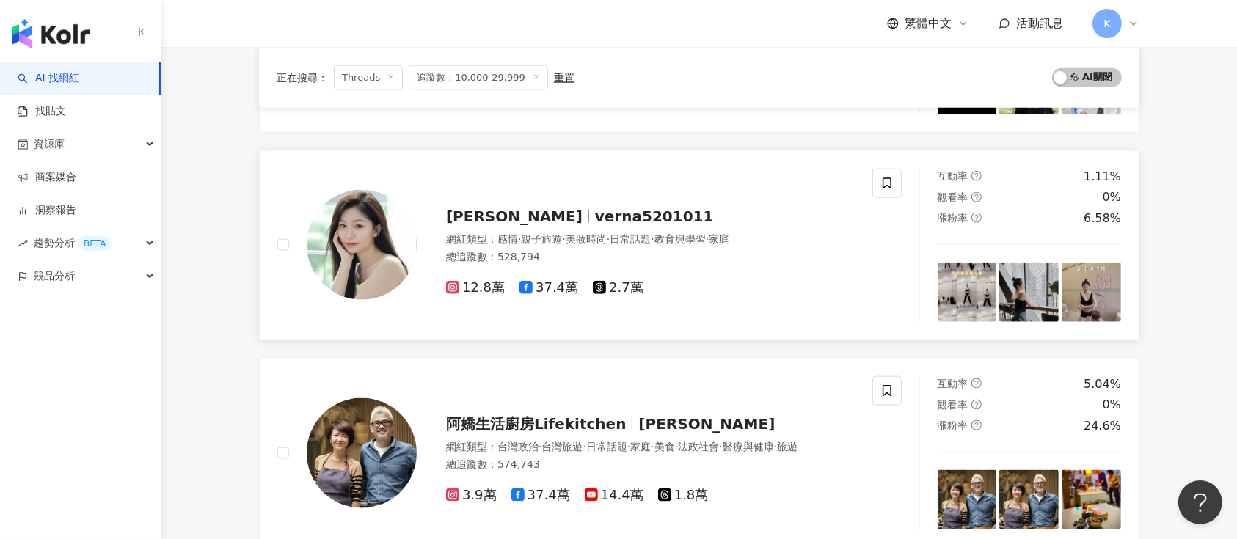
click at [595, 211] on span "verna5201011" at bounding box center [654, 217] width 119 height 18
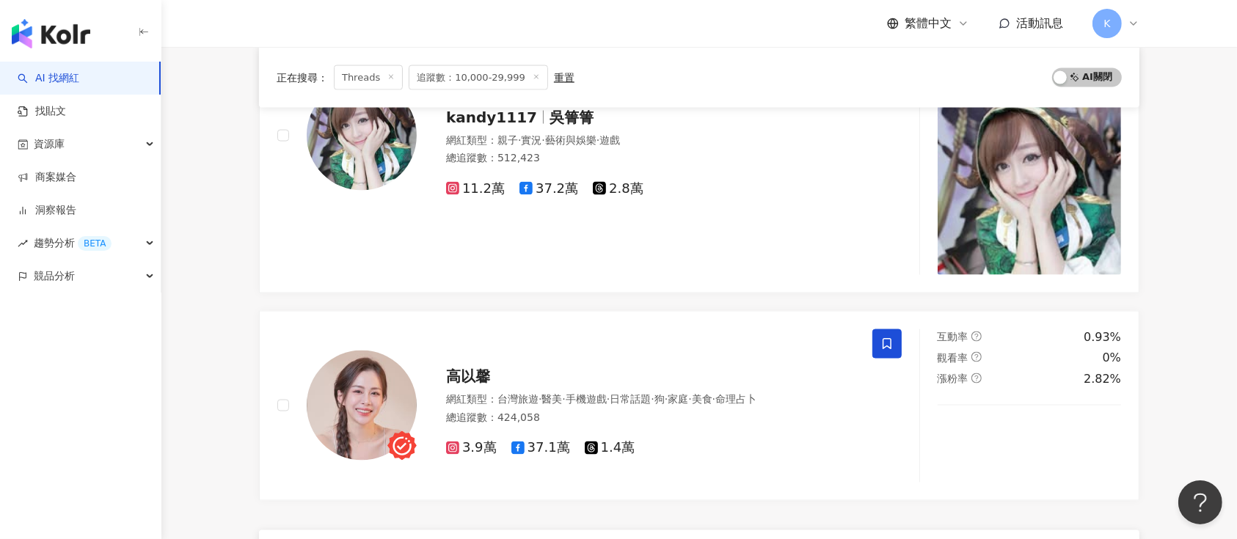
scroll to position [2647, 0]
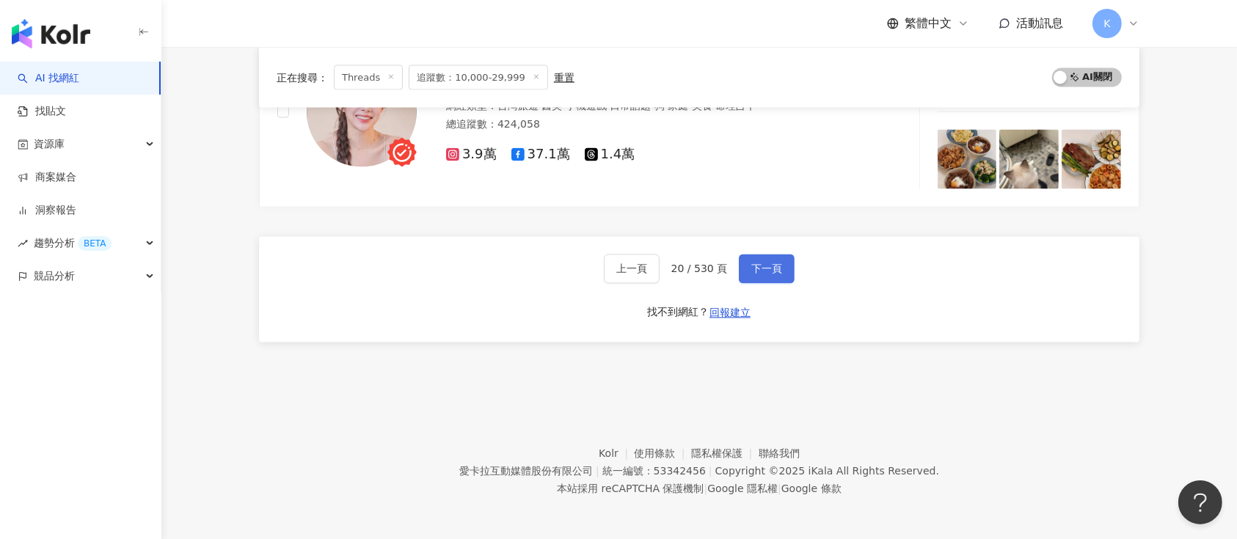
click at [746, 259] on button "下一頁" at bounding box center [767, 269] width 56 height 29
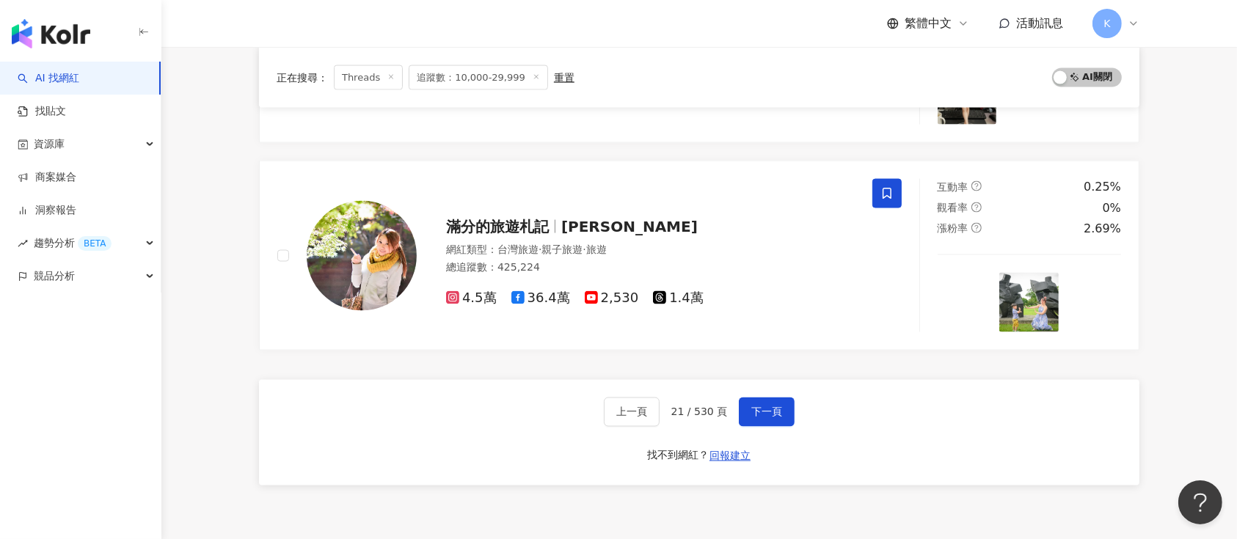
scroll to position [2326, 0]
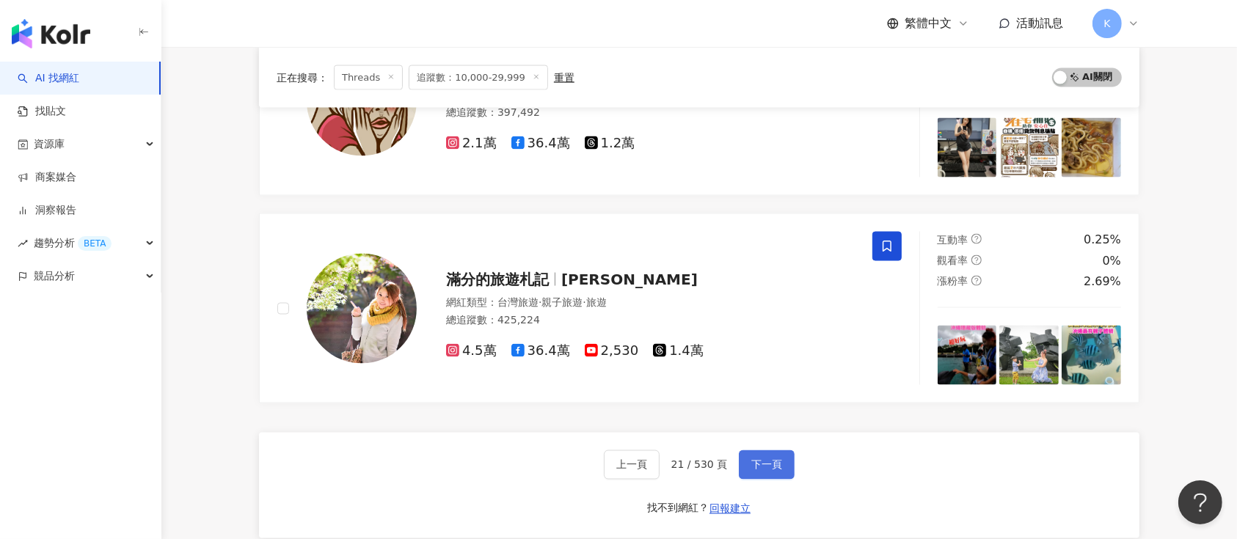
click at [754, 476] on button "下一頁" at bounding box center [767, 465] width 56 height 29
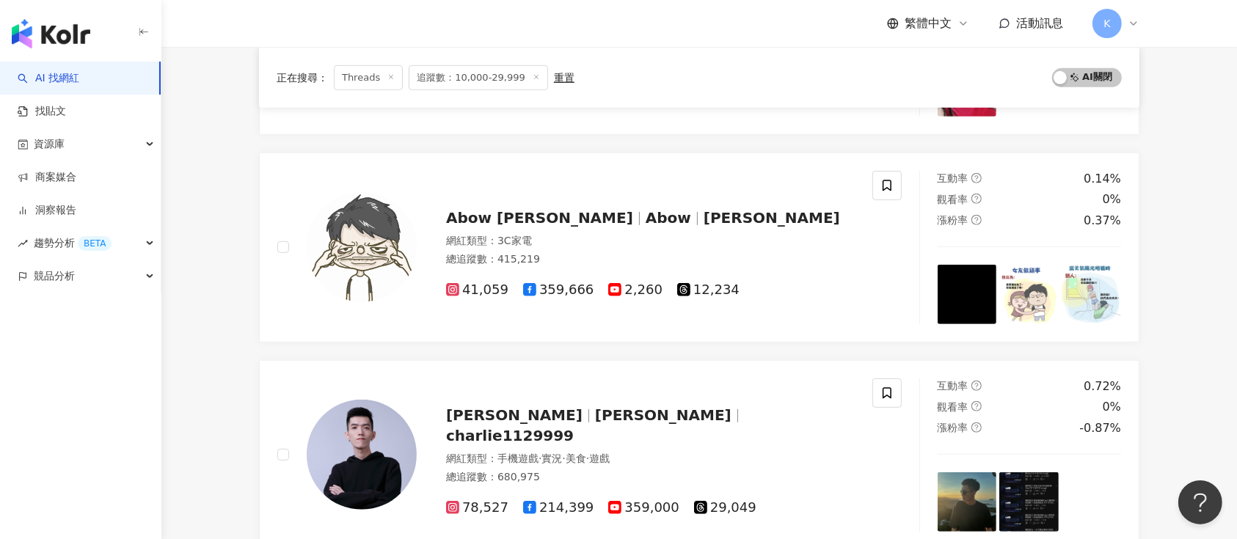
scroll to position [2400, 0]
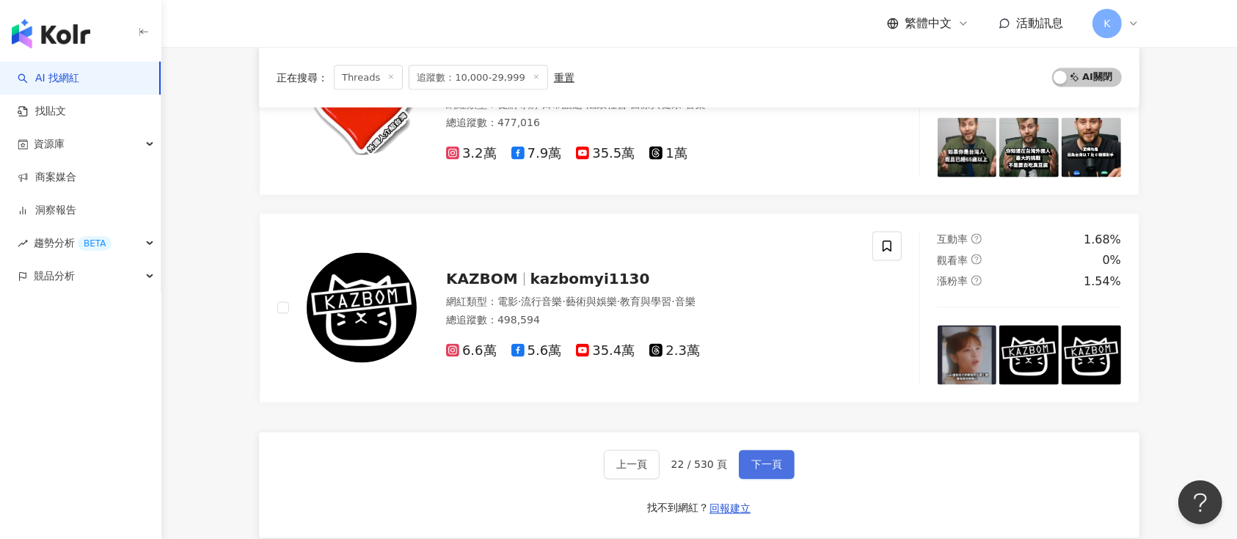
click at [784, 463] on button "下一頁" at bounding box center [767, 465] width 56 height 29
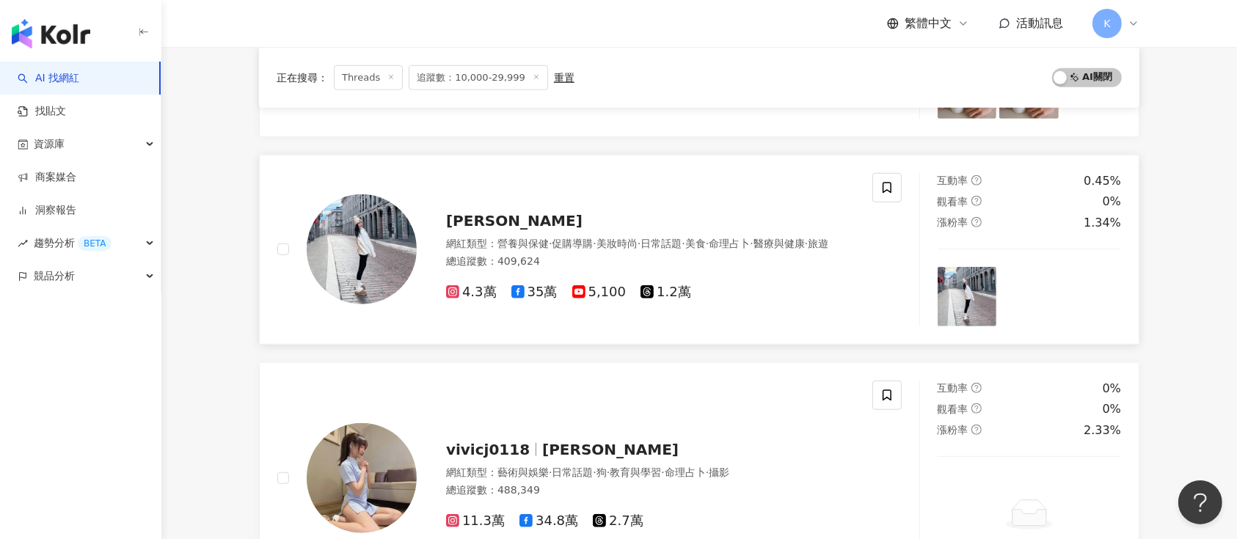
scroll to position [1076, 0]
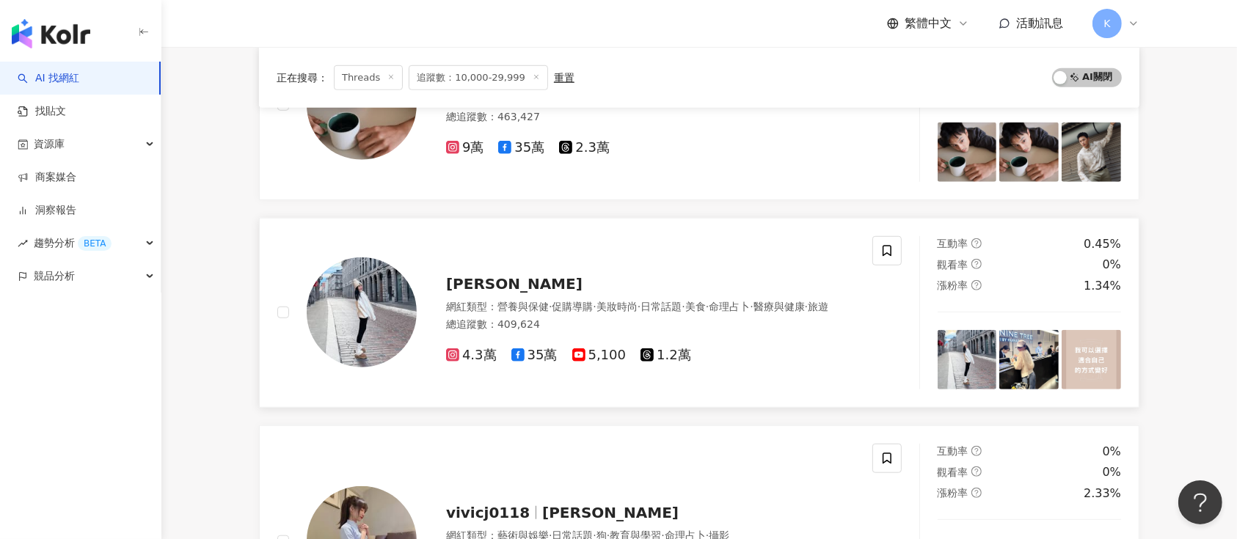
click at [525, 274] on div "Gina Holic" at bounding box center [650, 284] width 409 height 21
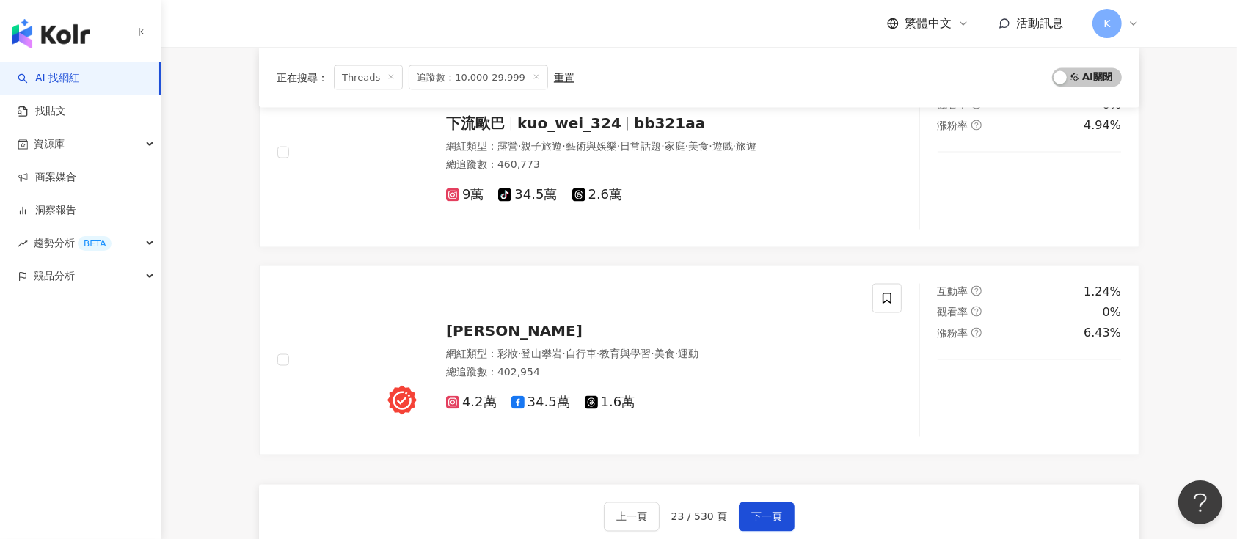
scroll to position [2446, 0]
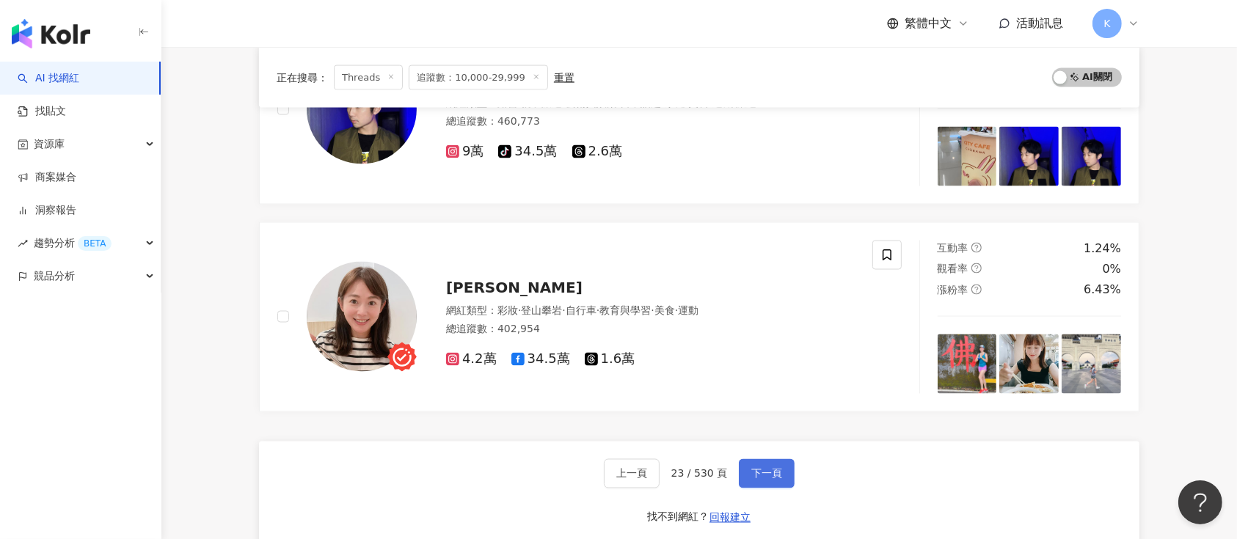
click at [779, 461] on button "下一頁" at bounding box center [767, 473] width 56 height 29
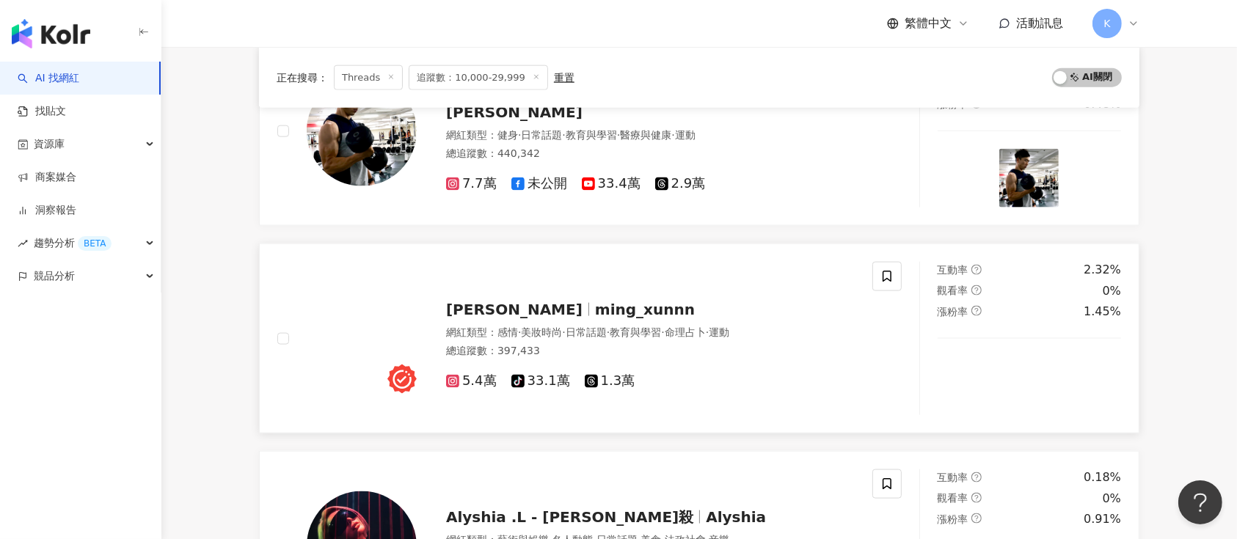
scroll to position [1969, 0]
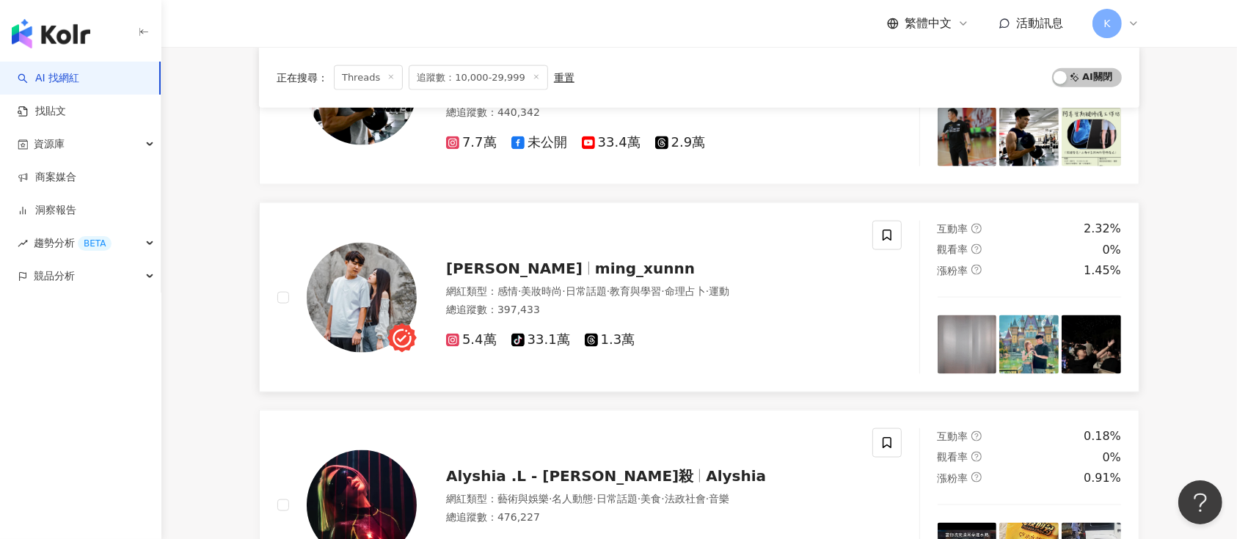
click at [462, 269] on span "楊明勳" at bounding box center [514, 269] width 136 height 18
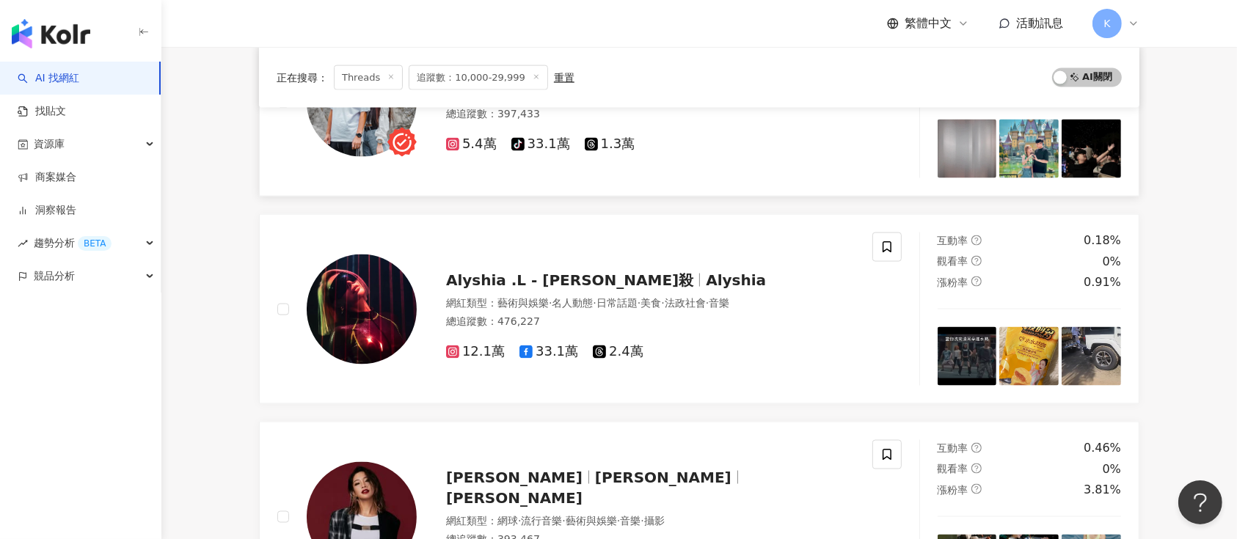
scroll to position [2360, 0]
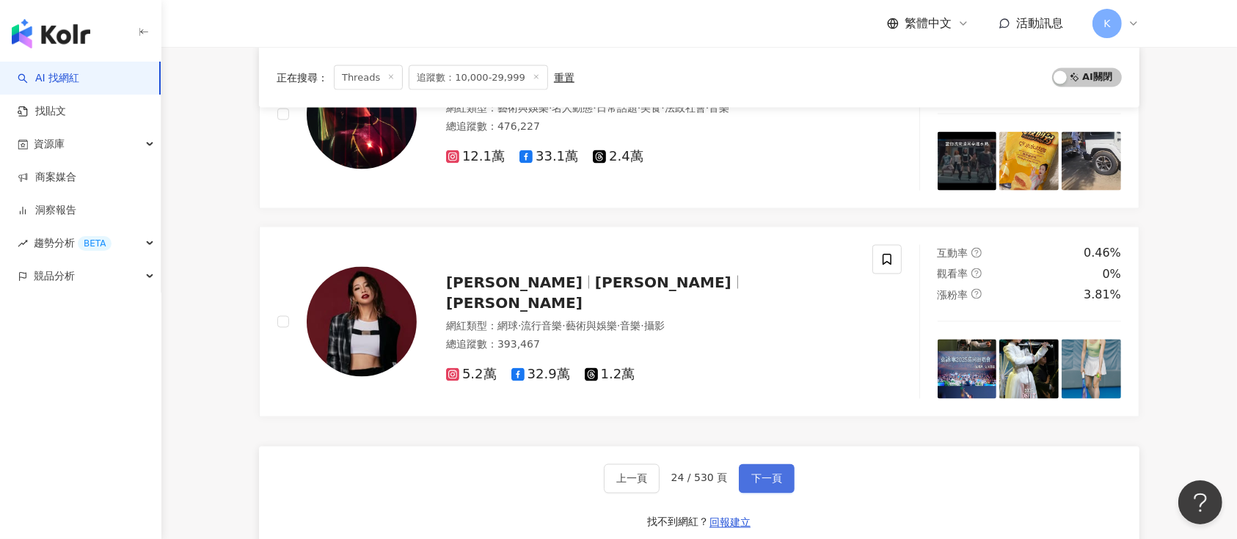
click at [776, 473] on span "下一頁" at bounding box center [766, 479] width 31 height 12
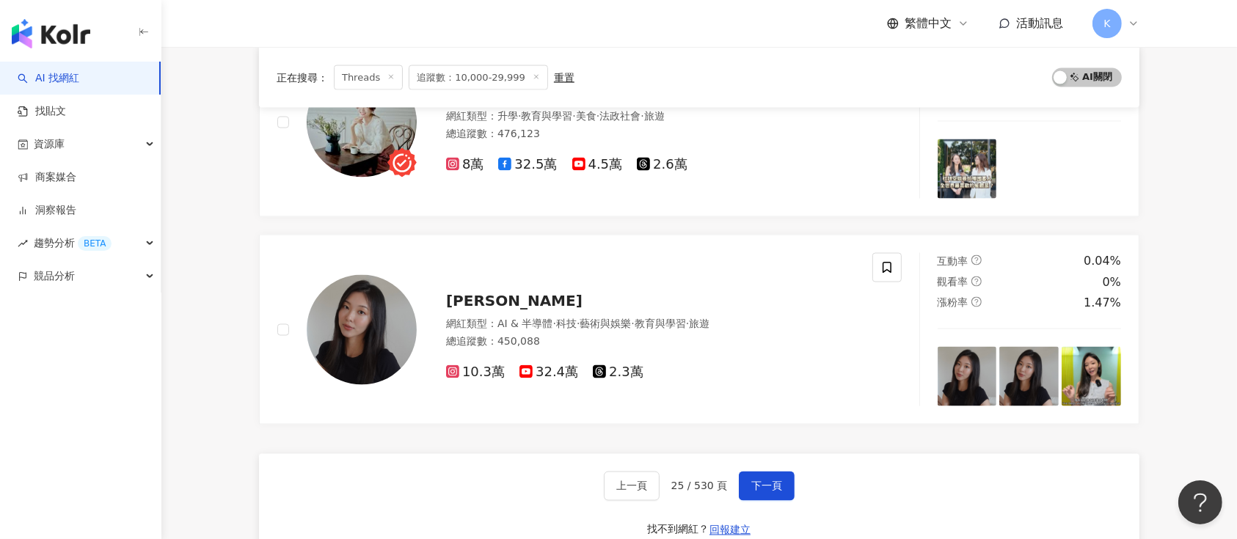
scroll to position [2348, 0]
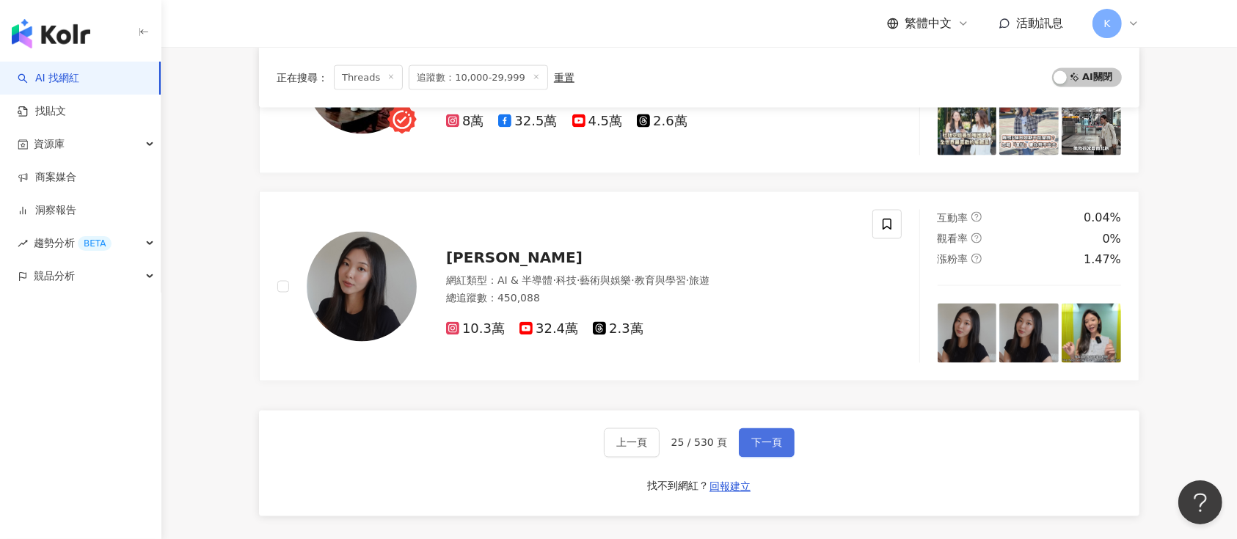
click at [753, 437] on span "下一頁" at bounding box center [766, 443] width 31 height 12
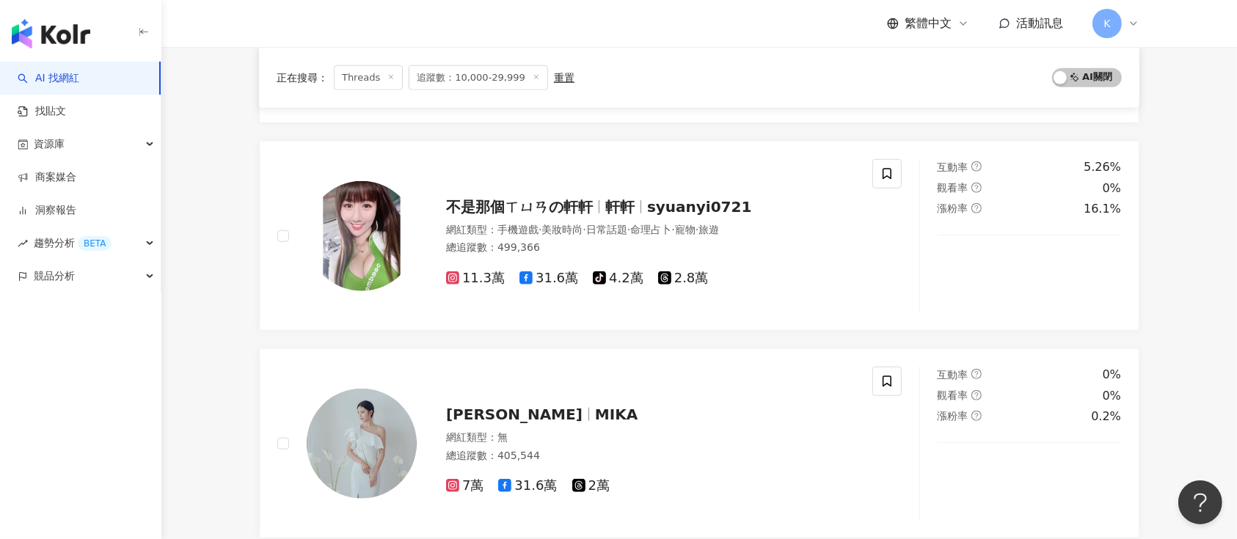
scroll to position [1336, 0]
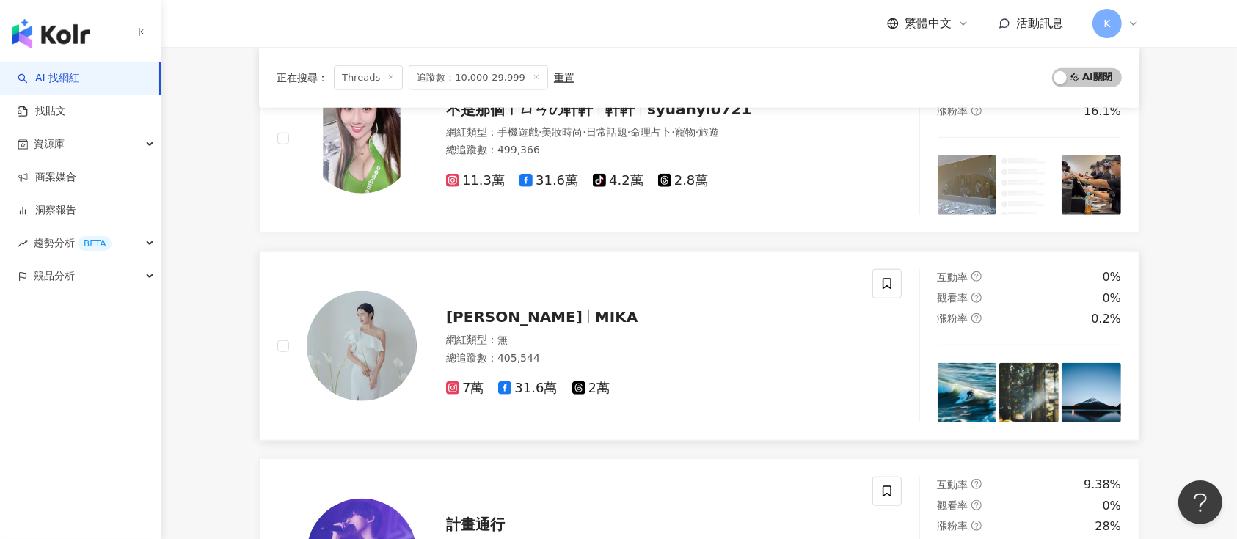
click at [522, 295] on div "呂妍萱 MIKA 網紅類型 ： 無 總追蹤數 ： 405,544 7萬 31.6萬 2萬" at bounding box center [636, 346] width 438 height 103
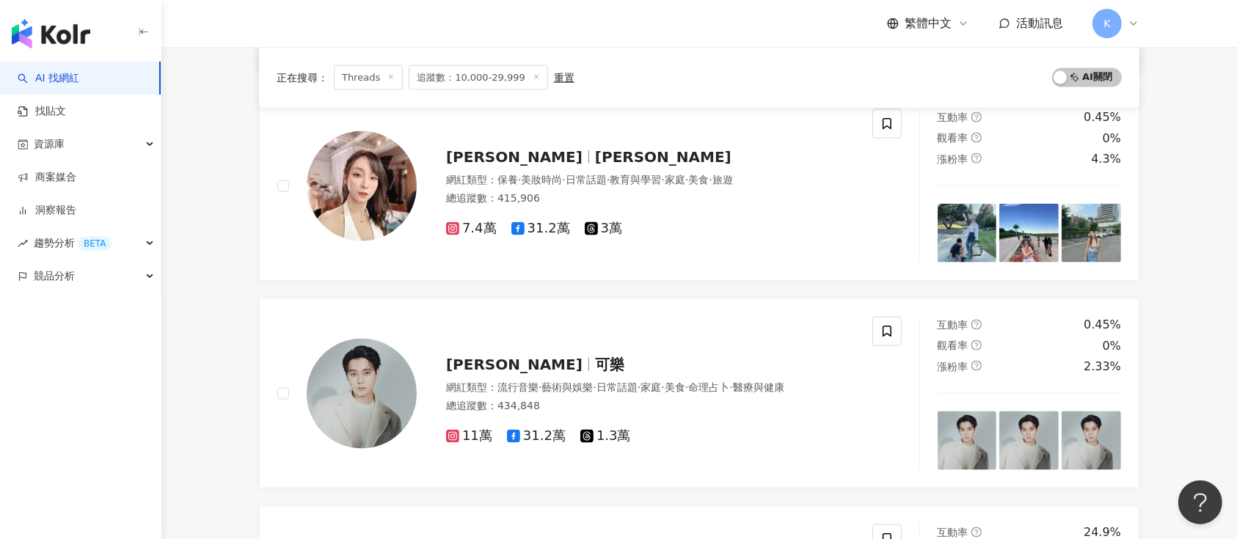
scroll to position [2510, 0]
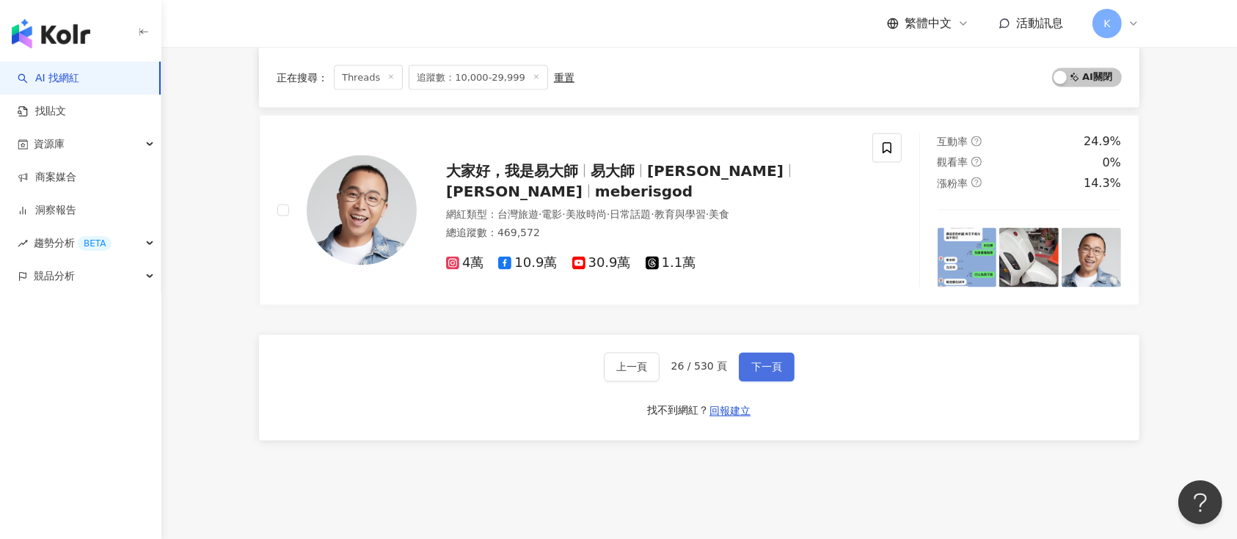
click at [785, 365] on button "下一頁" at bounding box center [767, 367] width 56 height 29
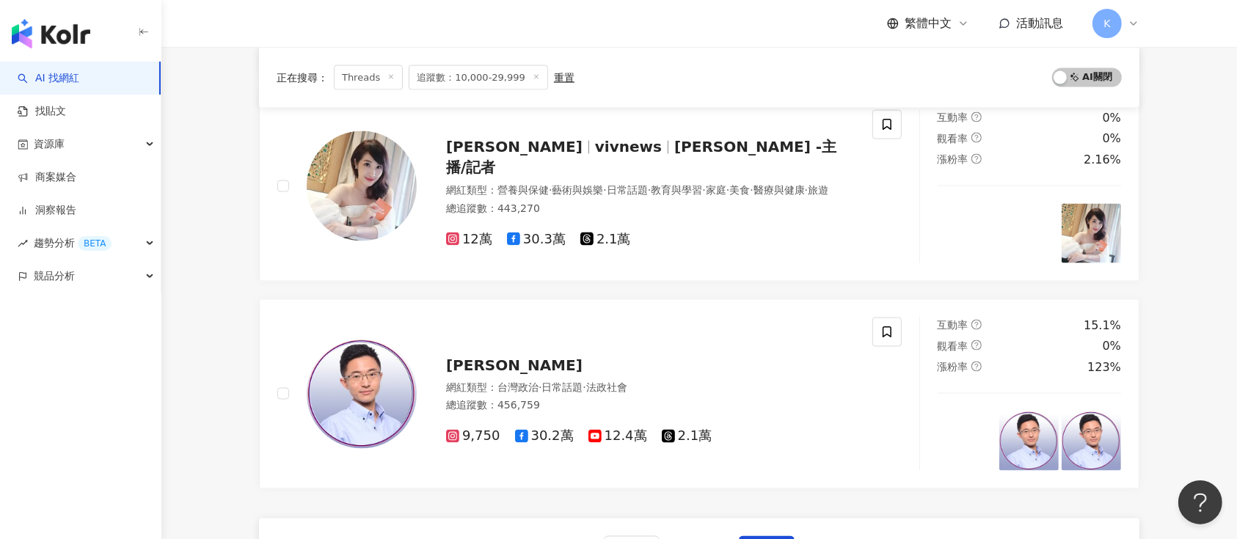
scroll to position [2496, 0]
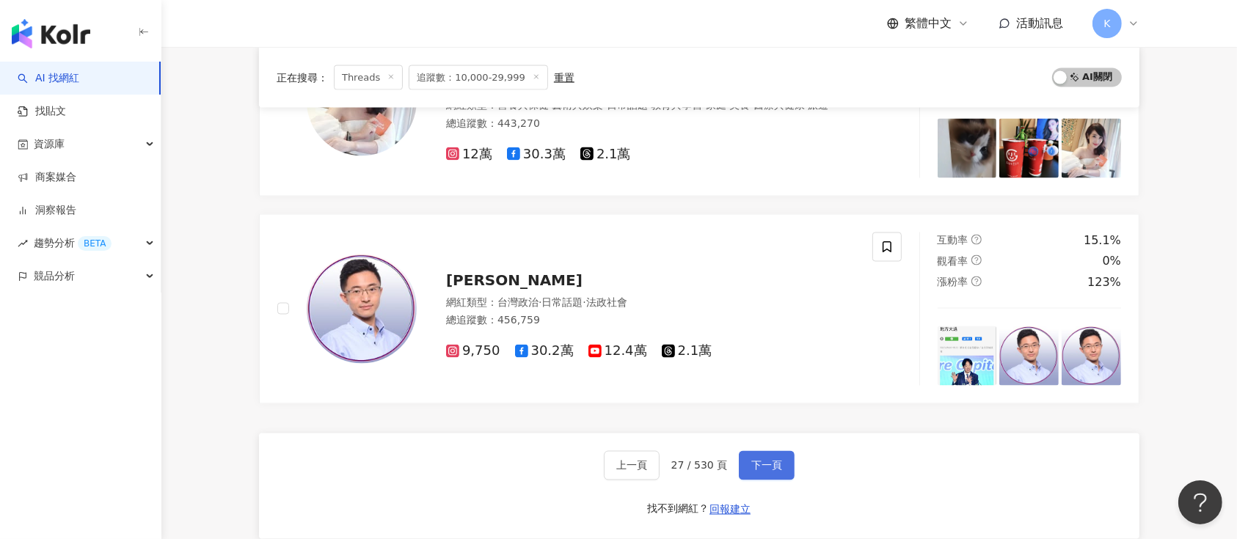
click at [758, 452] on button "下一頁" at bounding box center [767, 465] width 56 height 29
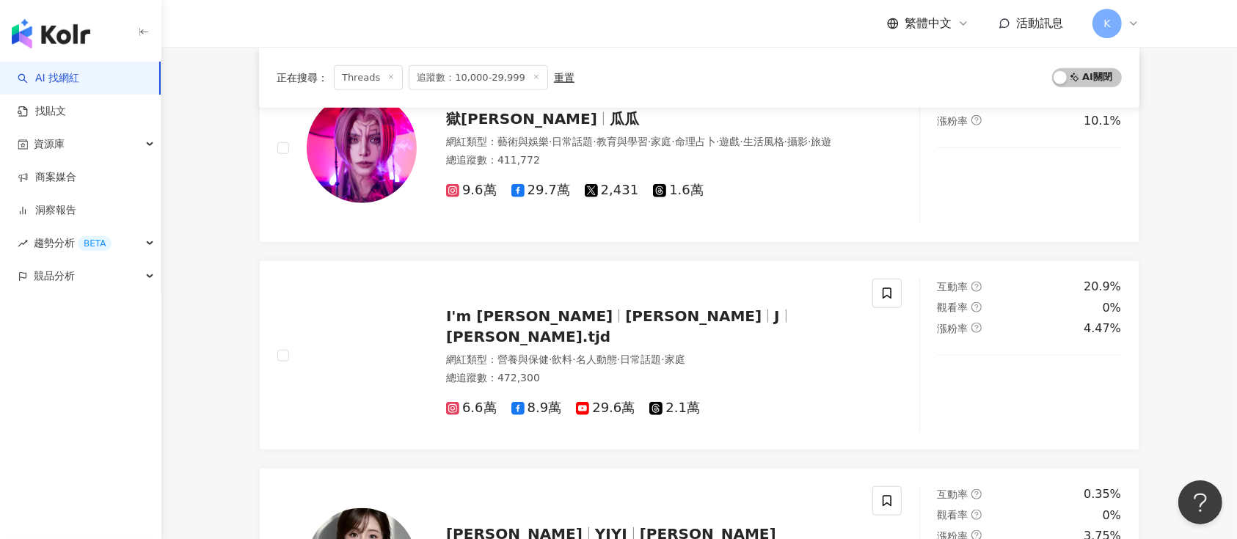
scroll to position [1477, 0]
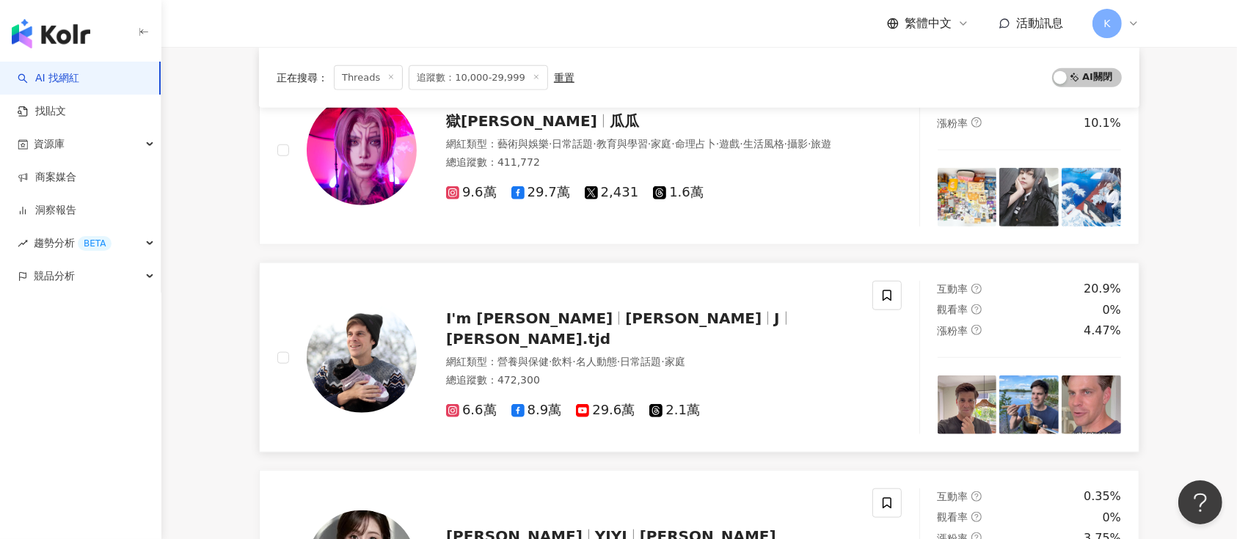
click at [490, 318] on span "I'm Jonas" at bounding box center [529, 319] width 167 height 18
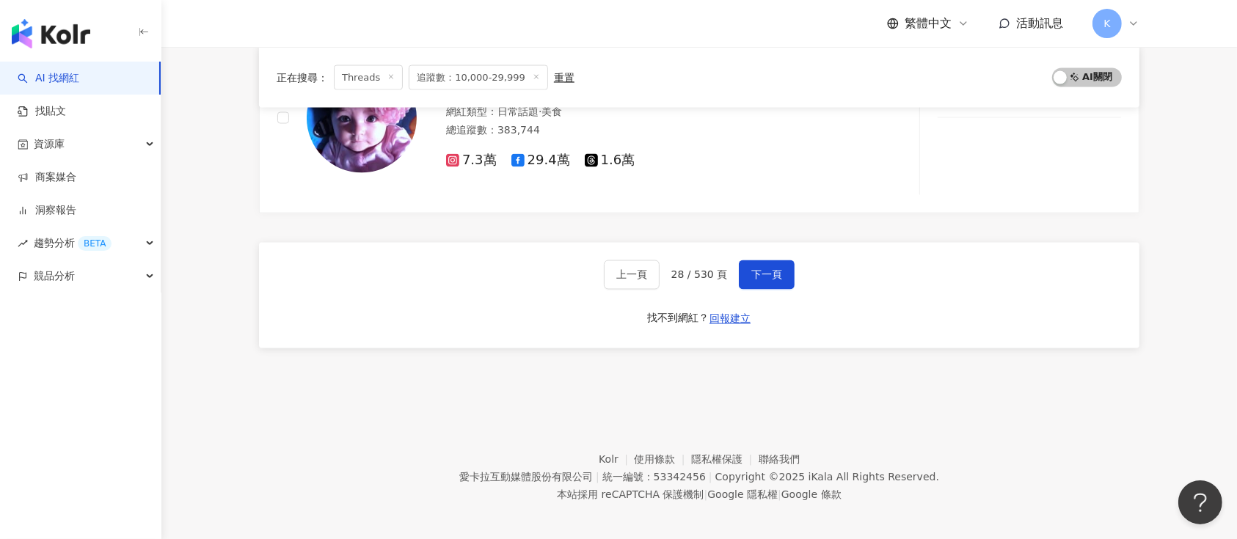
scroll to position [2554, 0]
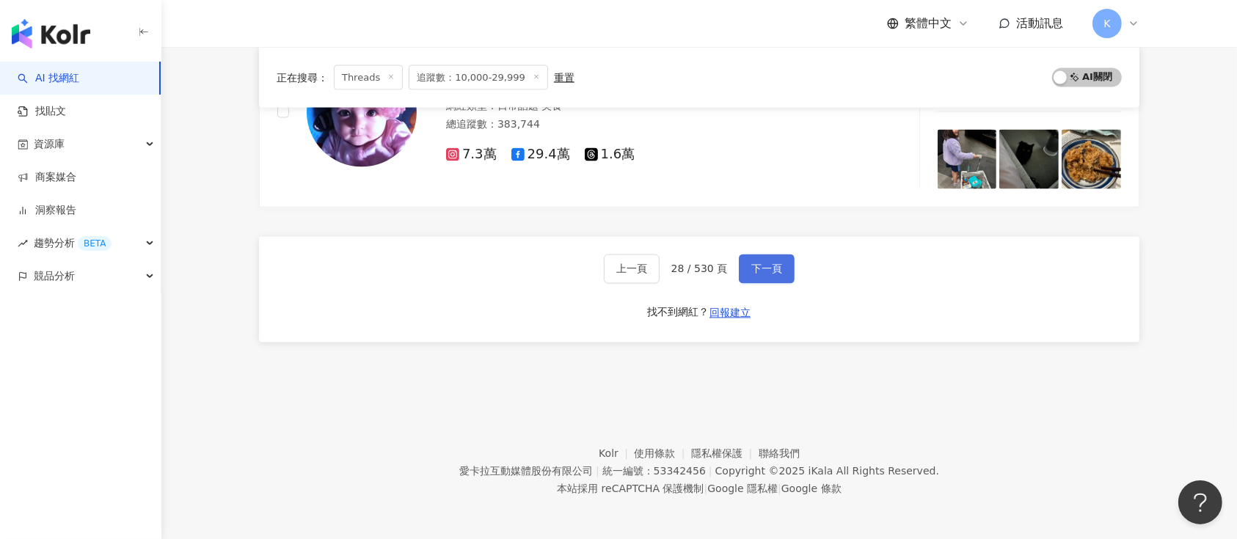
click at [773, 267] on span "下一頁" at bounding box center [766, 269] width 31 height 12
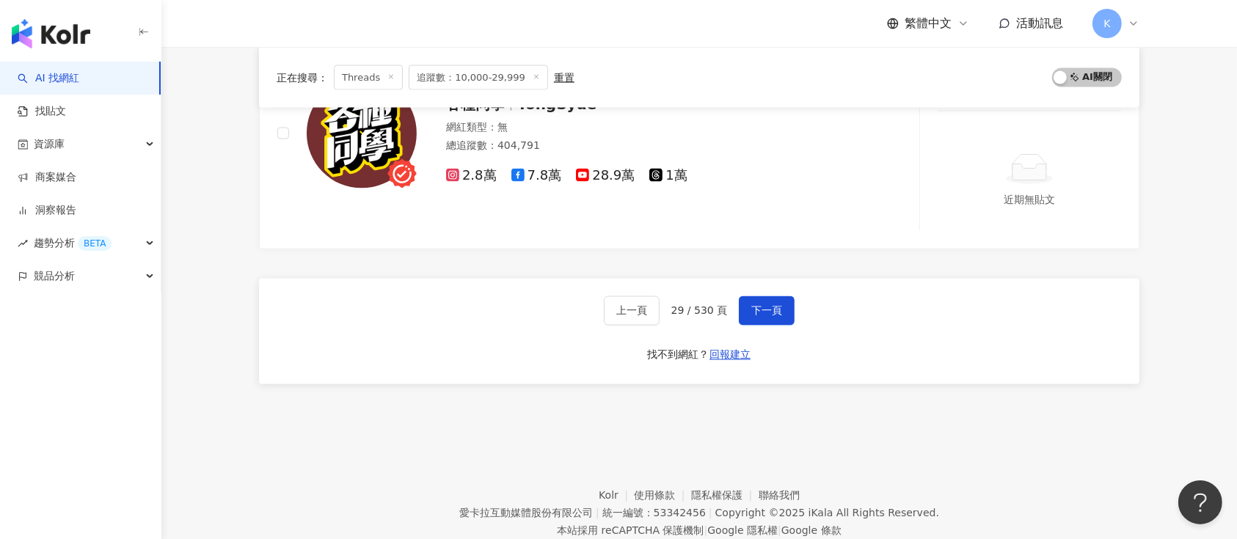
scroll to position [2565, 0]
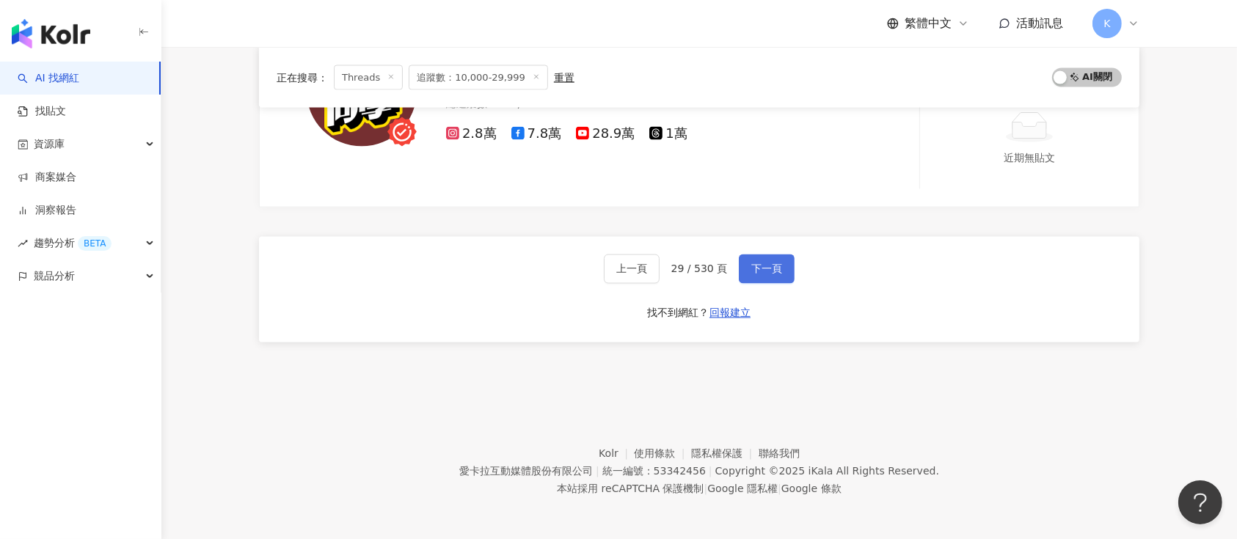
click at [771, 267] on span "下一頁" at bounding box center [766, 269] width 31 height 12
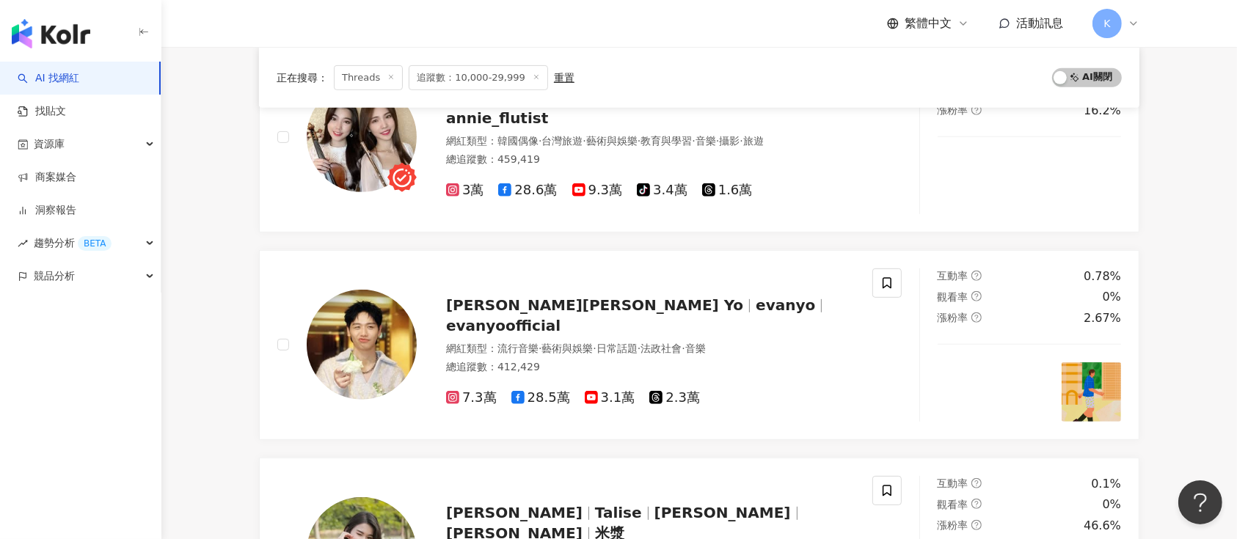
scroll to position [2271, 0]
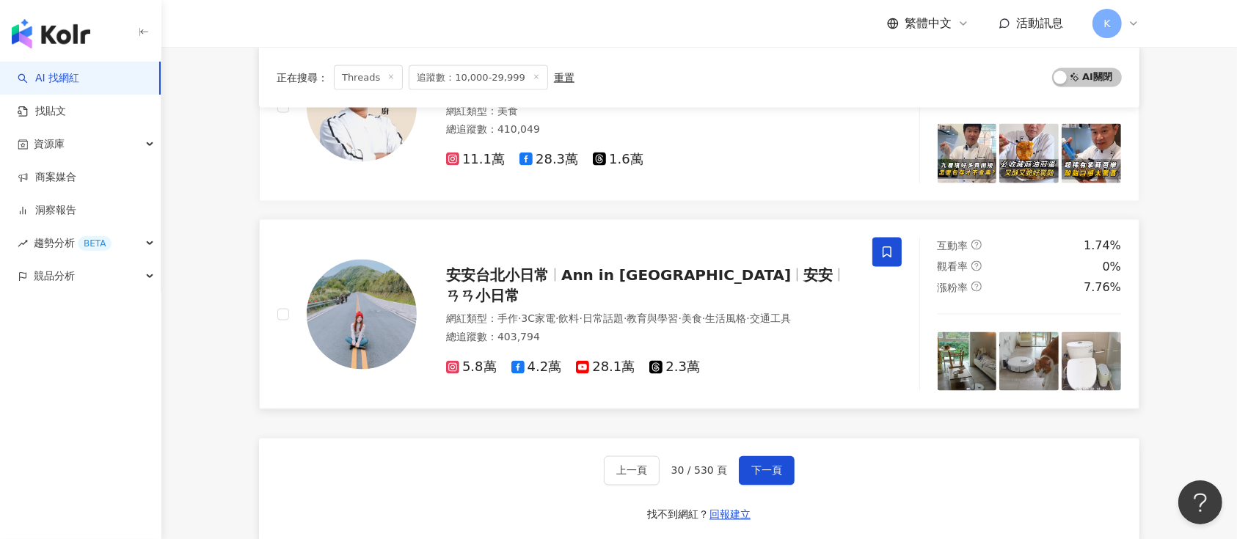
scroll to position [2466, 0]
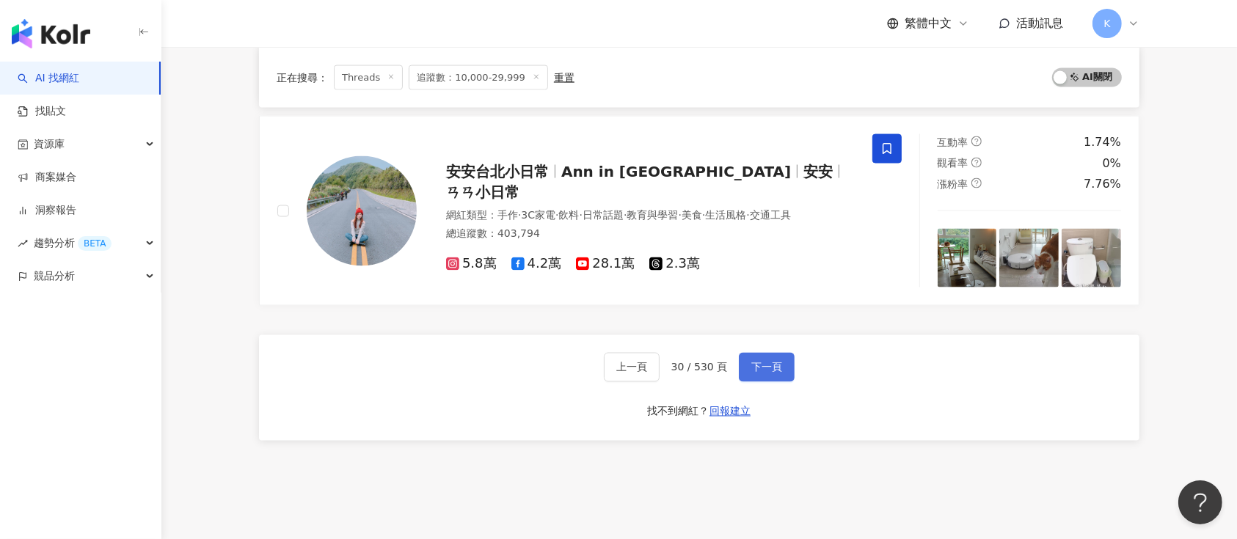
click at [765, 362] on span "下一頁" at bounding box center [766, 368] width 31 height 12
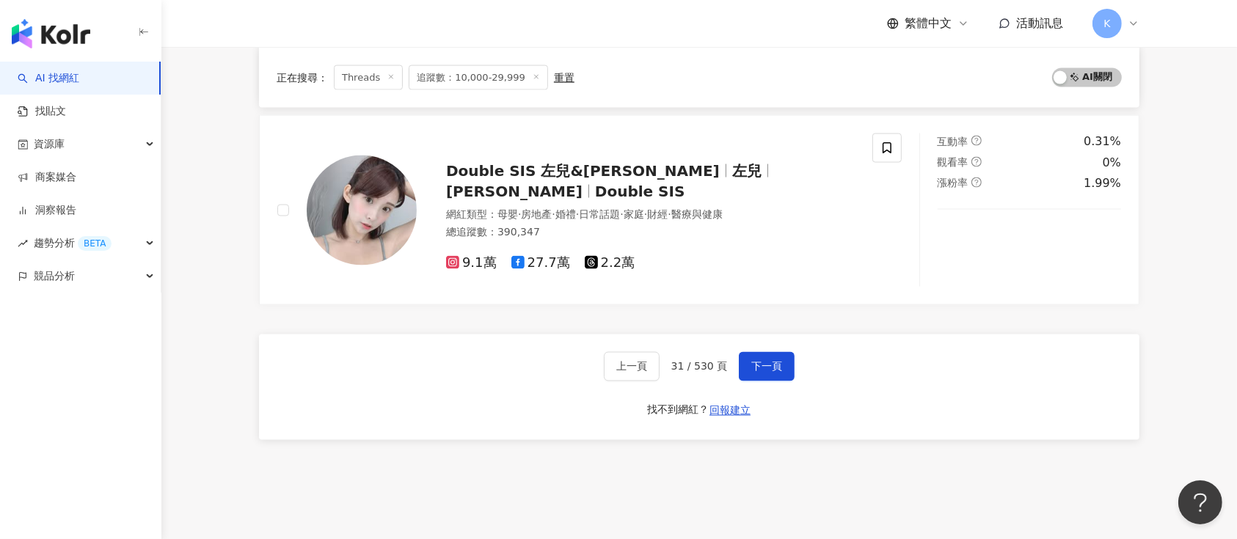
scroll to position [2522, 0]
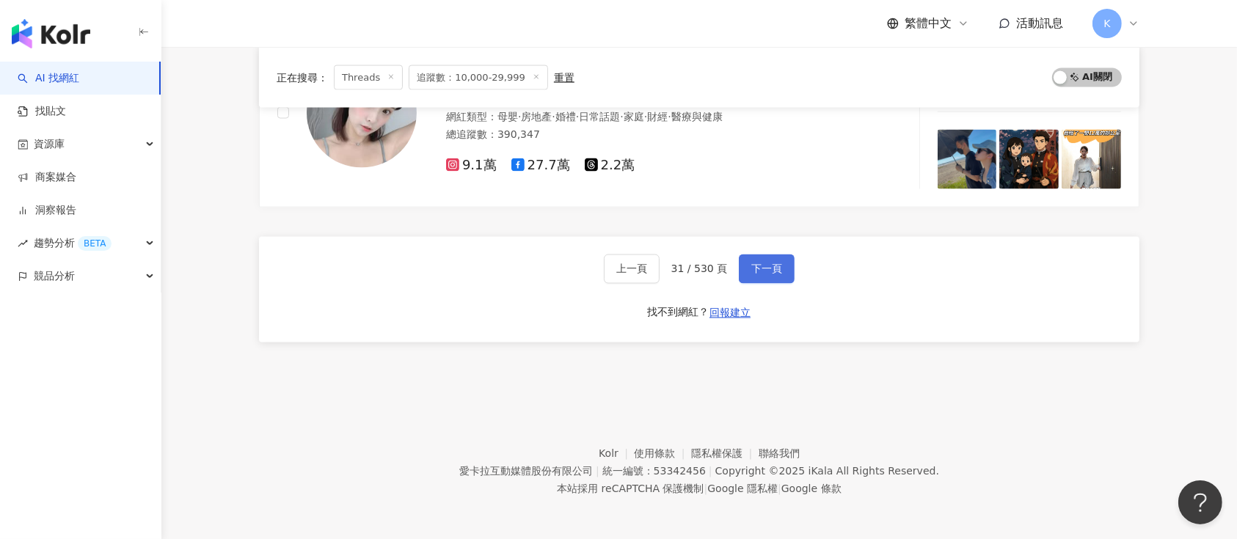
click at [747, 272] on button "下一頁" at bounding box center [767, 269] width 56 height 29
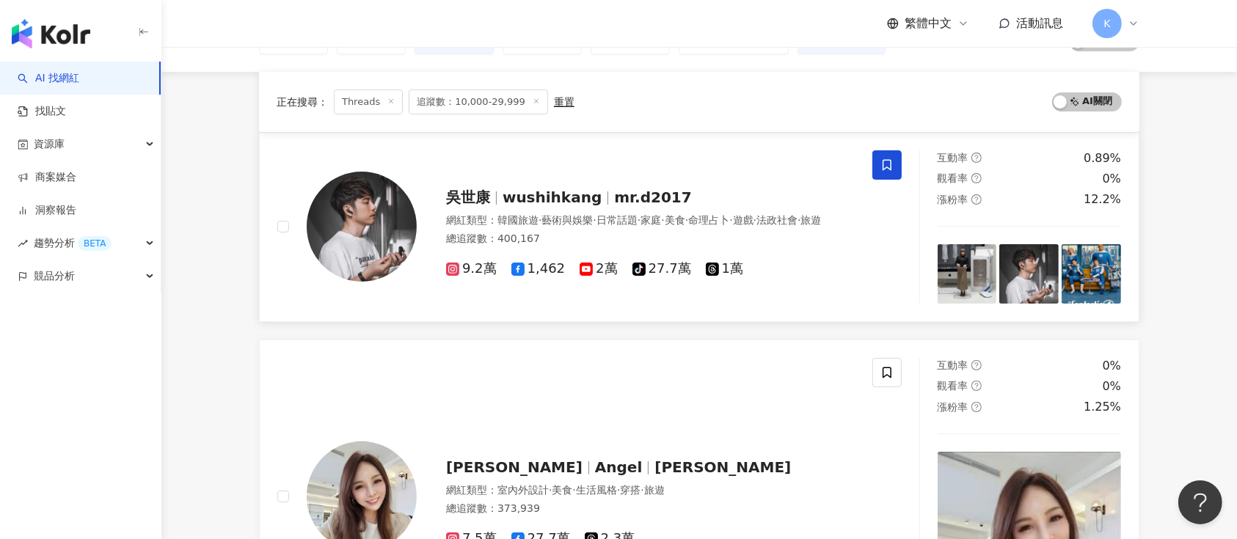
scroll to position [0, 0]
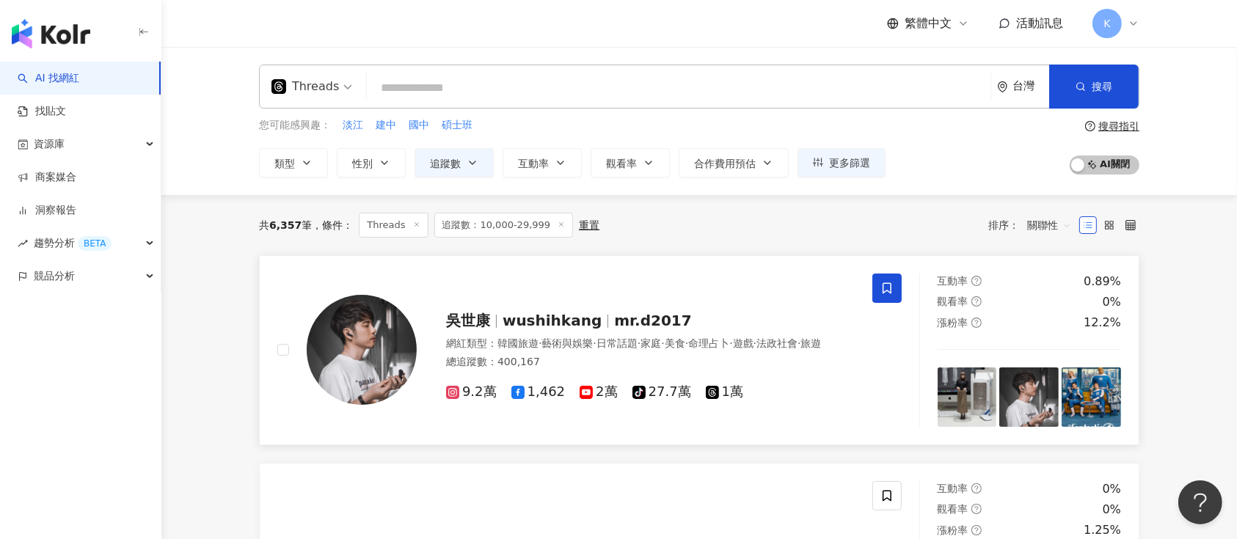
click at [608, 299] on div "吳世康 wushihkang mr.d2017 網紅類型 ： 韓國旅遊 · 藝術與娛樂 · 日常話題 · 家庭 · 美食 · 命理占卜 · 遊戲 · 法政社會…" at bounding box center [636, 350] width 438 height 103
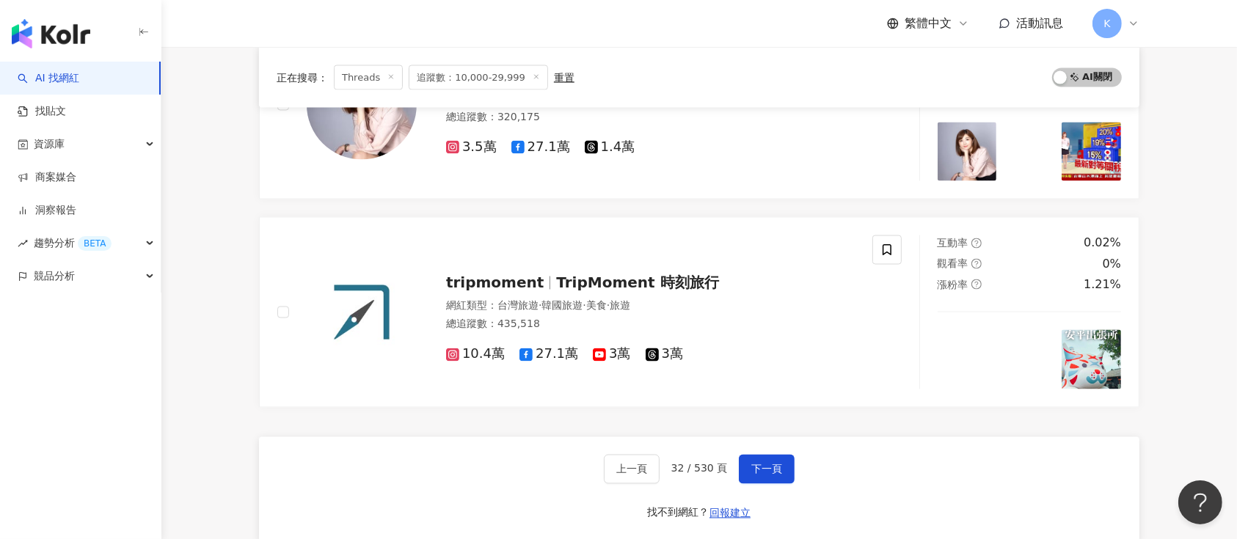
scroll to position [2642, 0]
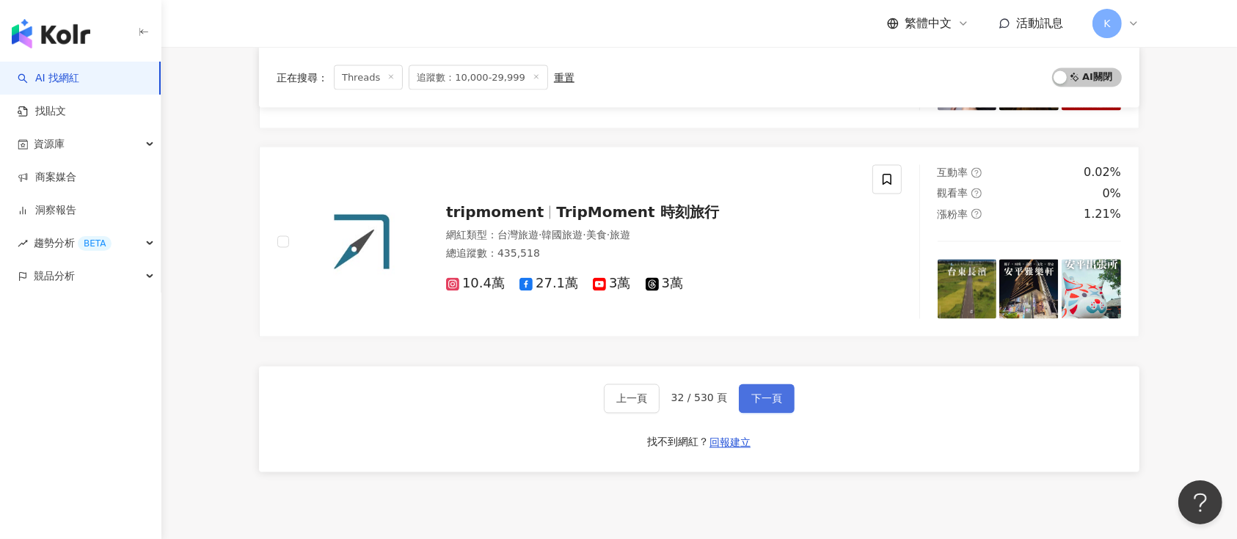
click at [744, 393] on button "下一頁" at bounding box center [767, 399] width 56 height 29
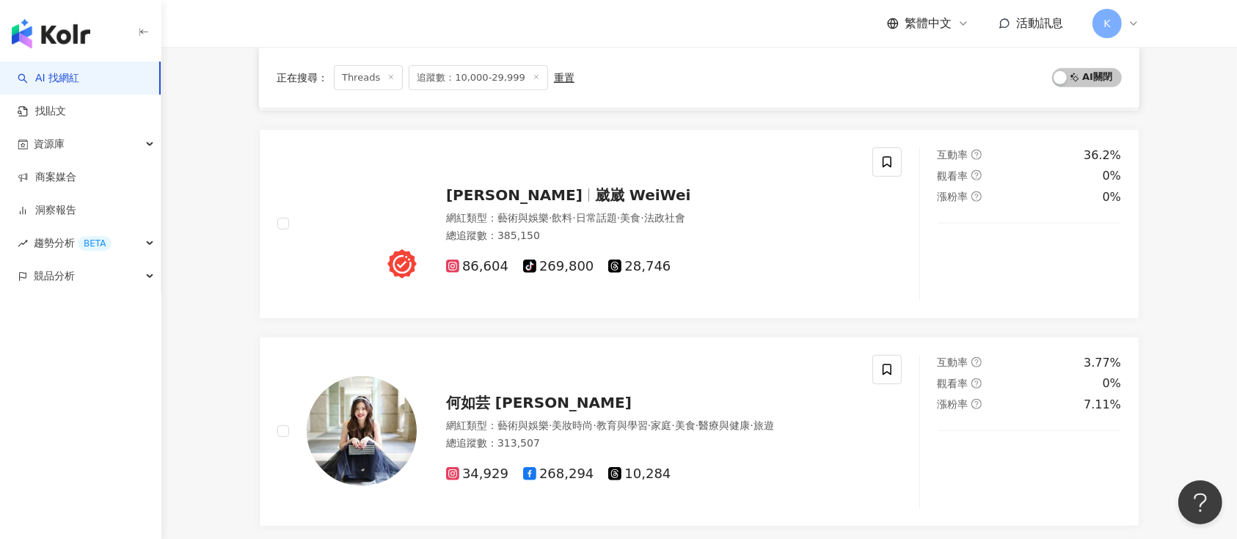
scroll to position [2435, 0]
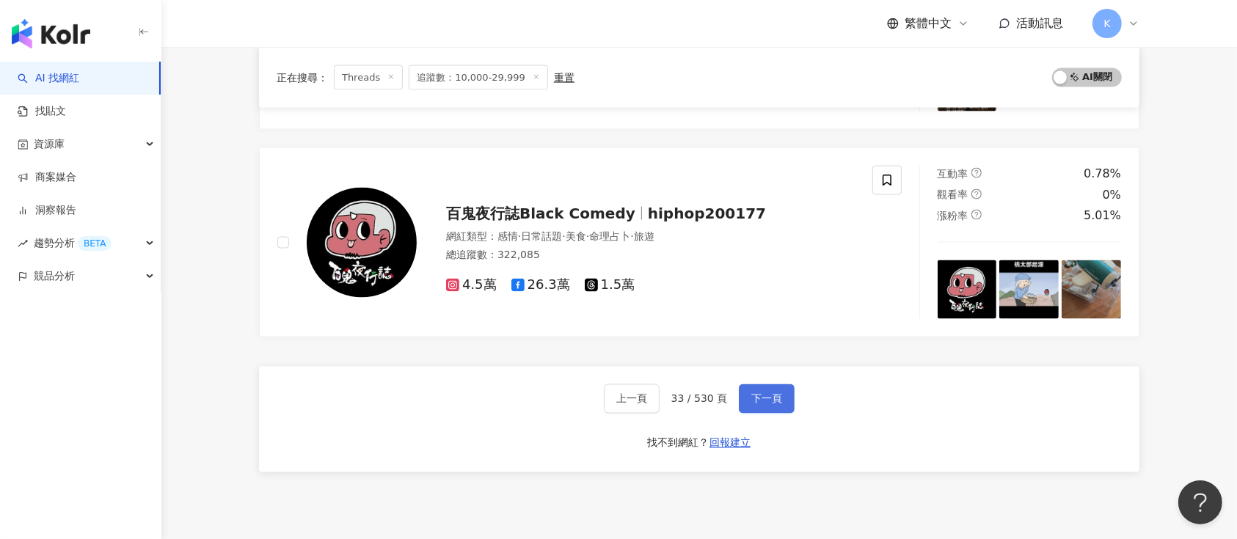
click at [771, 401] on span "下一頁" at bounding box center [766, 399] width 31 height 12
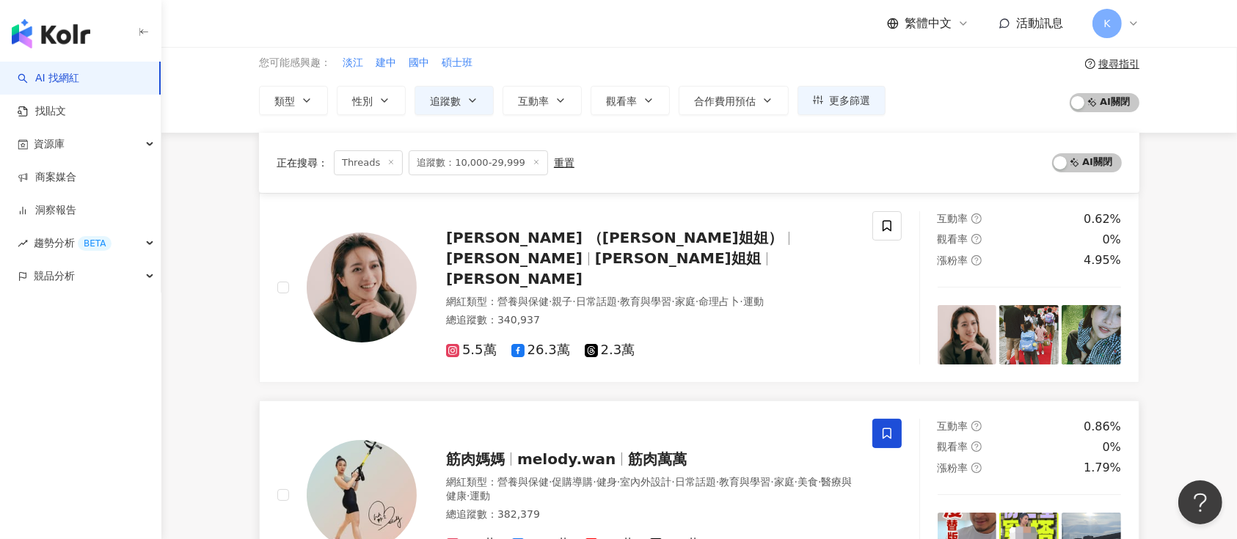
scroll to position [0, 0]
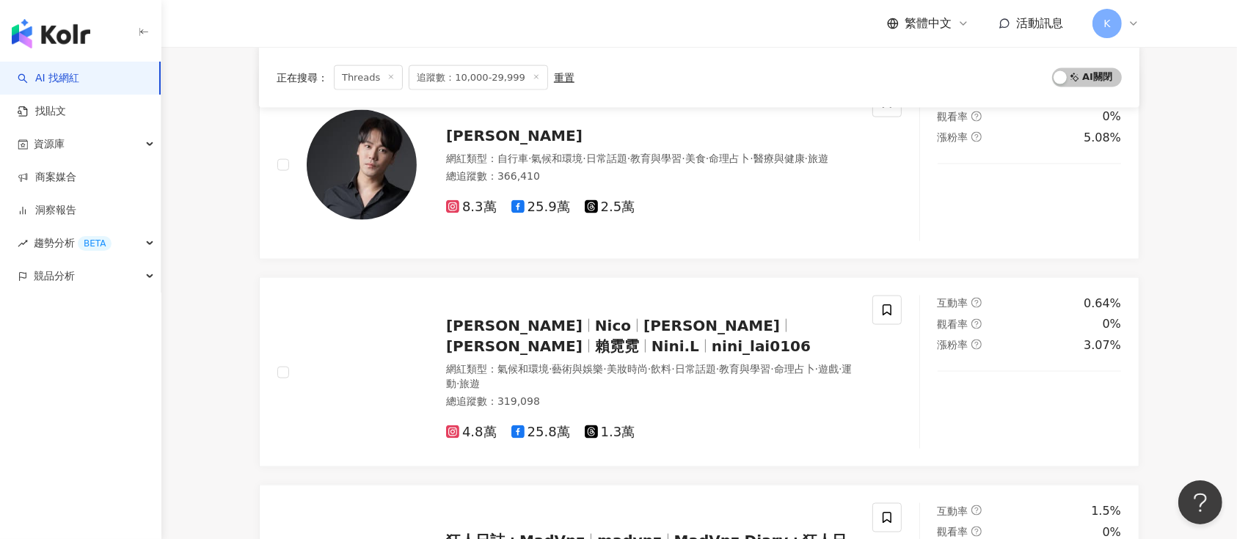
scroll to position [2348, 0]
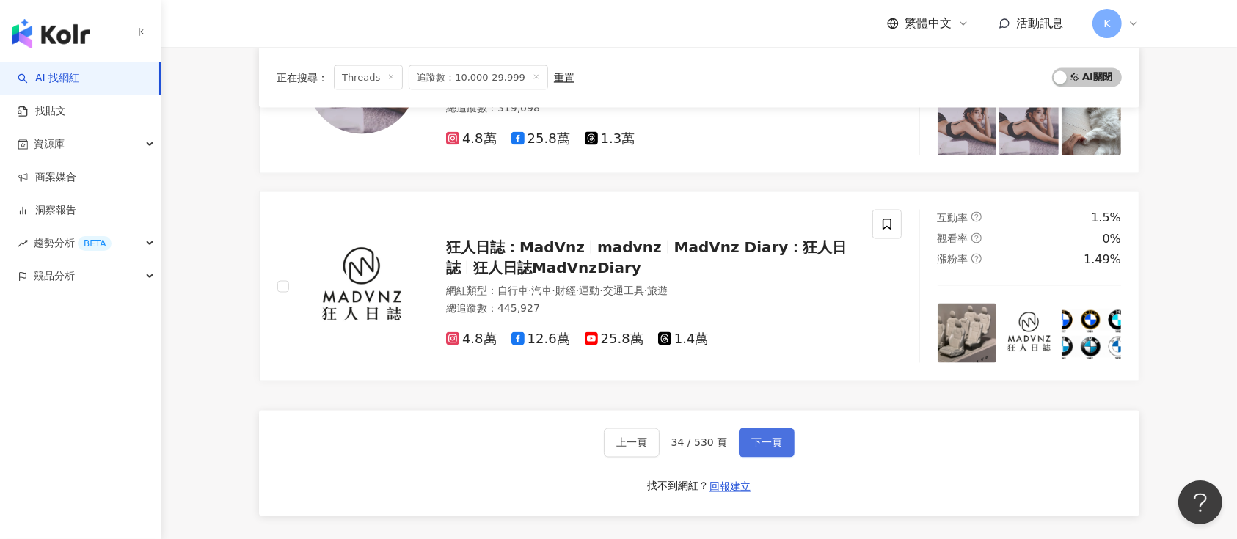
click at [760, 437] on span "下一頁" at bounding box center [766, 443] width 31 height 12
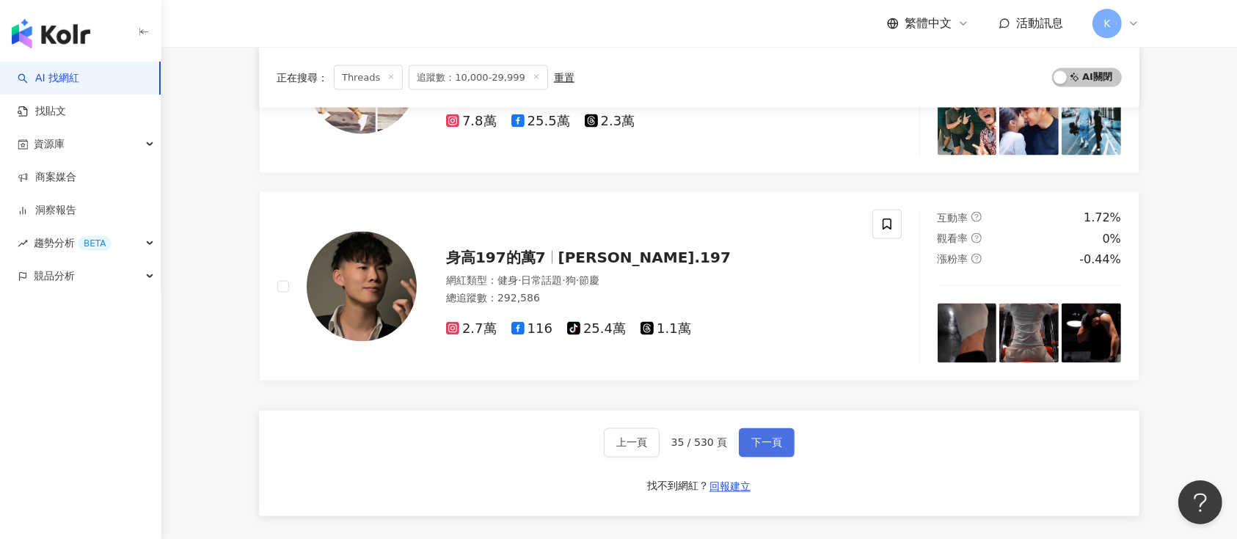
click at [763, 439] on span "下一頁" at bounding box center [766, 443] width 31 height 12
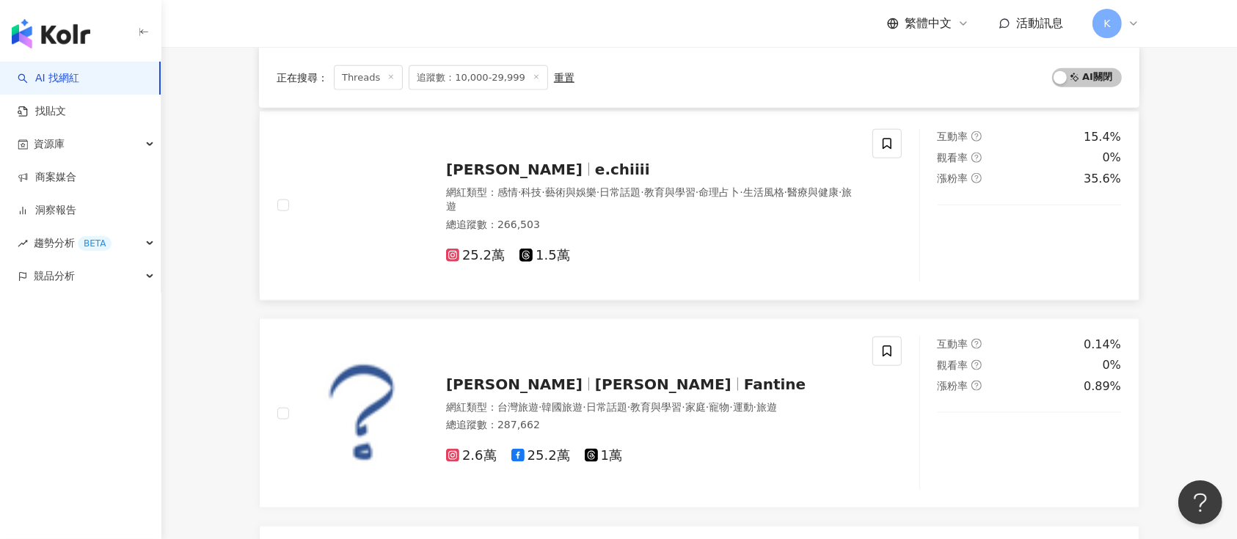
scroll to position [1761, 0]
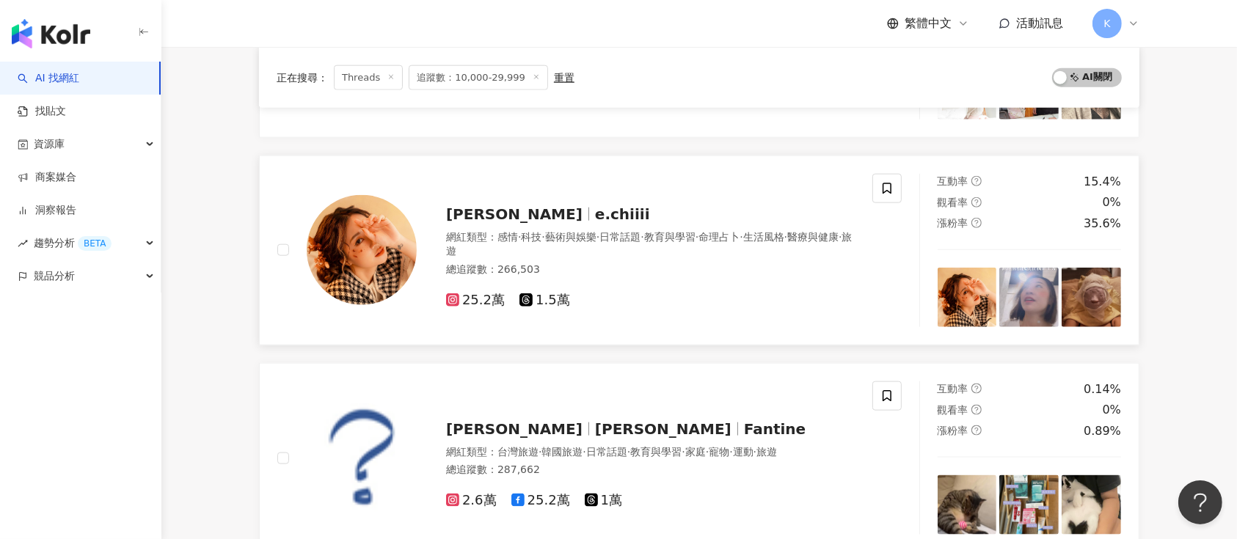
click at [540, 210] on div "琦琦 e.chiiii" at bounding box center [650, 214] width 409 height 21
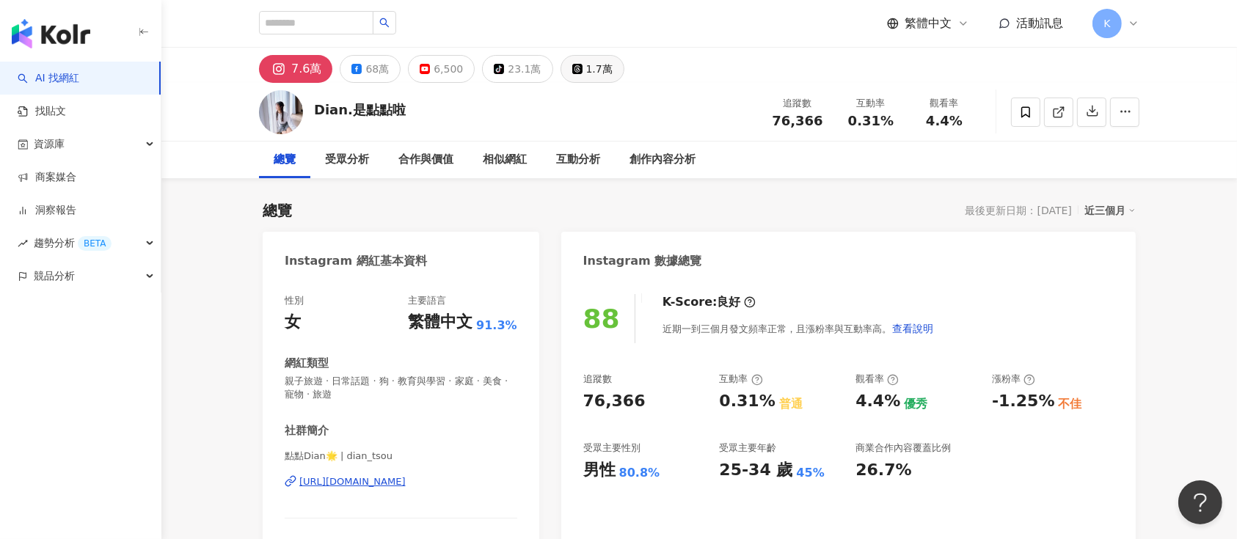
click at [600, 57] on button "1.7萬" at bounding box center [593, 69] width 64 height 28
click at [589, 62] on div "1.7萬" at bounding box center [599, 69] width 26 height 21
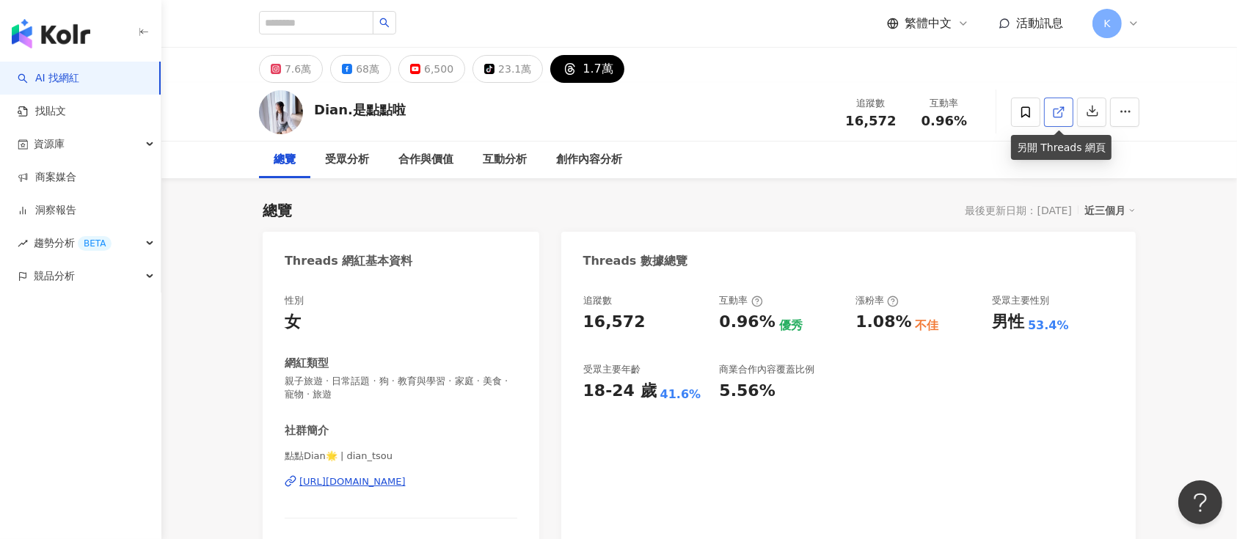
click at [1060, 109] on icon at bounding box center [1058, 112] width 13 height 13
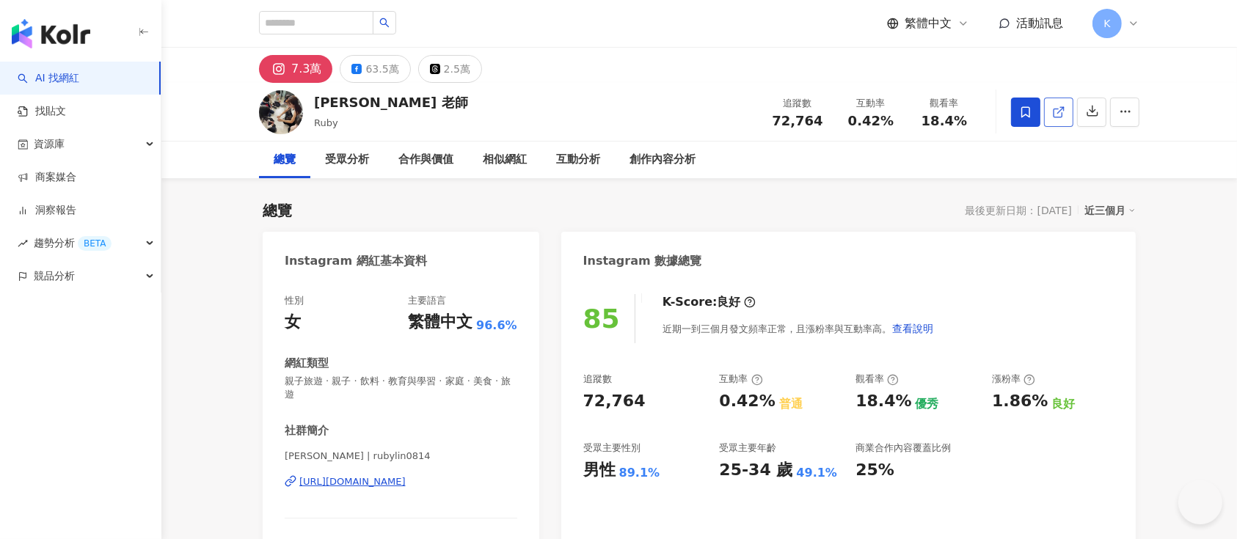
click at [928, 115] on icon at bounding box center [1058, 112] width 13 height 13
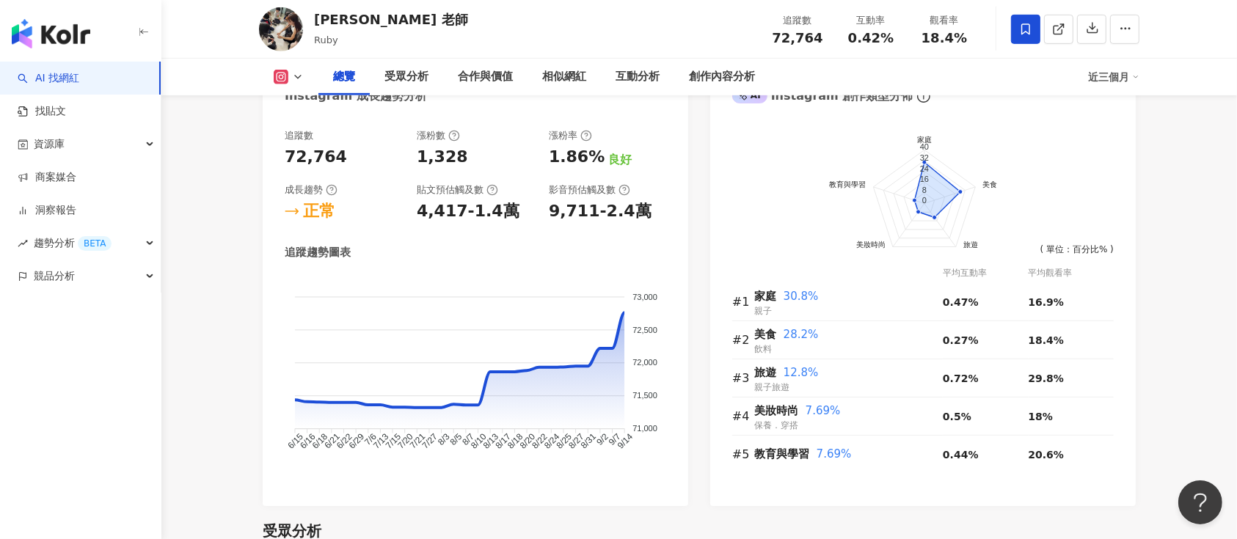
scroll to position [978, 0]
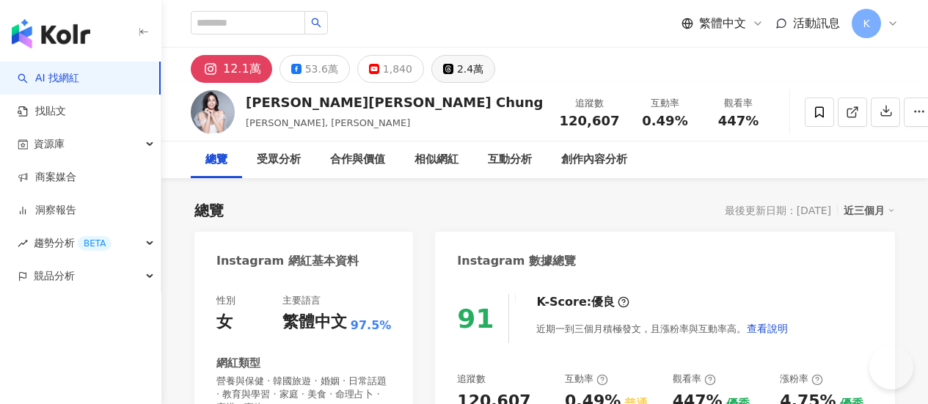
click at [495, 81] on button "2.4萬" at bounding box center [463, 69] width 64 height 28
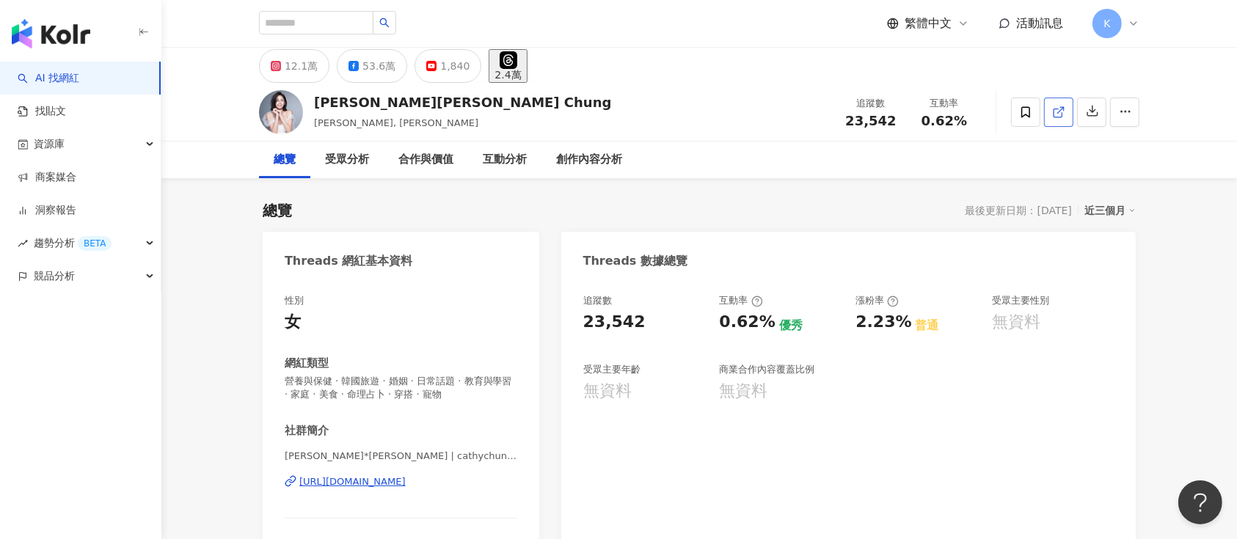
click at [928, 106] on icon at bounding box center [1058, 112] width 13 height 13
click at [305, 73] on div "12.1萬" at bounding box center [301, 66] width 33 height 21
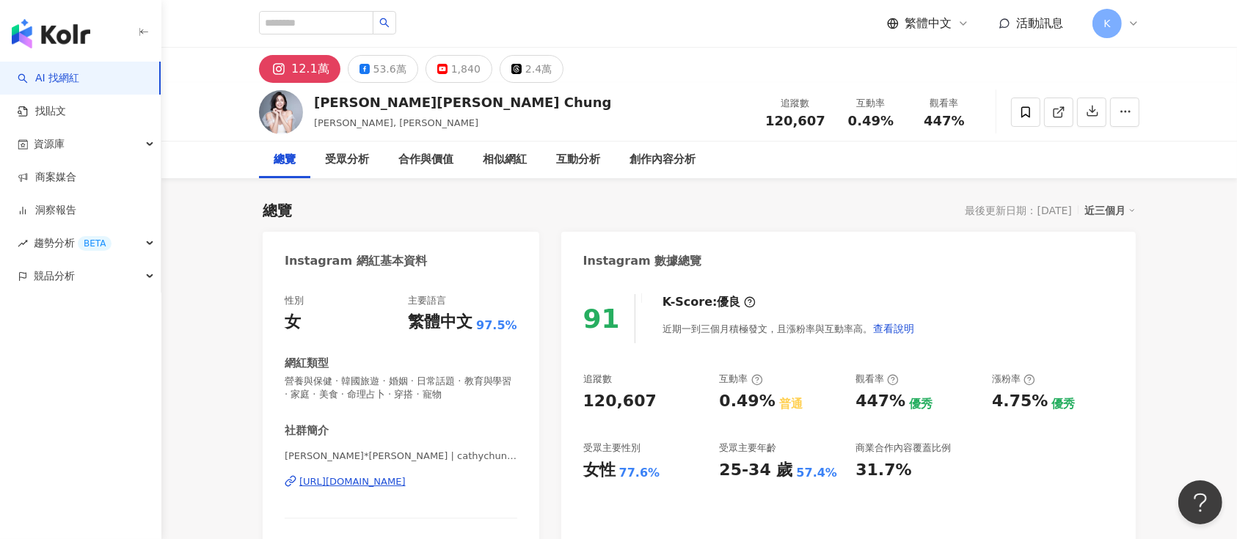
click at [928, 114] on icon at bounding box center [1058, 113] width 8 height 8
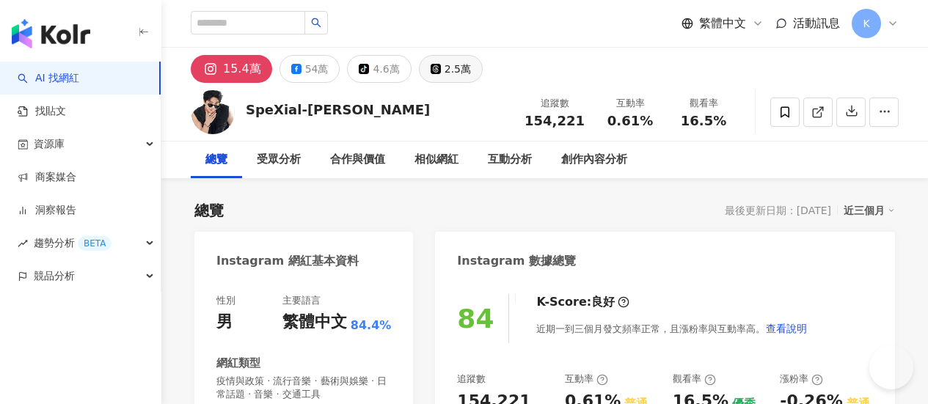
click at [471, 70] on div "2.5萬" at bounding box center [458, 69] width 26 height 21
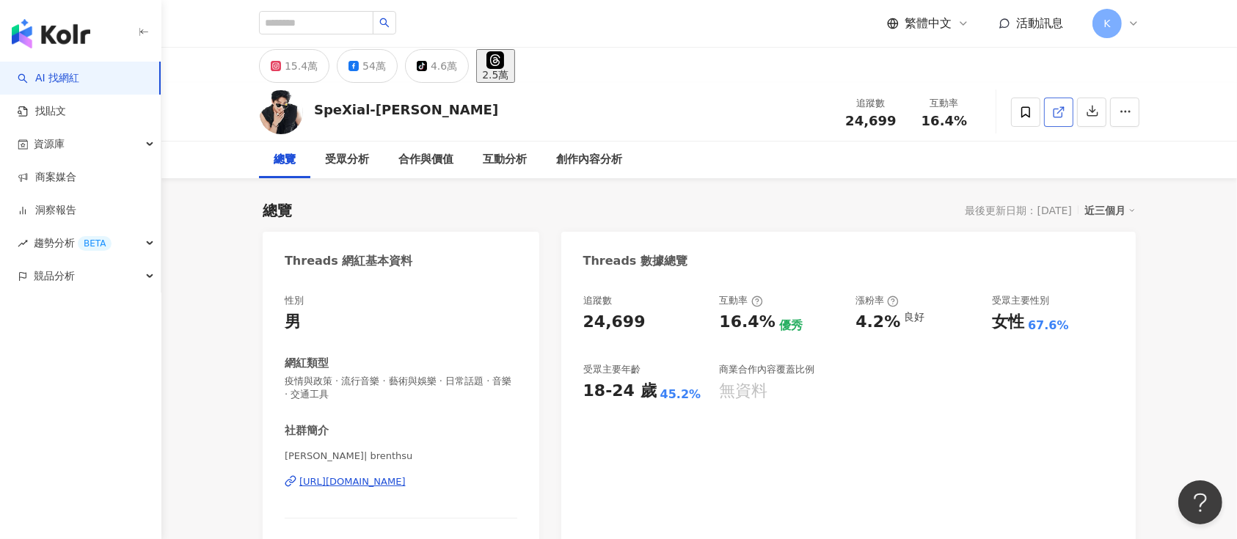
click at [928, 112] on icon at bounding box center [1058, 112] width 13 height 13
click at [305, 68] on div "15.4萬" at bounding box center [301, 66] width 33 height 21
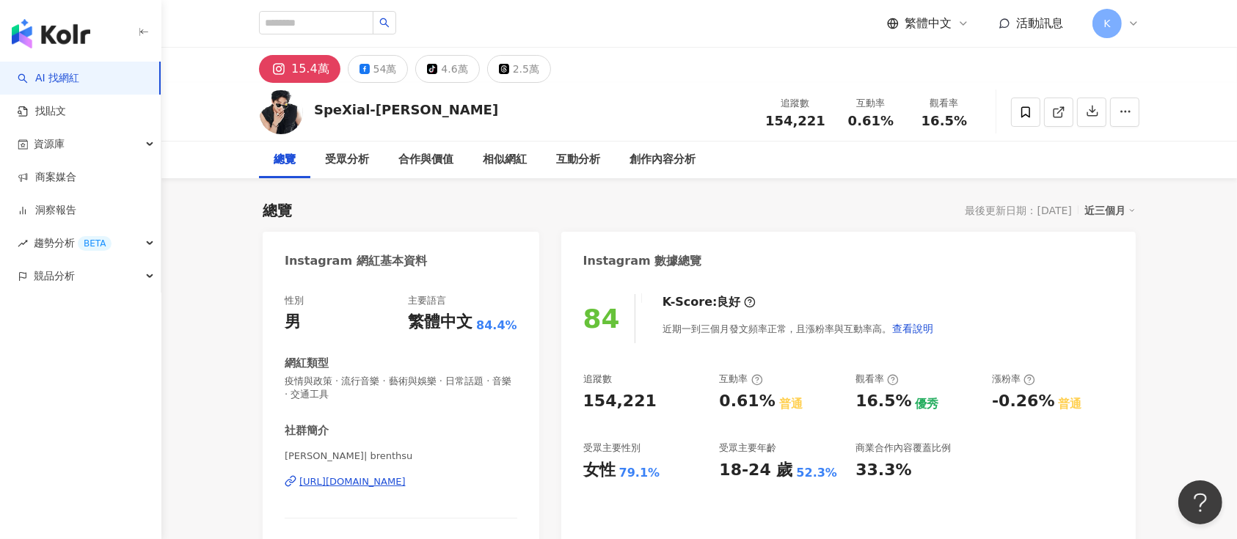
click at [928, 113] on icon at bounding box center [1058, 113] width 8 height 8
click at [928, 108] on icon at bounding box center [1058, 112] width 13 height 13
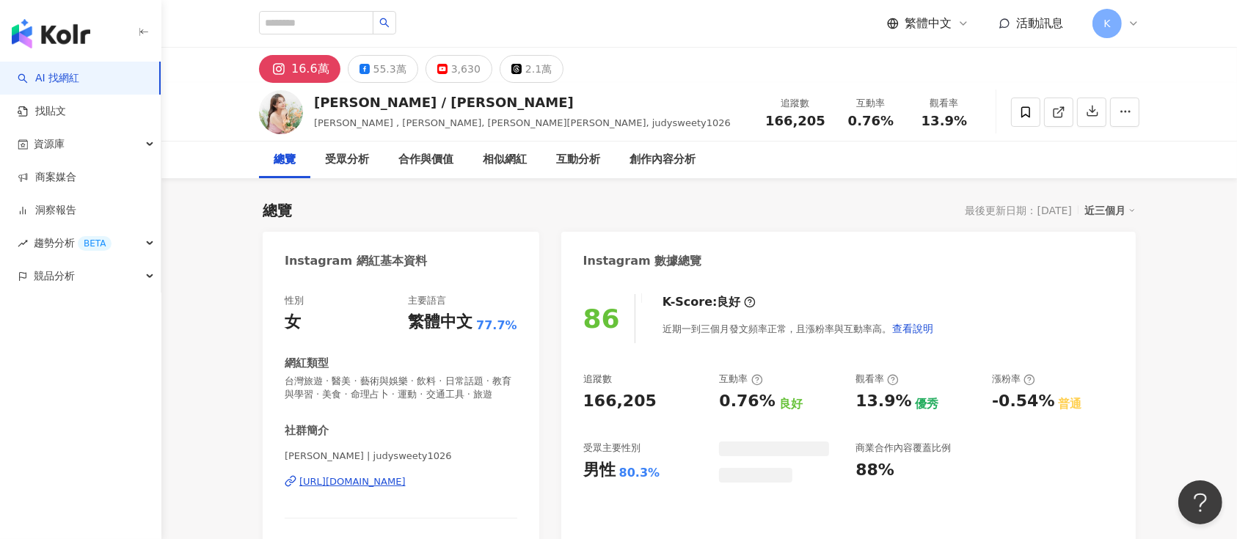
click at [516, 68] on button "2.1萬" at bounding box center [532, 69] width 64 height 28
click at [928, 111] on icon at bounding box center [1058, 112] width 13 height 13
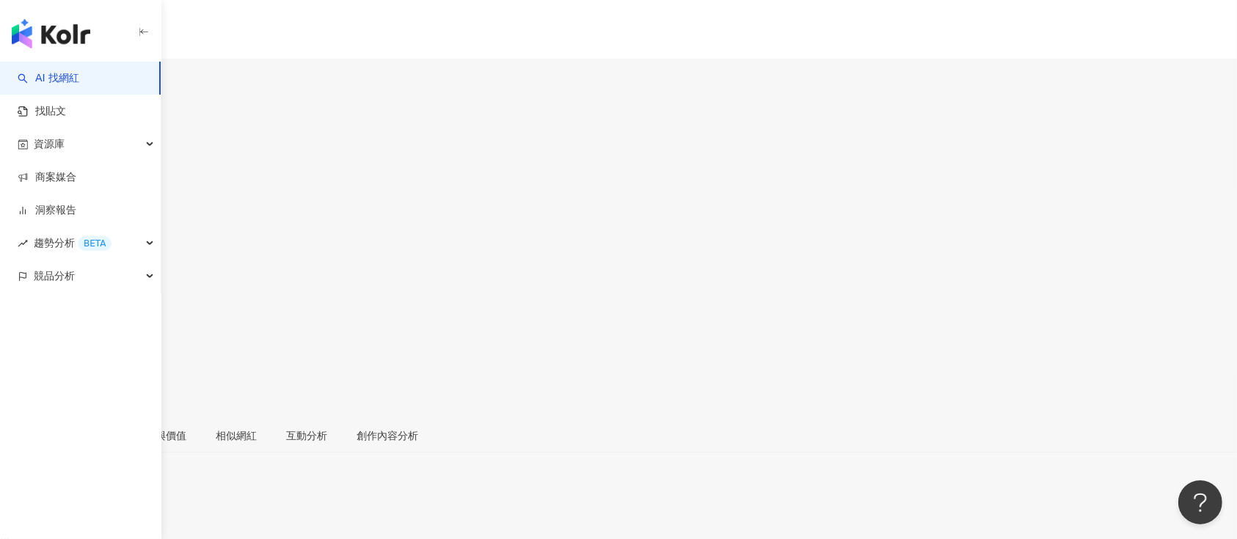
click at [144, 81] on div "2.2萬" at bounding box center [130, 87] width 26 height 12
click at [22, 285] on icon at bounding box center [15, 291] width 13 height 13
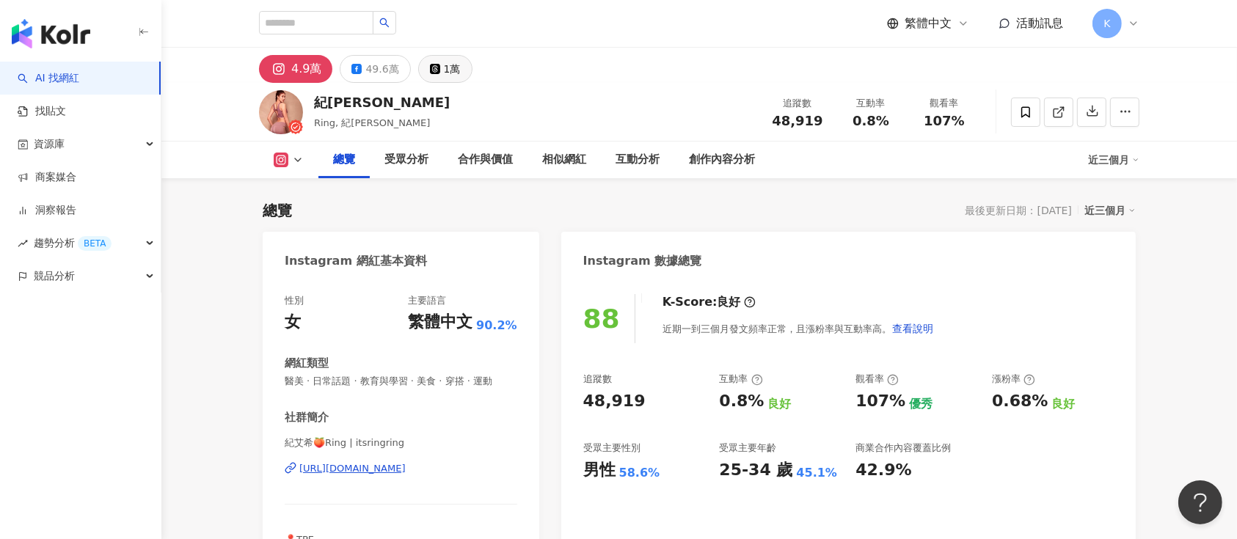
click at [444, 71] on div "1萬" at bounding box center [452, 69] width 17 height 21
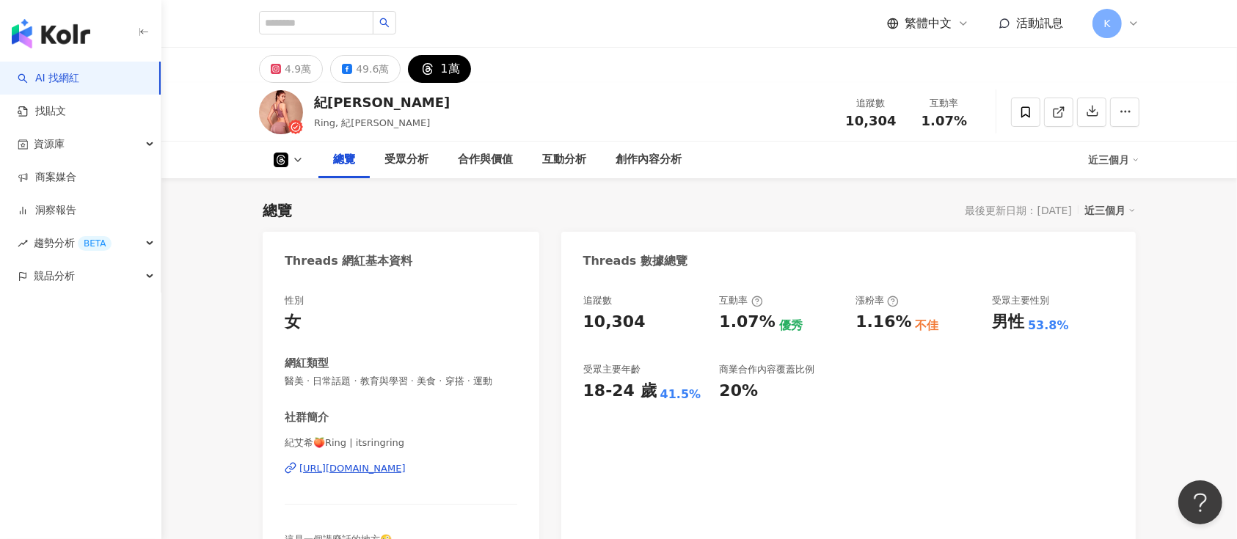
click at [1052, 106] on icon at bounding box center [1058, 112] width 13 height 13
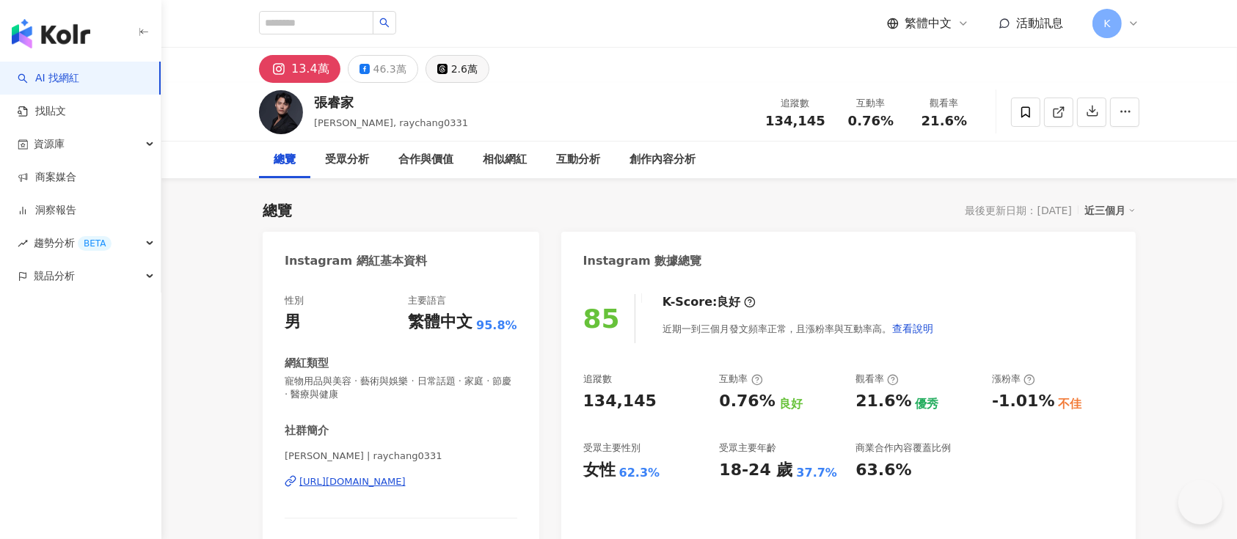
click at [462, 73] on div "2.6萬" at bounding box center [464, 69] width 26 height 21
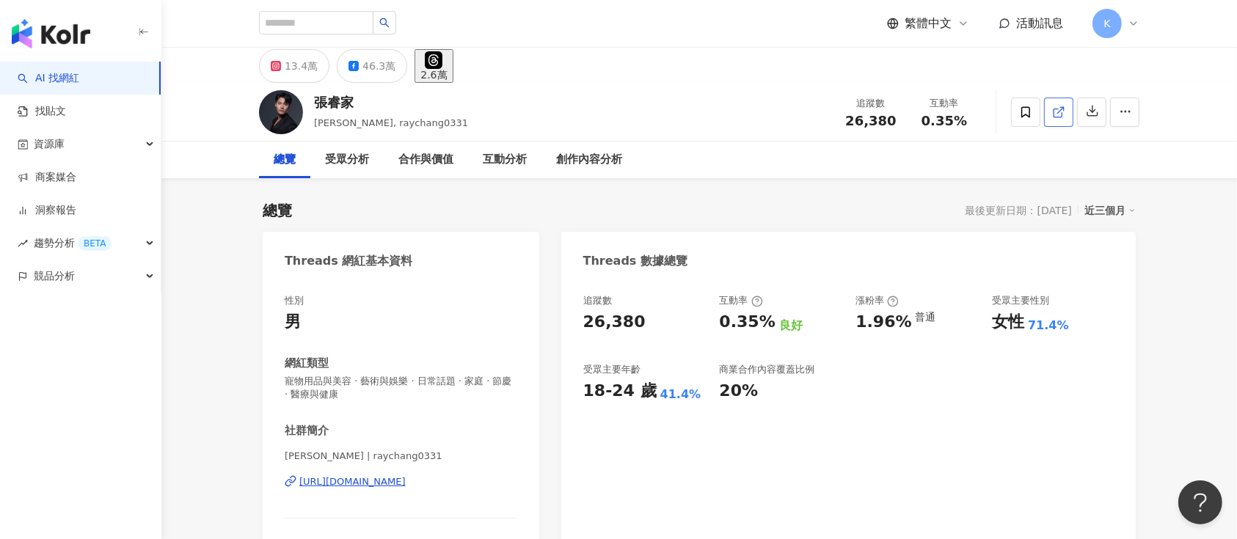
click at [928, 114] on icon at bounding box center [1058, 112] width 13 height 13
click at [298, 66] on div "13.4萬" at bounding box center [301, 66] width 33 height 21
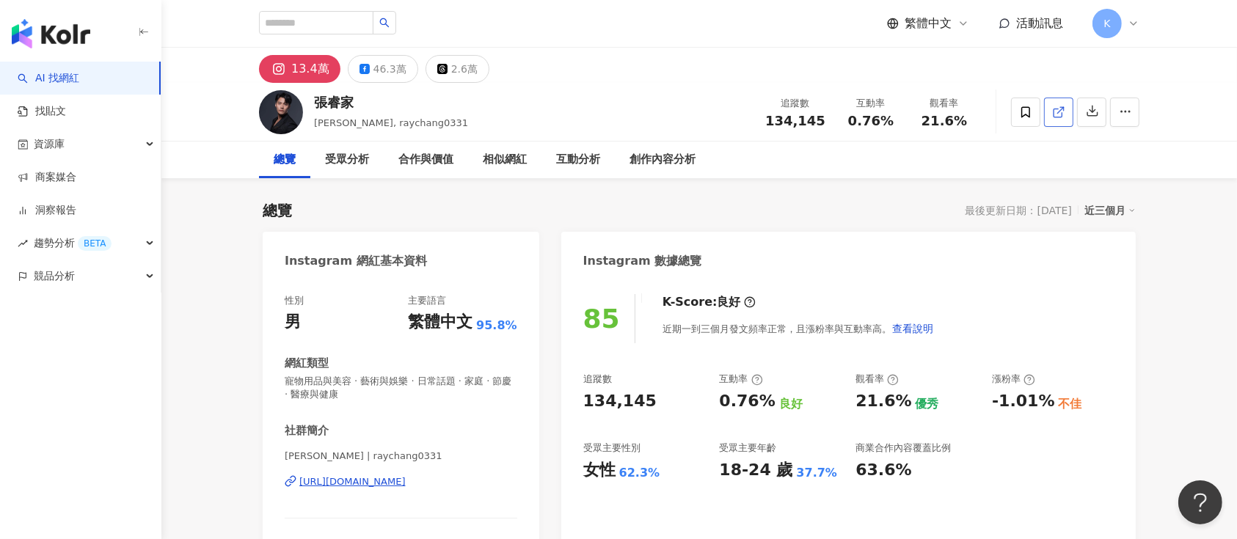
click at [928, 109] on icon at bounding box center [1058, 112] width 13 height 13
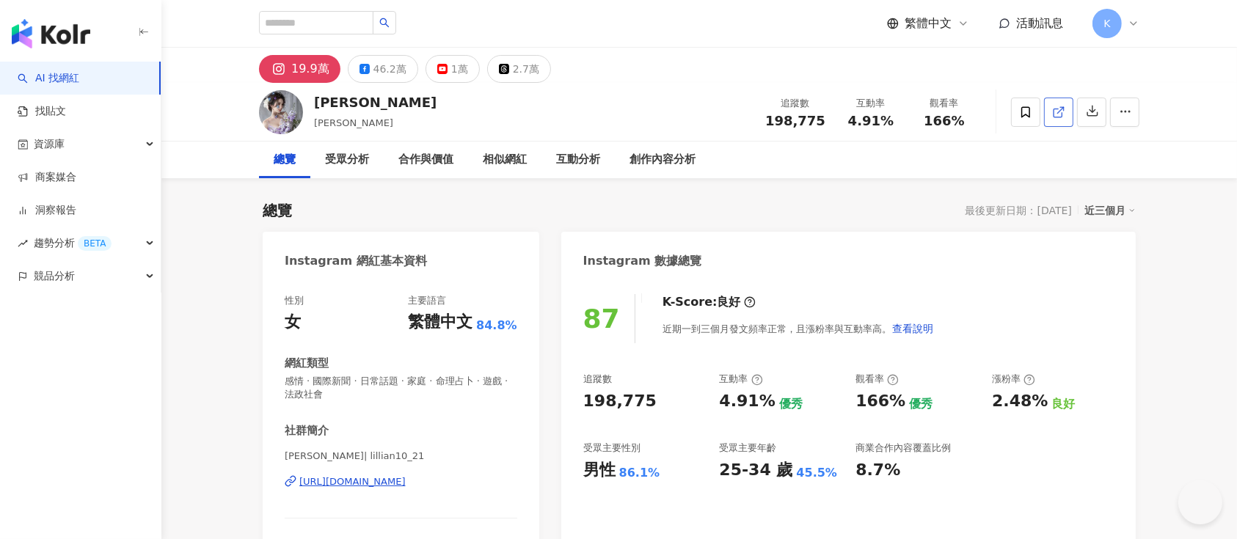
click at [928, 112] on link at bounding box center [1058, 112] width 29 height 29
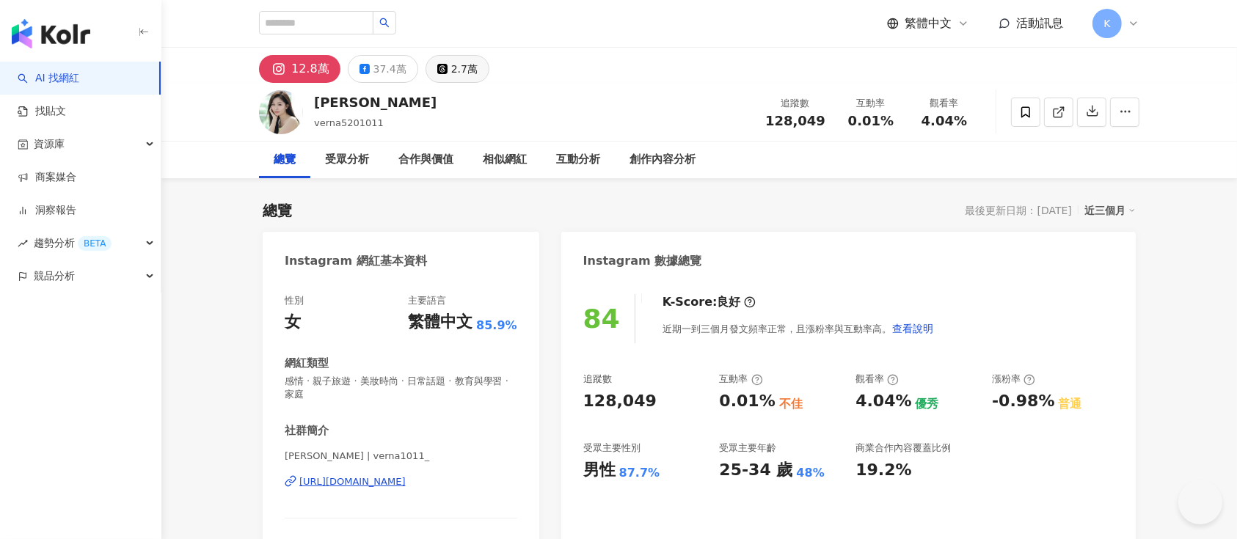
click at [455, 67] on div "2.7萬" at bounding box center [464, 69] width 26 height 21
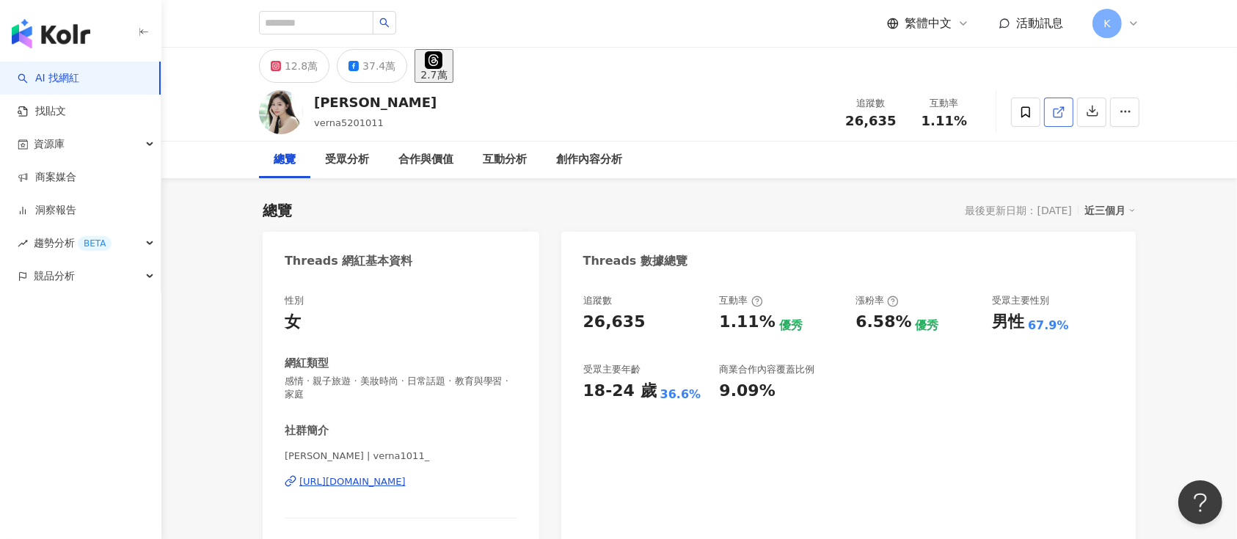
click at [928, 109] on icon at bounding box center [1058, 112] width 13 height 13
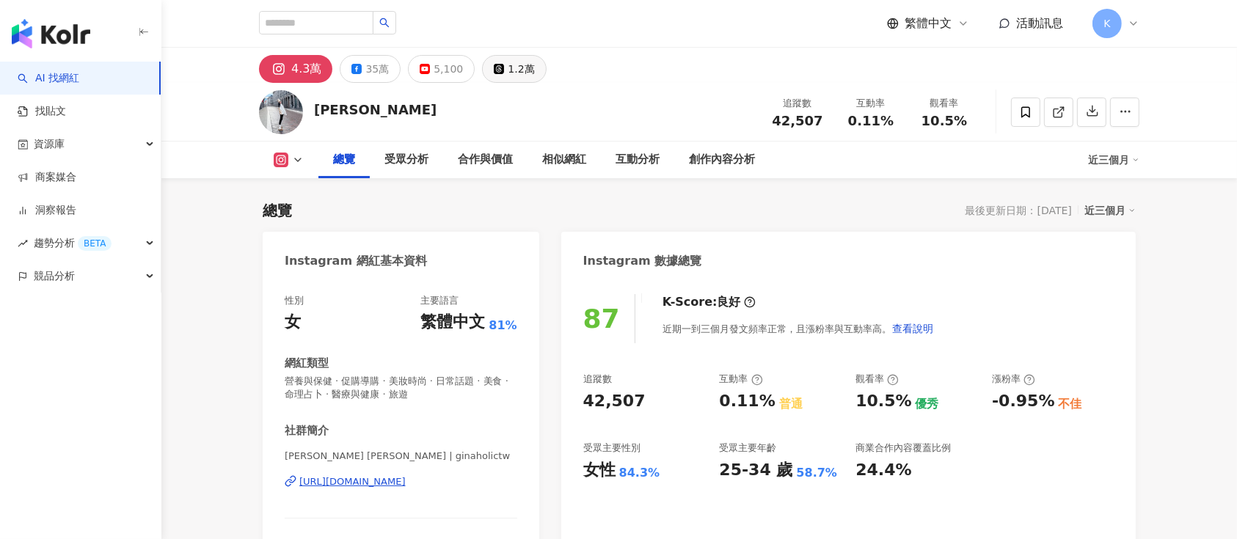
click at [529, 78] on button "1.2萬" at bounding box center [514, 69] width 64 height 28
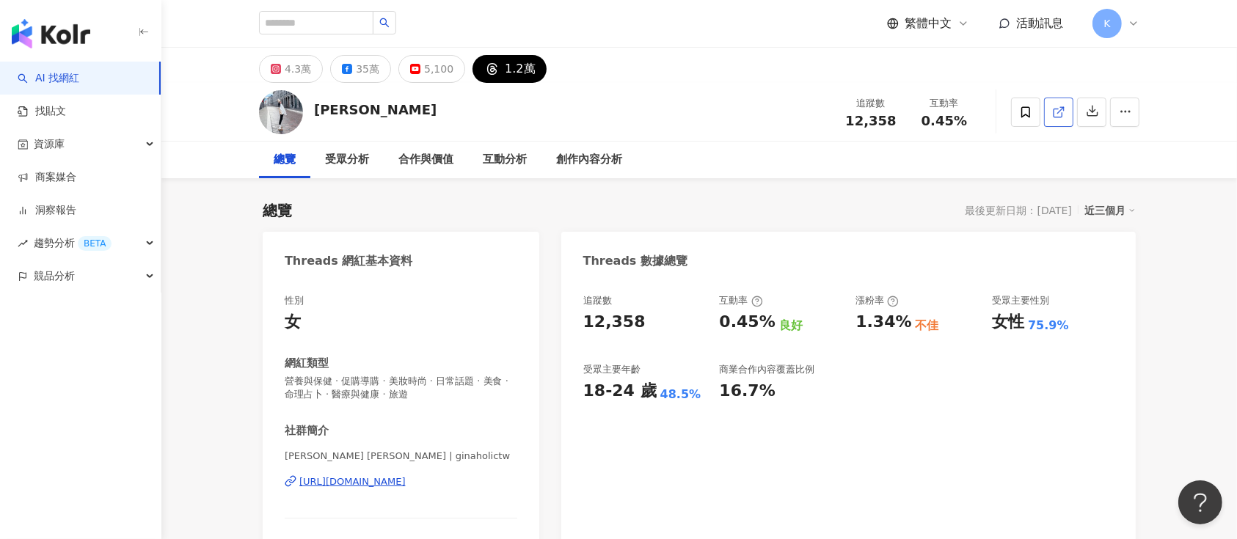
click at [1053, 109] on icon at bounding box center [1058, 112] width 13 height 13
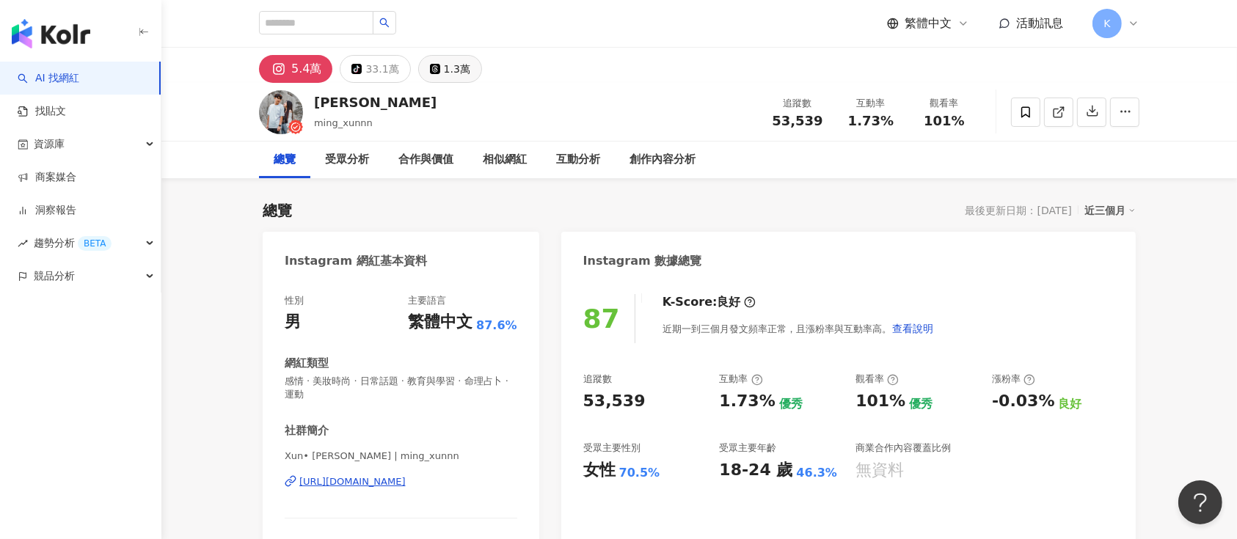
click at [447, 68] on div "1.3萬" at bounding box center [457, 69] width 26 height 21
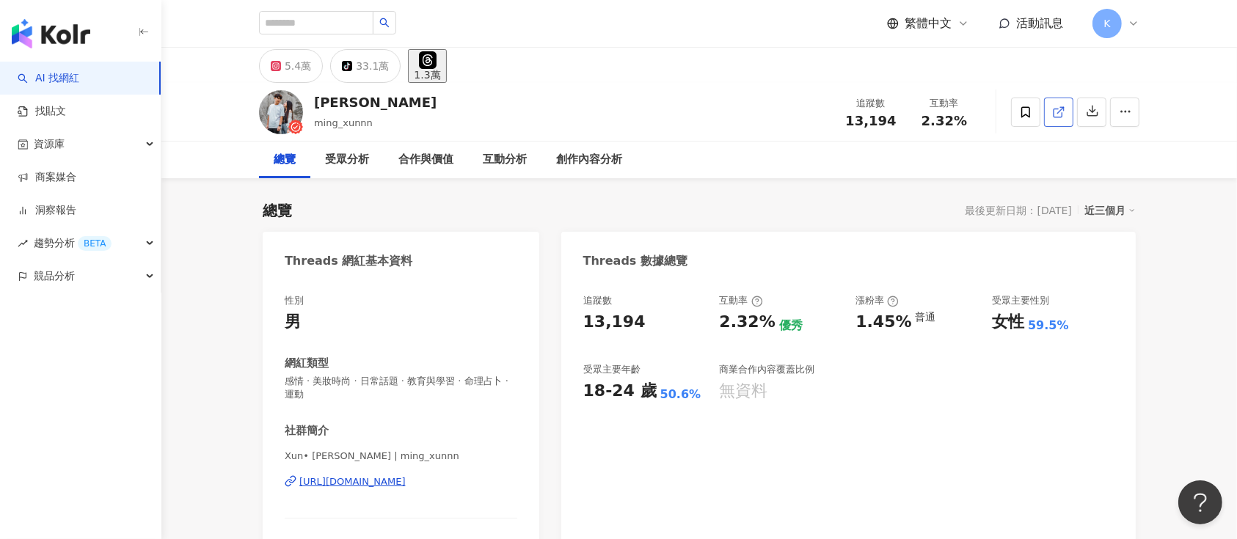
click at [928, 100] on link at bounding box center [1058, 112] width 29 height 29
click at [928, 110] on icon at bounding box center [1058, 113] width 8 height 8
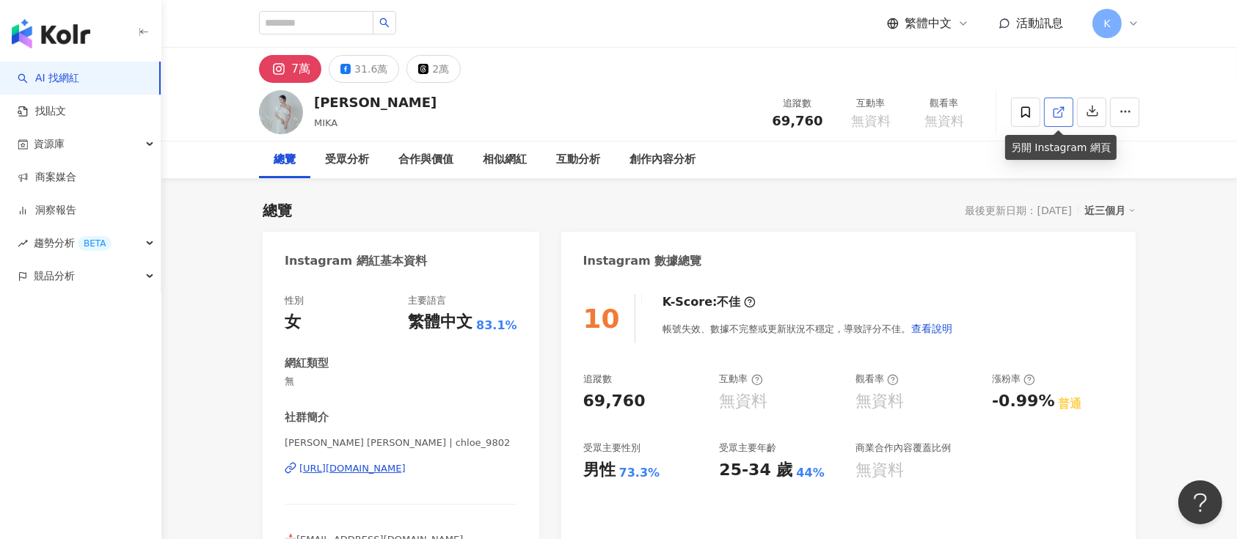
click at [928, 120] on span at bounding box center [1058, 111] width 13 height 15
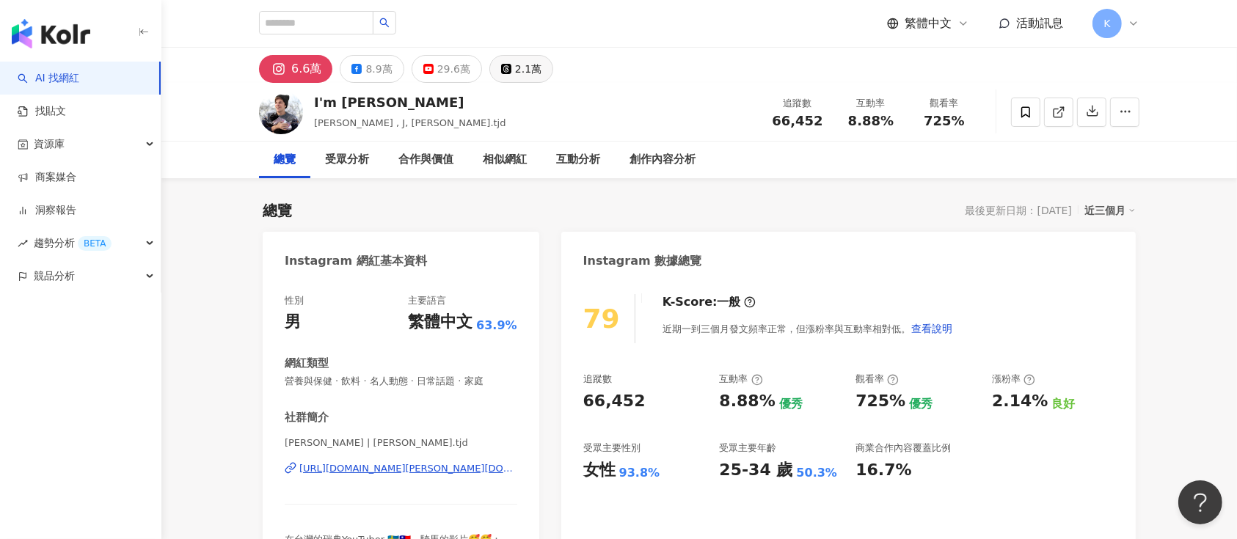
click at [505, 70] on button "2.1萬" at bounding box center [521, 69] width 64 height 28
click at [928, 119] on span at bounding box center [1058, 111] width 13 height 15
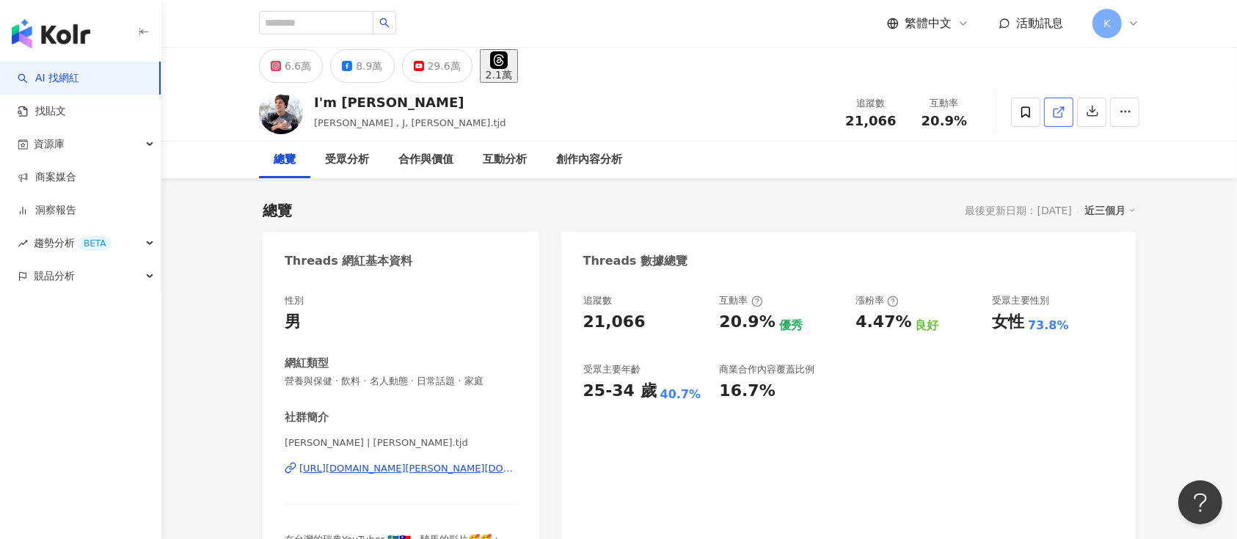
click at [928, 104] on span at bounding box center [1058, 111] width 13 height 15
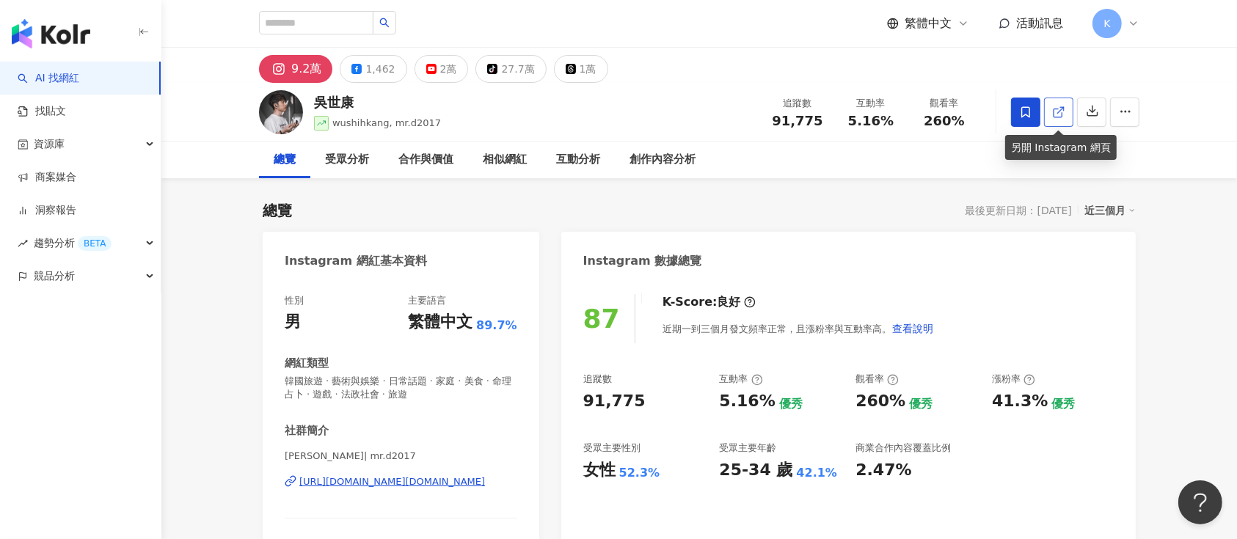
click at [1058, 112] on icon at bounding box center [1058, 112] width 13 height 13
click at [580, 76] on div "1萬" at bounding box center [588, 69] width 17 height 21
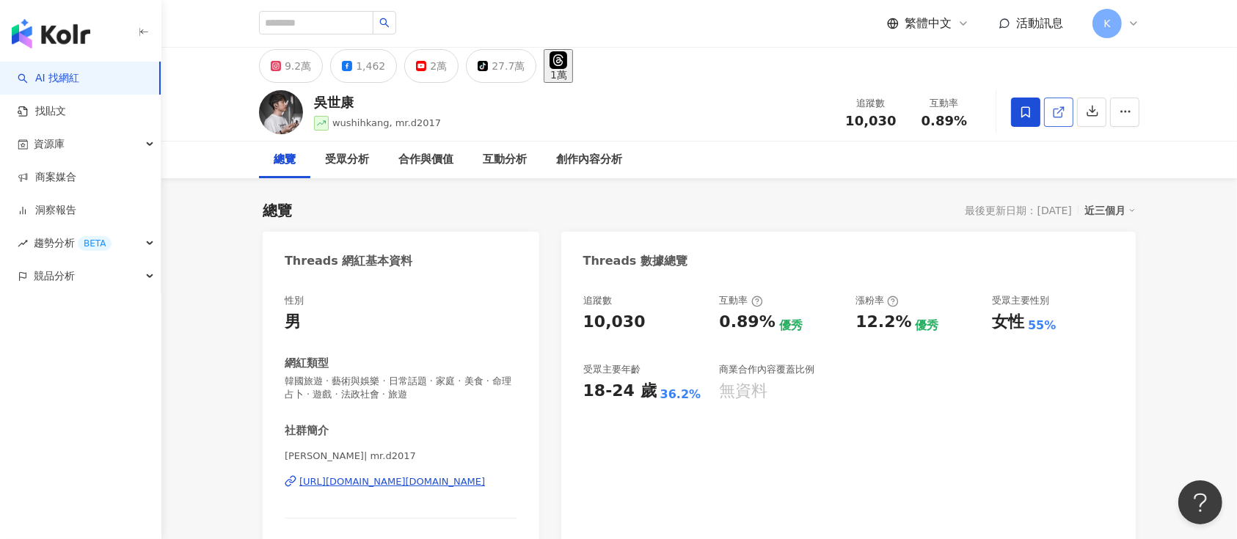
click at [1062, 116] on icon at bounding box center [1058, 113] width 8 height 8
